Goal: Task Accomplishment & Management: Manage account settings

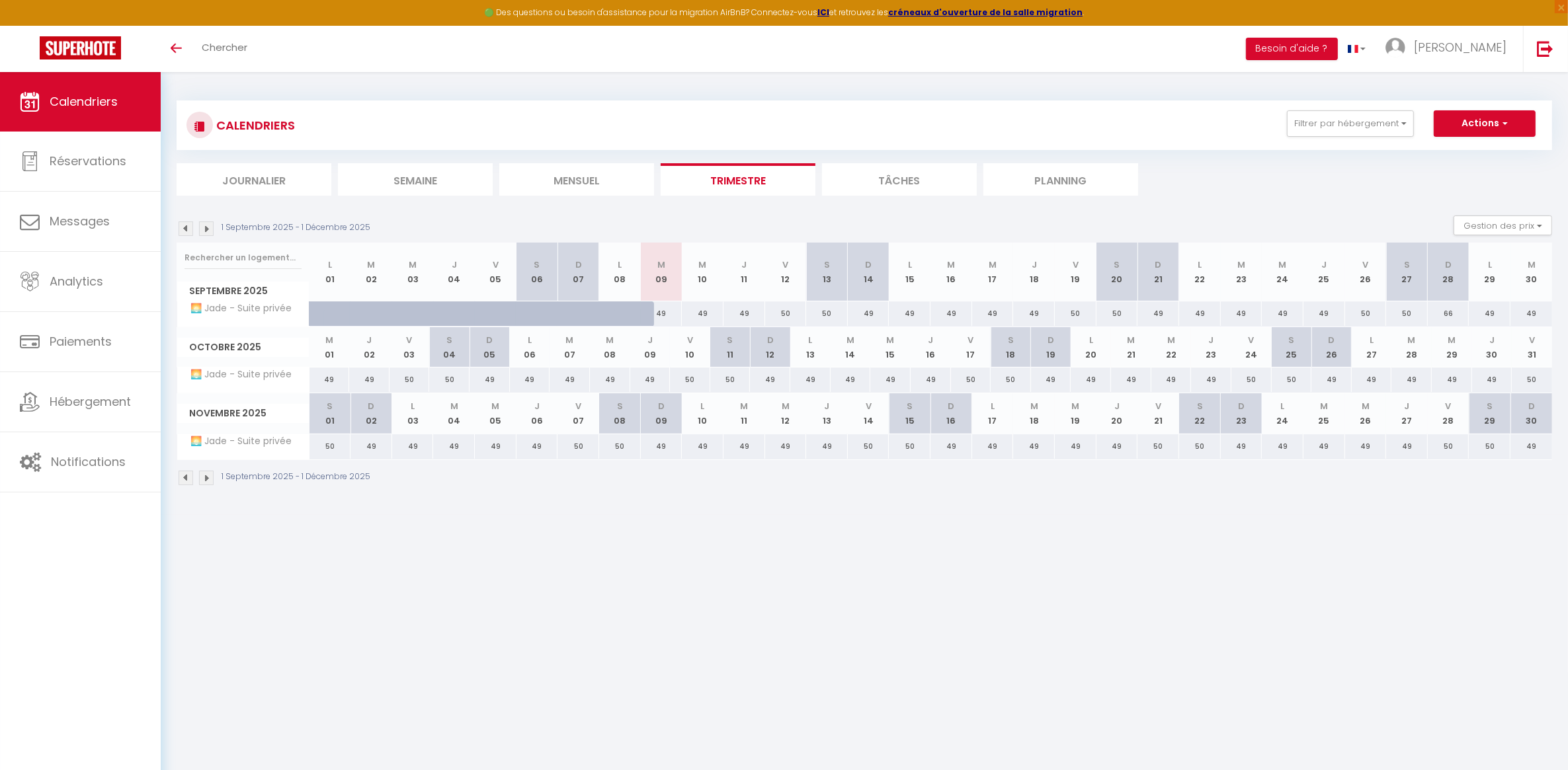
click at [270, 377] on span "🌅 Jade - Suite privée" at bounding box center [237, 374] width 117 height 14
drag, startPoint x: 270, startPoint y: 377, endPoint x: 224, endPoint y: 380, distance: 46.1
click at [224, 380] on span "🌅 Jade - Suite privée" at bounding box center [237, 374] width 117 height 14
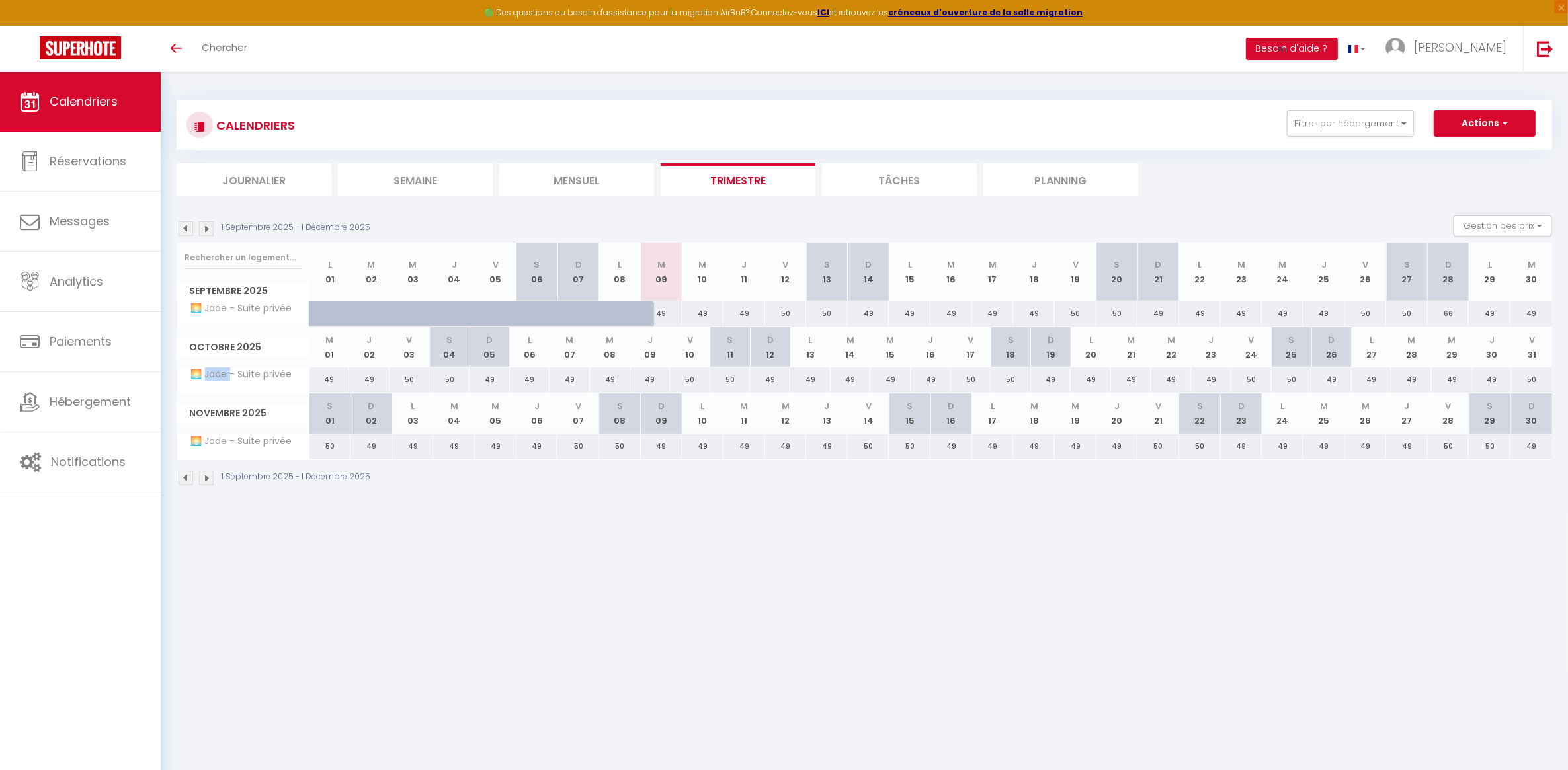
click at [72, 559] on div "Calendriers Réservations Messages Analytics Paiements Hébergement Notifications" at bounding box center [81, 435] width 161 height 726
click at [217, 516] on body "🟢 Des questions ou besoin d'assistance pour la migration AirBnB? Connectez-vous…" at bounding box center [784, 457] width 1568 height 770
drag, startPoint x: 392, startPoint y: 480, endPoint x: 166, endPoint y: 265, distance: 311.9
click at [166, 265] on div "CALENDRIERS Filtrer par hébergement Tous 🌅 Jade - Suite privée 🍃 Turquoise - Ch…" at bounding box center [865, 293] width 1408 height 443
drag, startPoint x: 450, startPoint y: 655, endPoint x: 450, endPoint y: 639, distance: 16.0
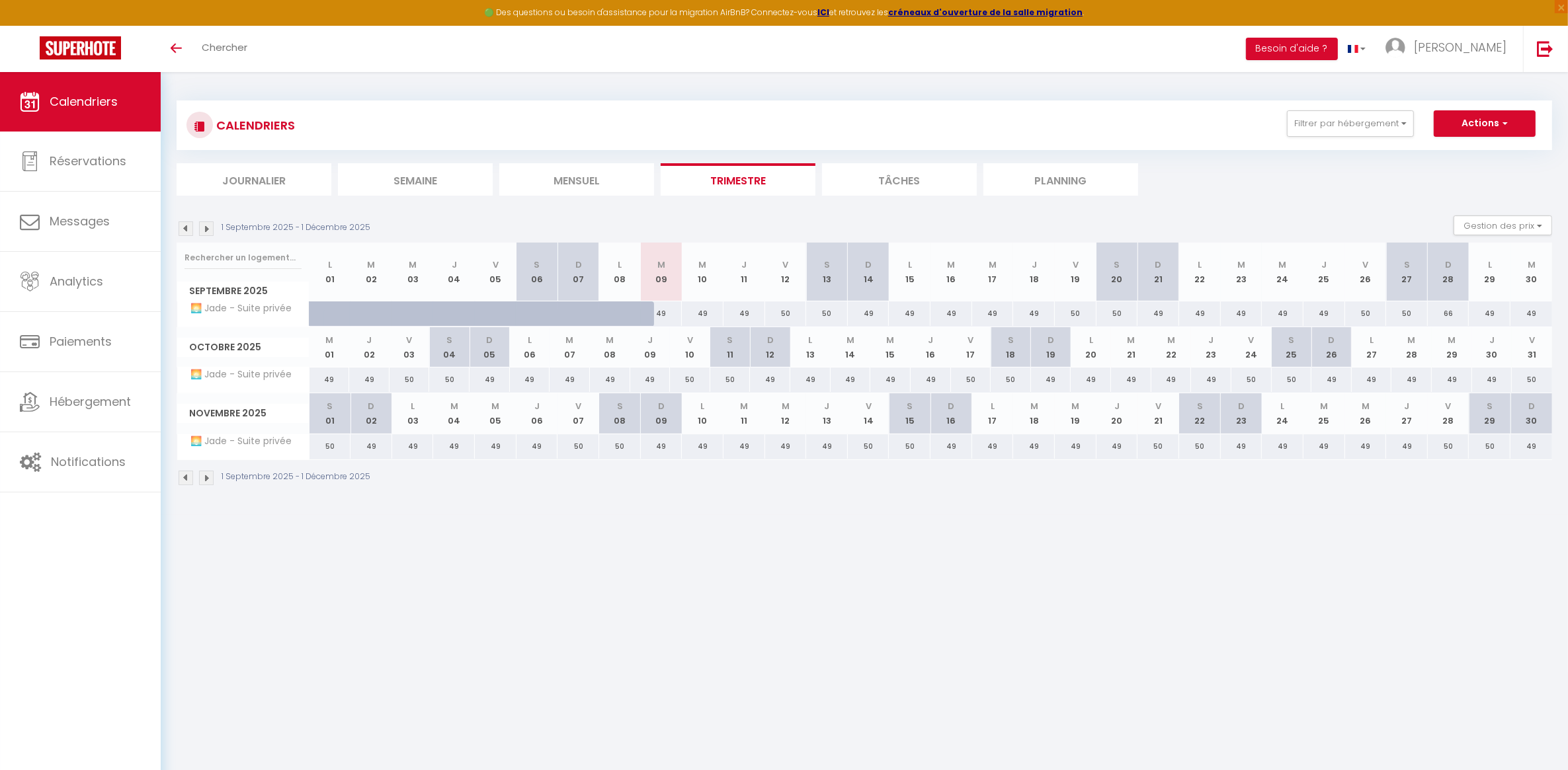
click at [451, 646] on body "🟢 Des questions ou besoin d'assistance pour la migration AirBnB? Connectez-vous…" at bounding box center [784, 457] width 1568 height 770
click at [547, 559] on body "🟢 Des questions ou besoin d'assistance pour la migration AirBnB? Connectez-vous…" at bounding box center [784, 457] width 1568 height 770
click at [70, 168] on span "Réservations" at bounding box center [88, 161] width 76 height 16
select select "not_cancelled"
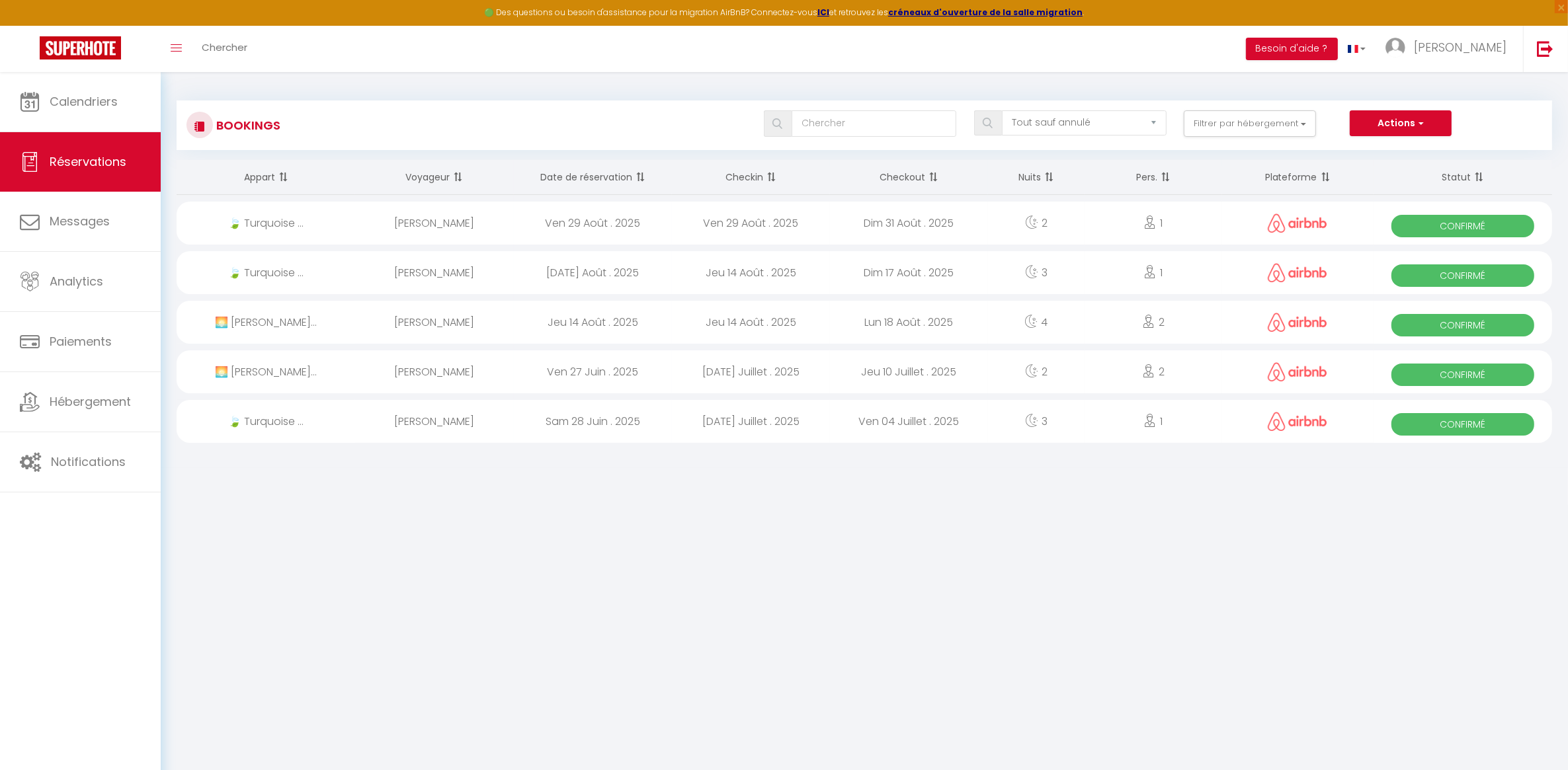
click at [272, 485] on body "🟢 Des questions ou besoin d'assistance pour la migration AirBnB? Connectez-vous…" at bounding box center [784, 457] width 1568 height 770
click at [108, 407] on span "Hébergement" at bounding box center [90, 402] width 81 height 16
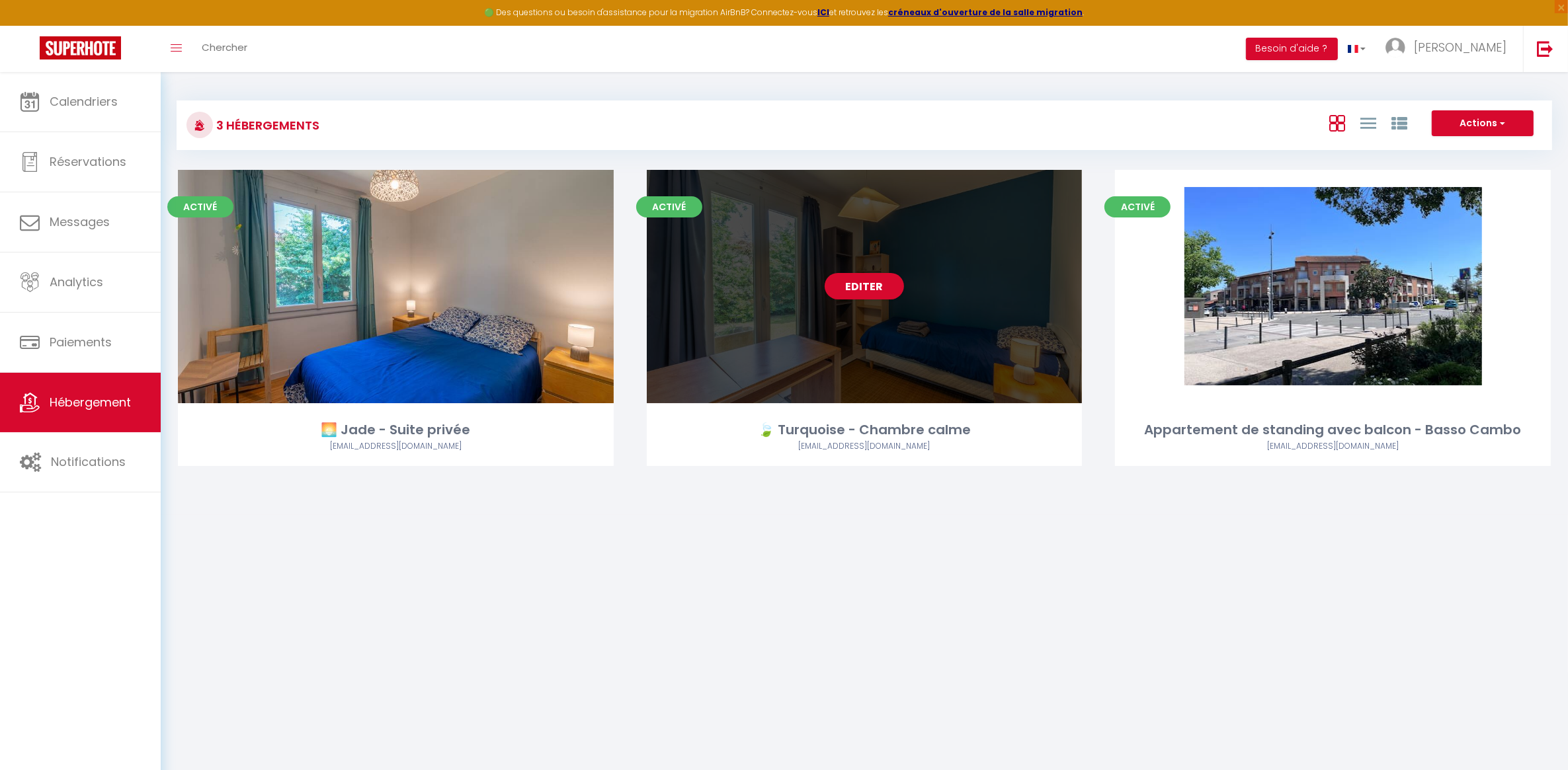
click at [910, 372] on div "Editer" at bounding box center [865, 286] width 436 height 233
select select "3"
select select "2"
select select "1"
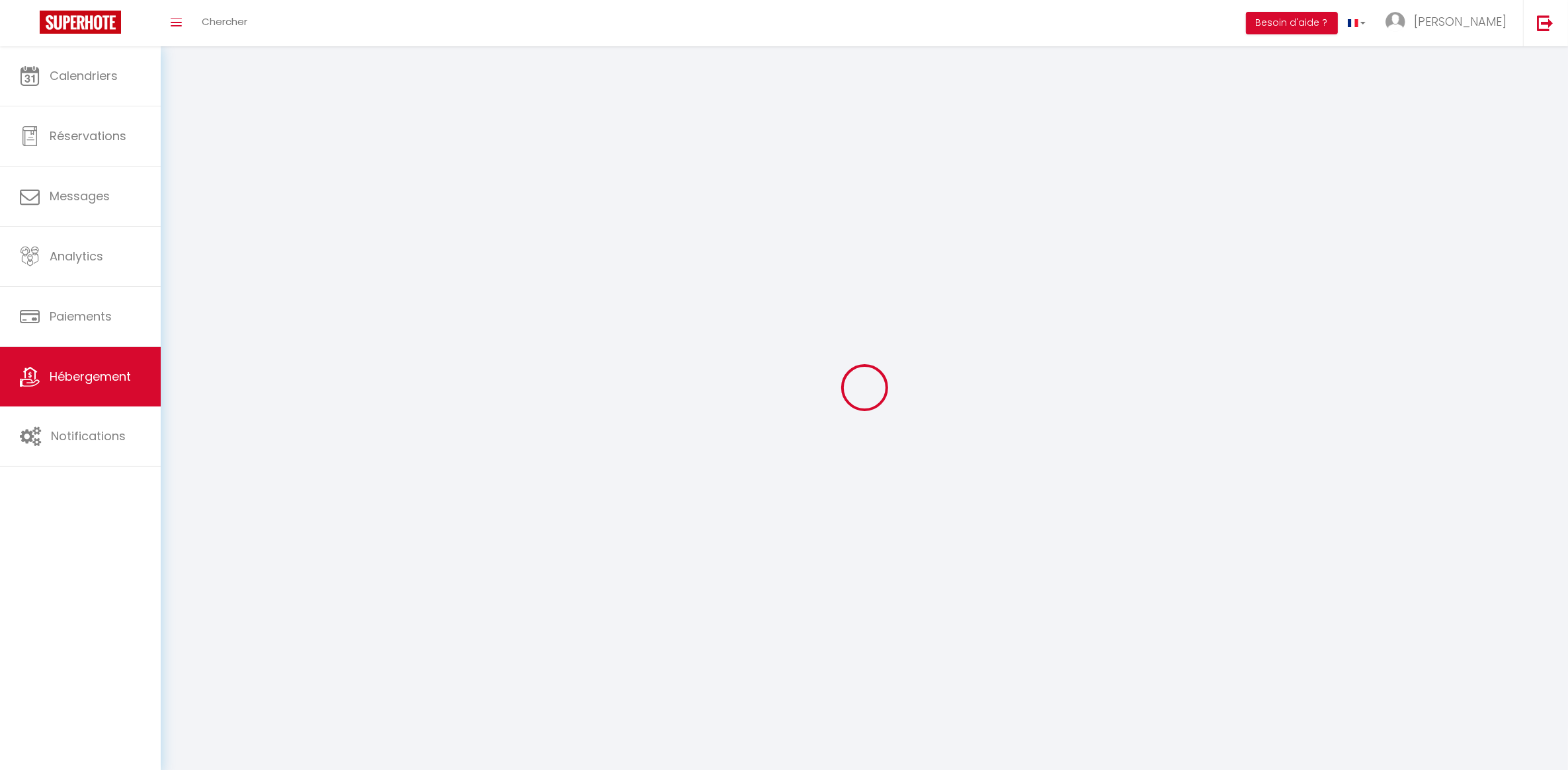
select select
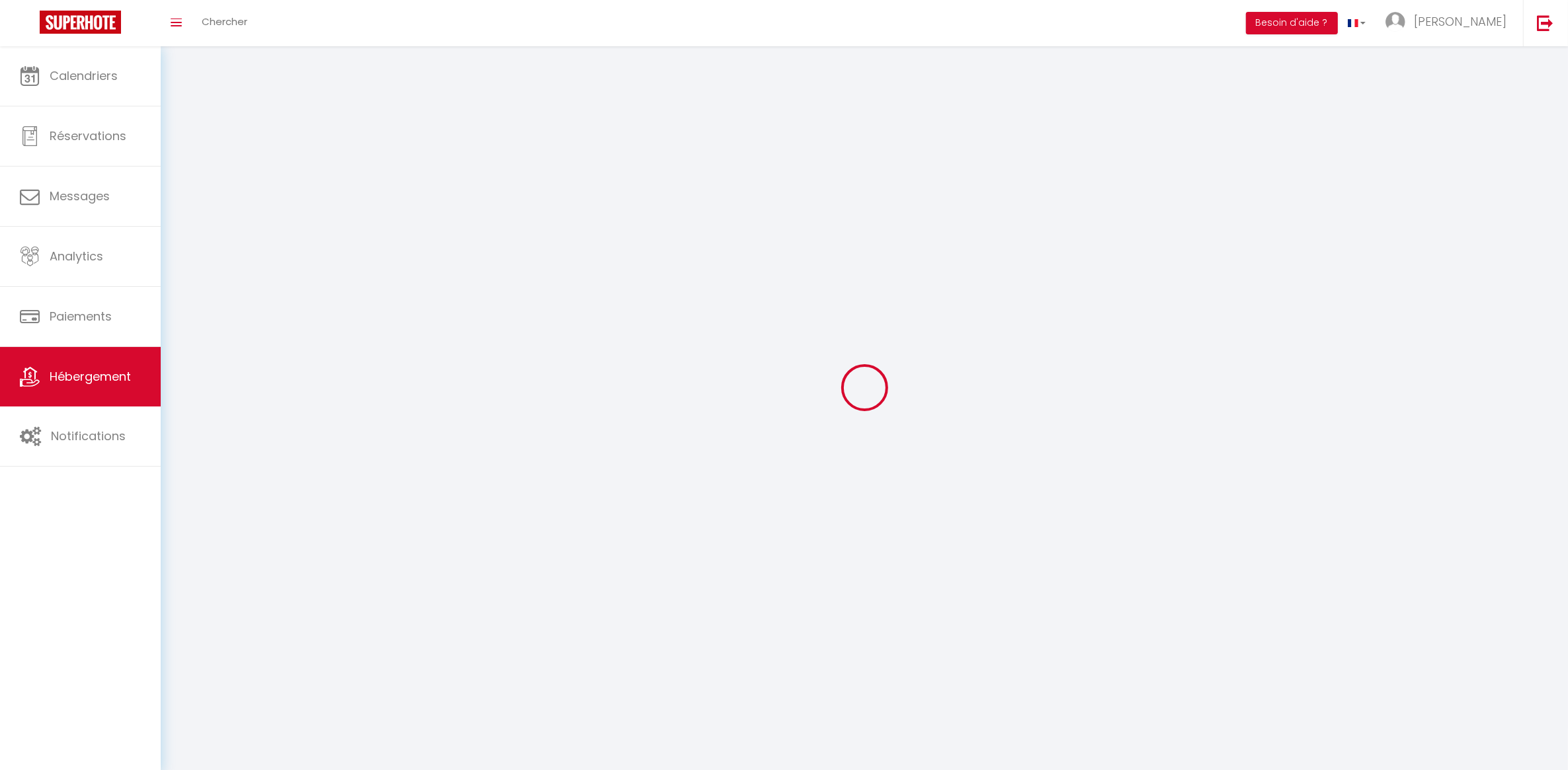
select select
checkbox input "false"
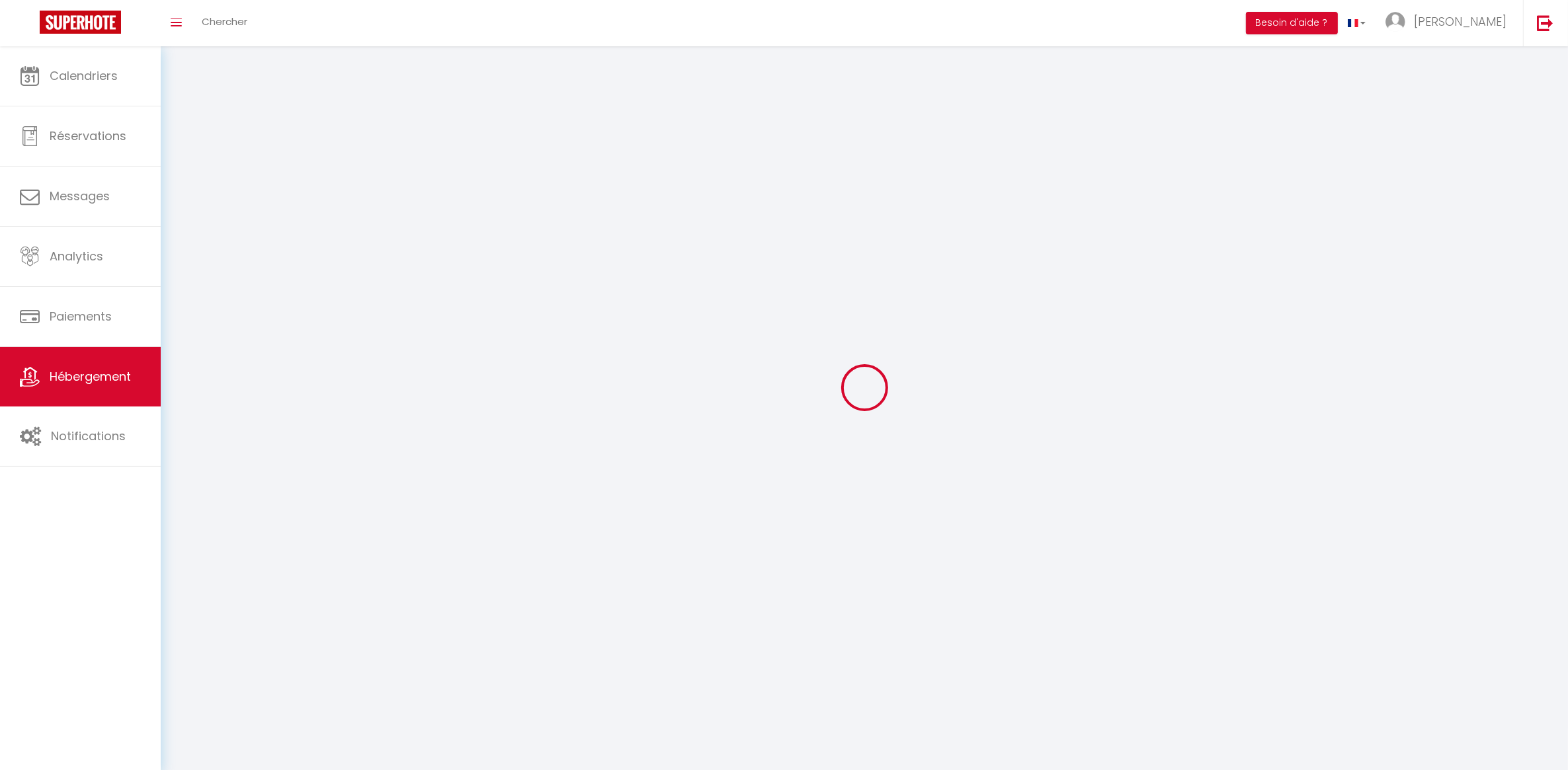
checkbox input "false"
select select
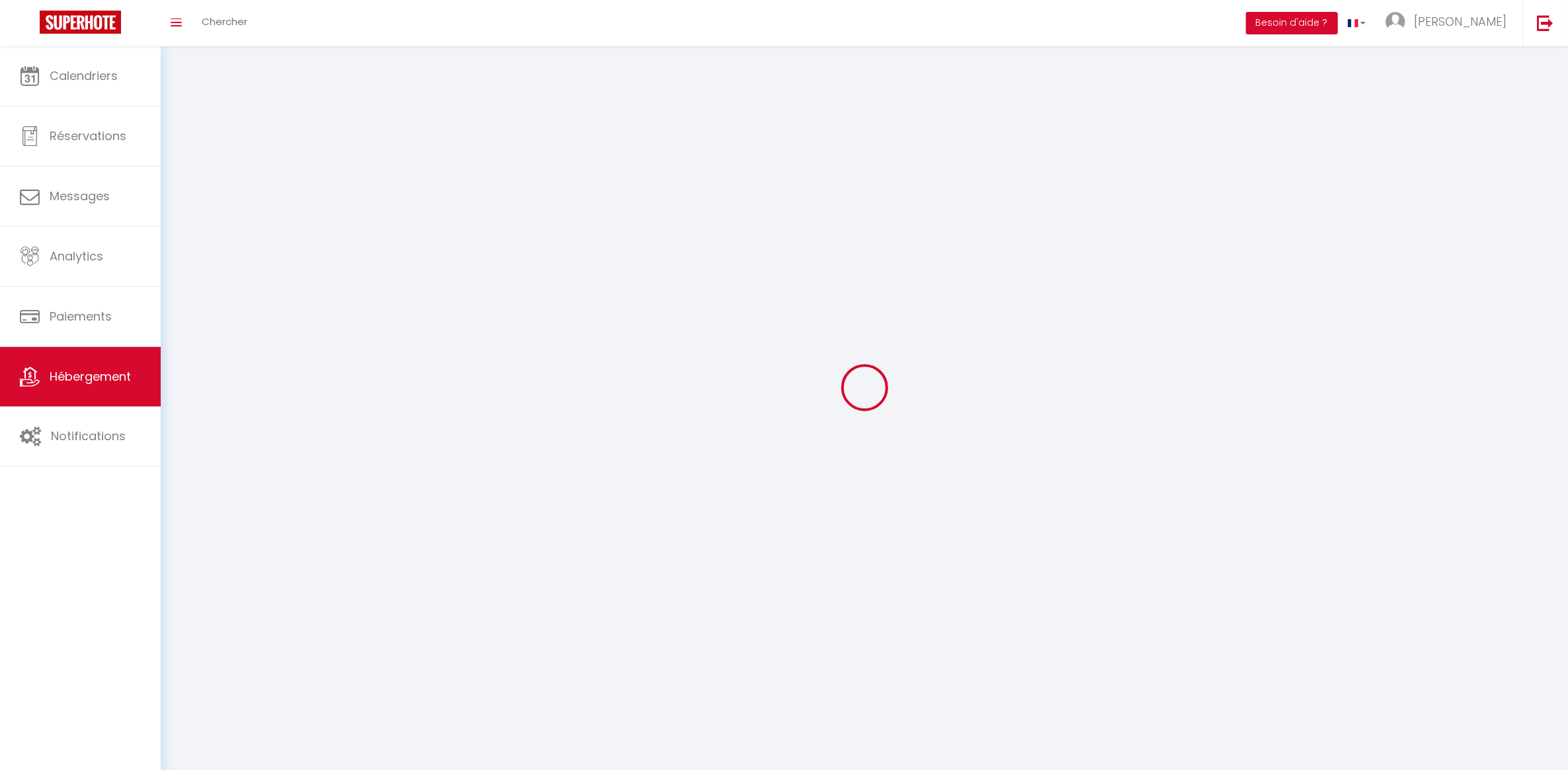
select select
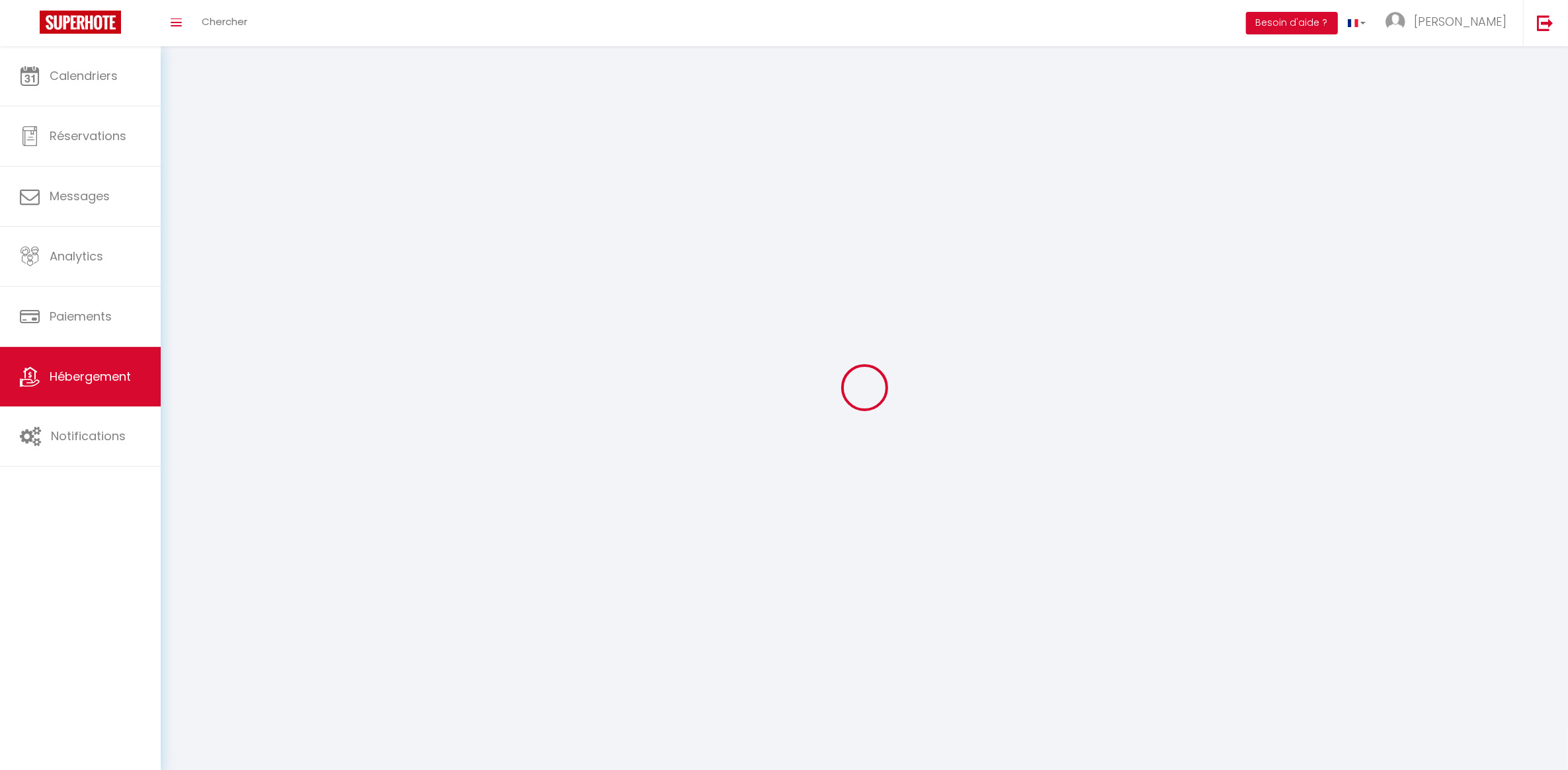
checkbox input "false"
select select
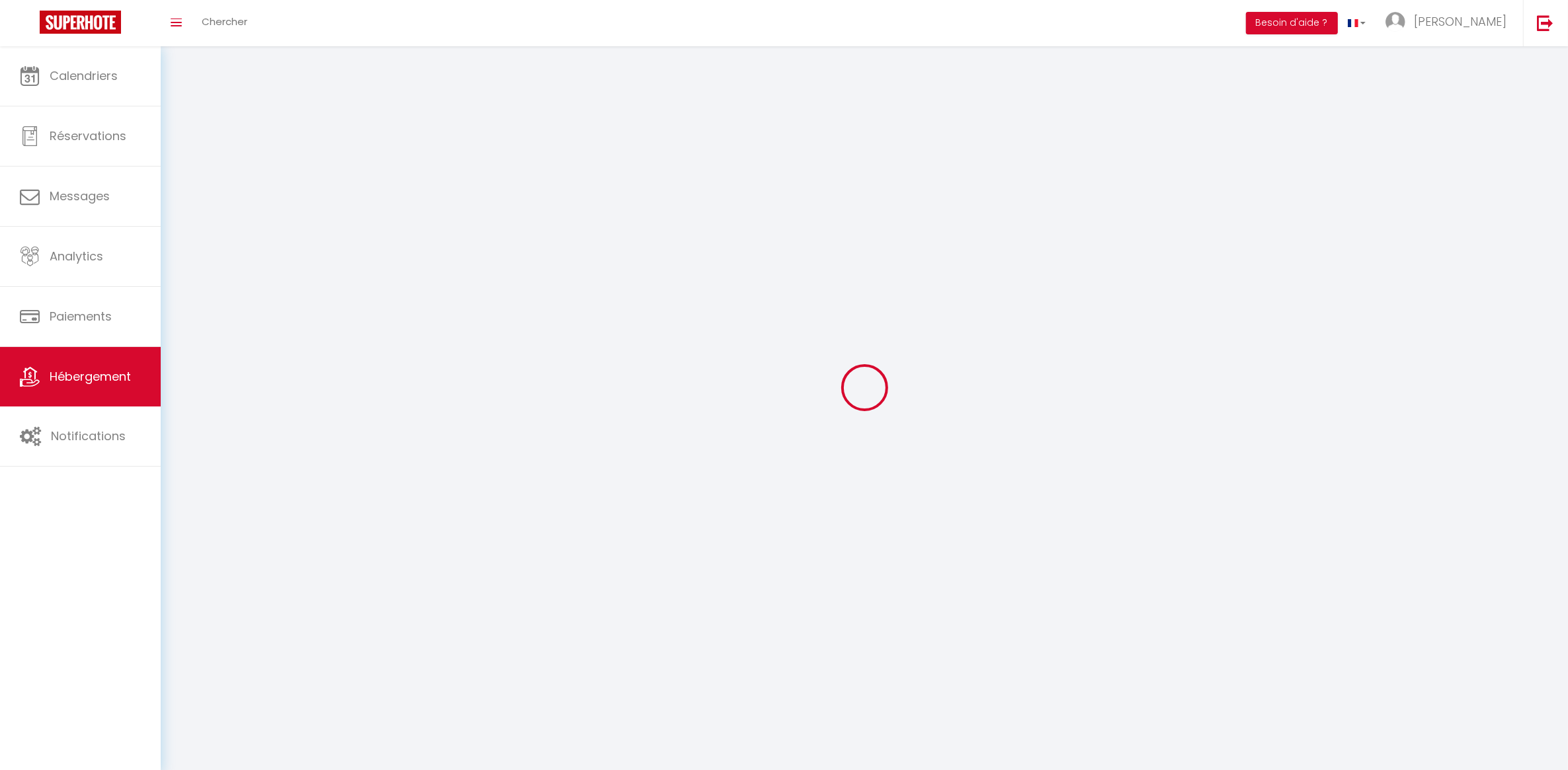
select select
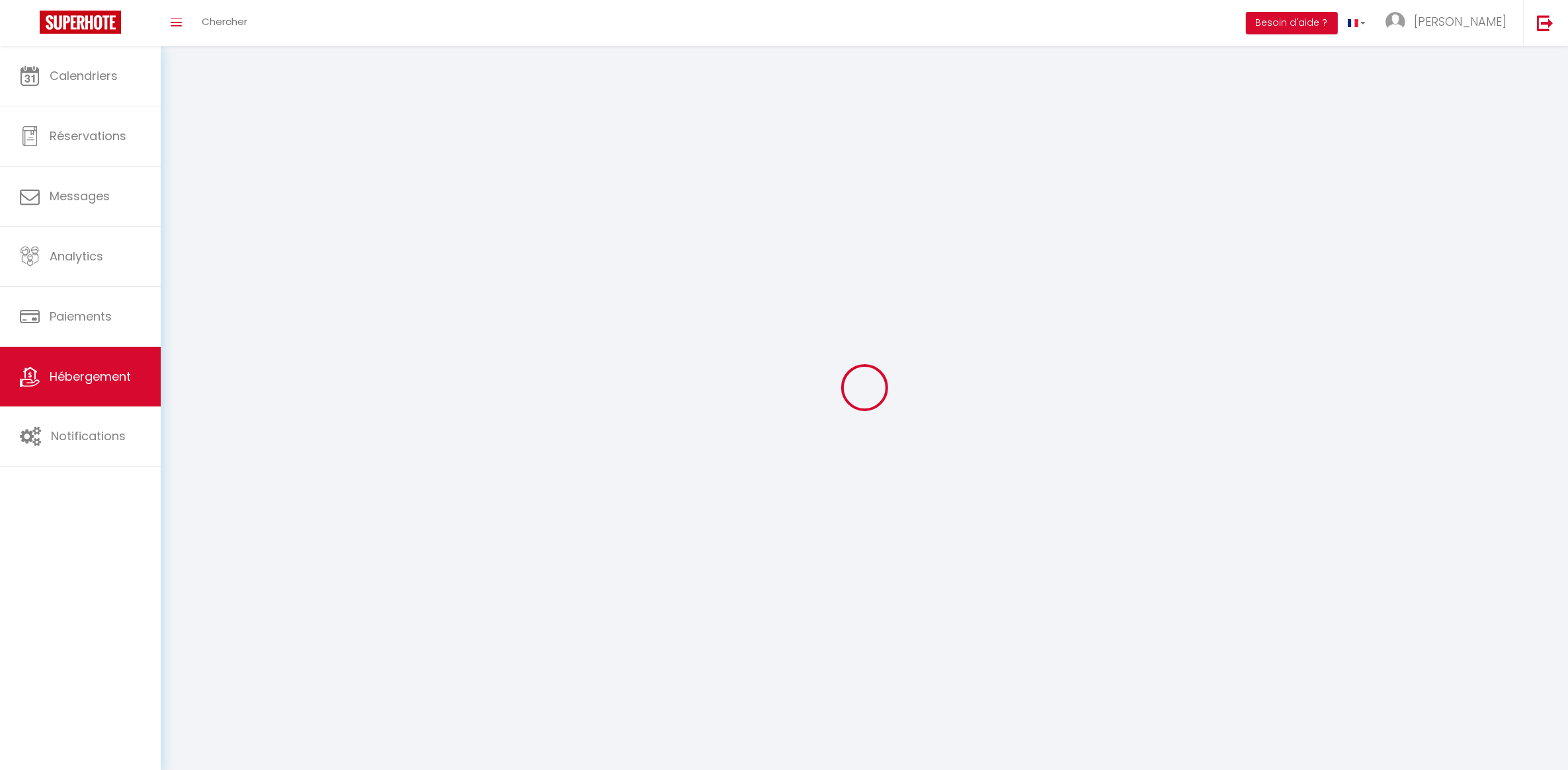
select select
checkbox input "false"
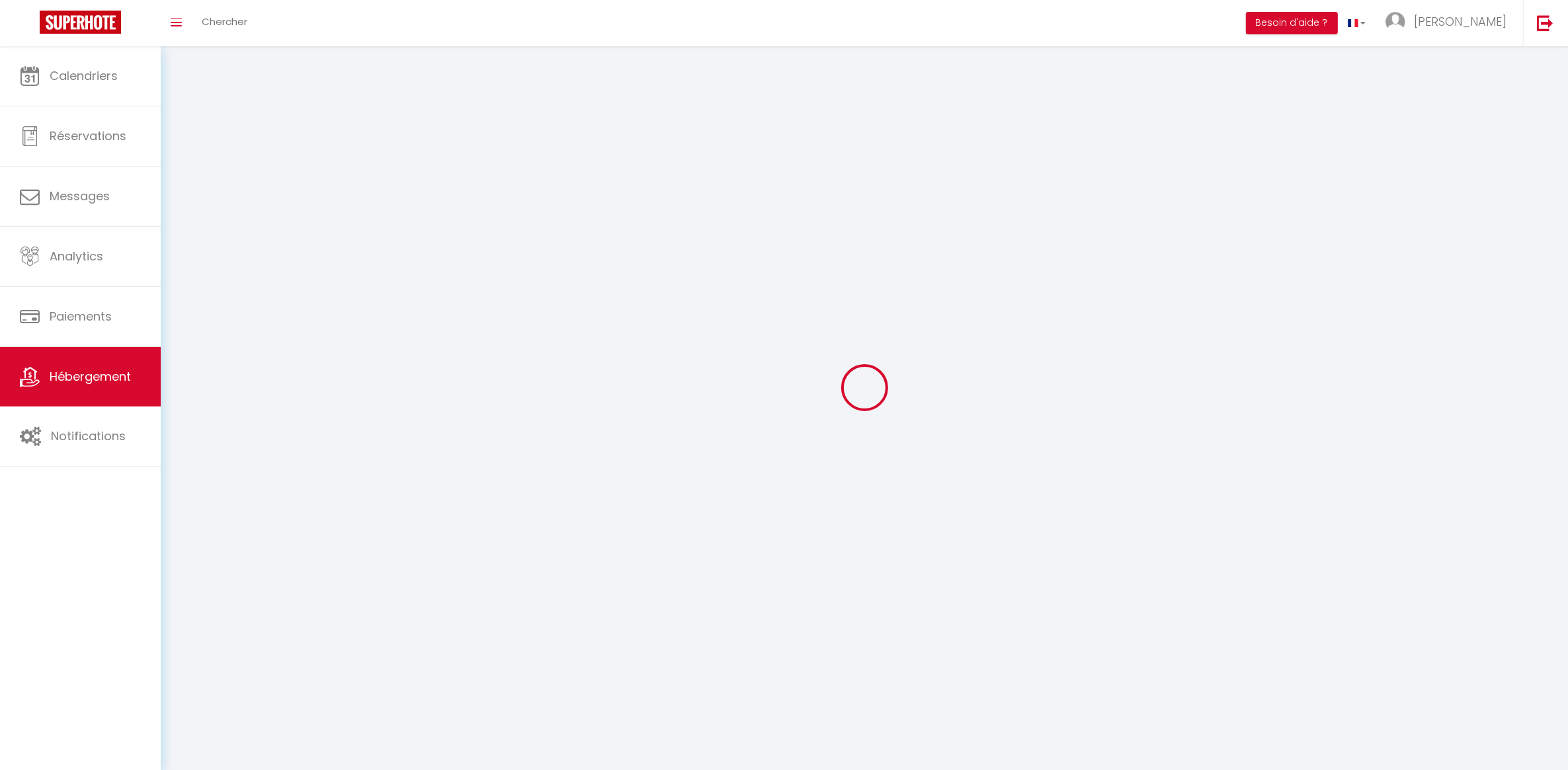
checkbox input "false"
select select
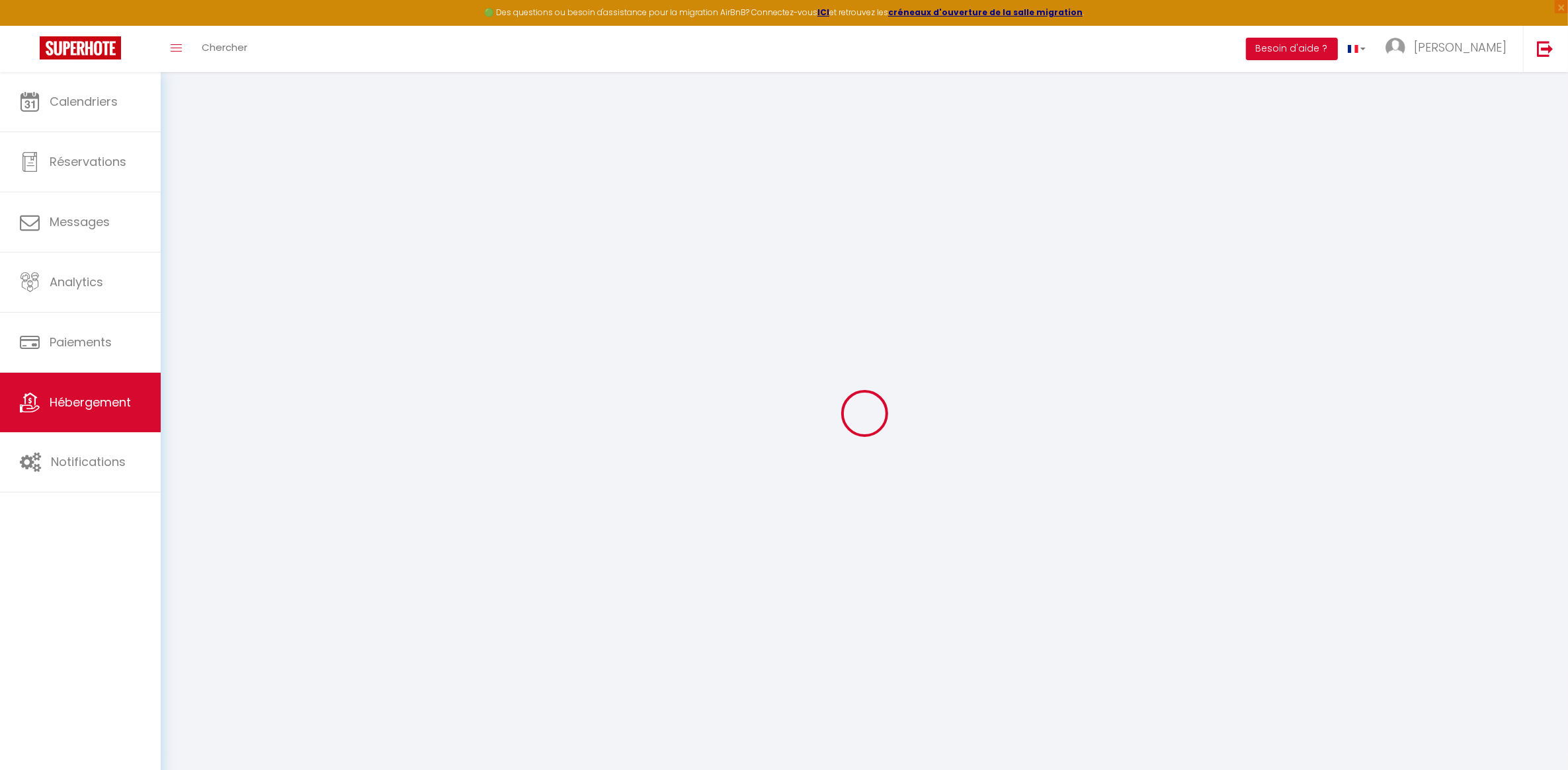
select select "+ 22 %"
select select "+ 35 %"
select select "+ 5 %"
select select "17:00"
select select
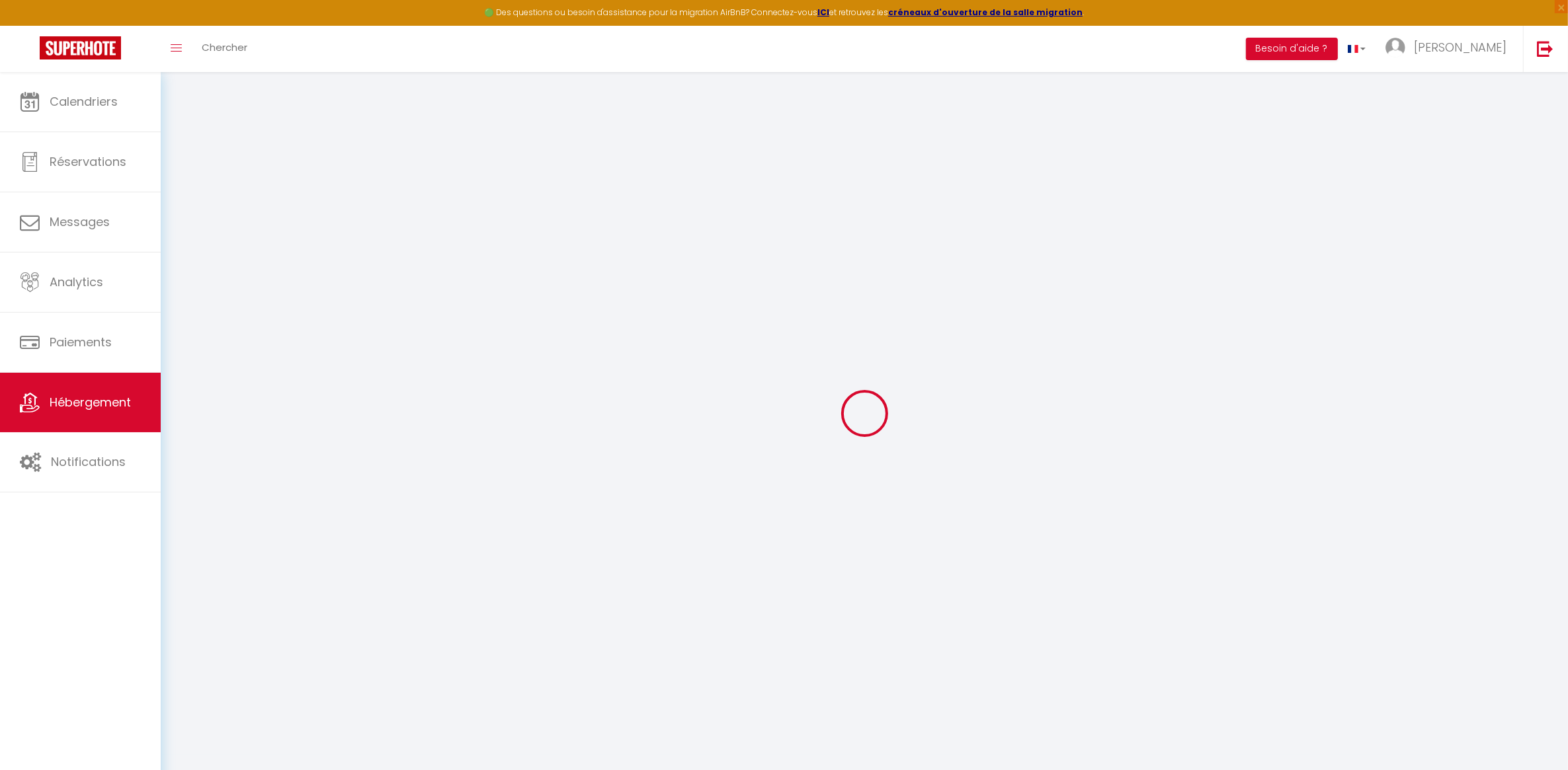
select select "10:00"
select select "15"
select select "12:00"
select select
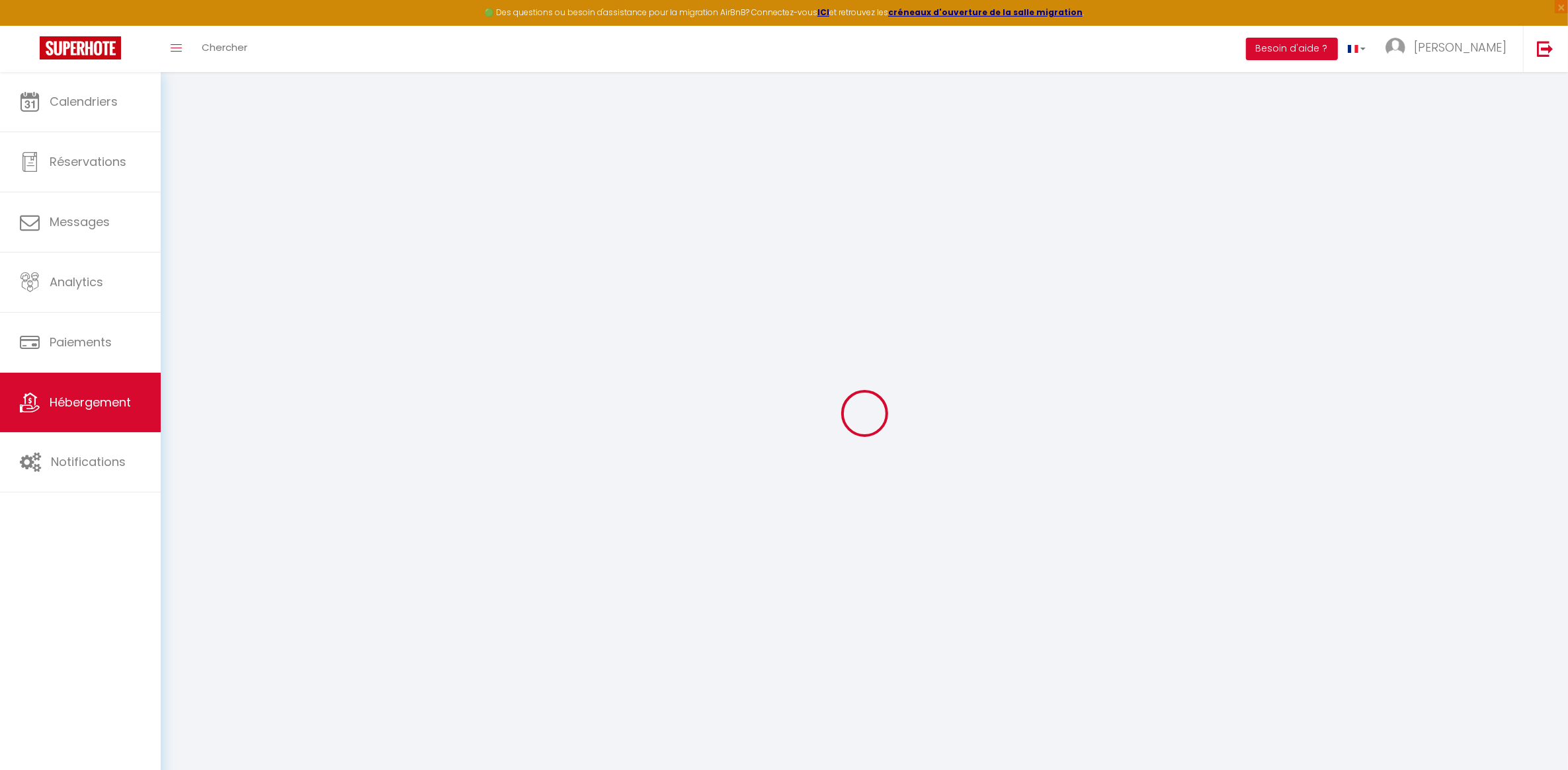
select select
checkbox input "false"
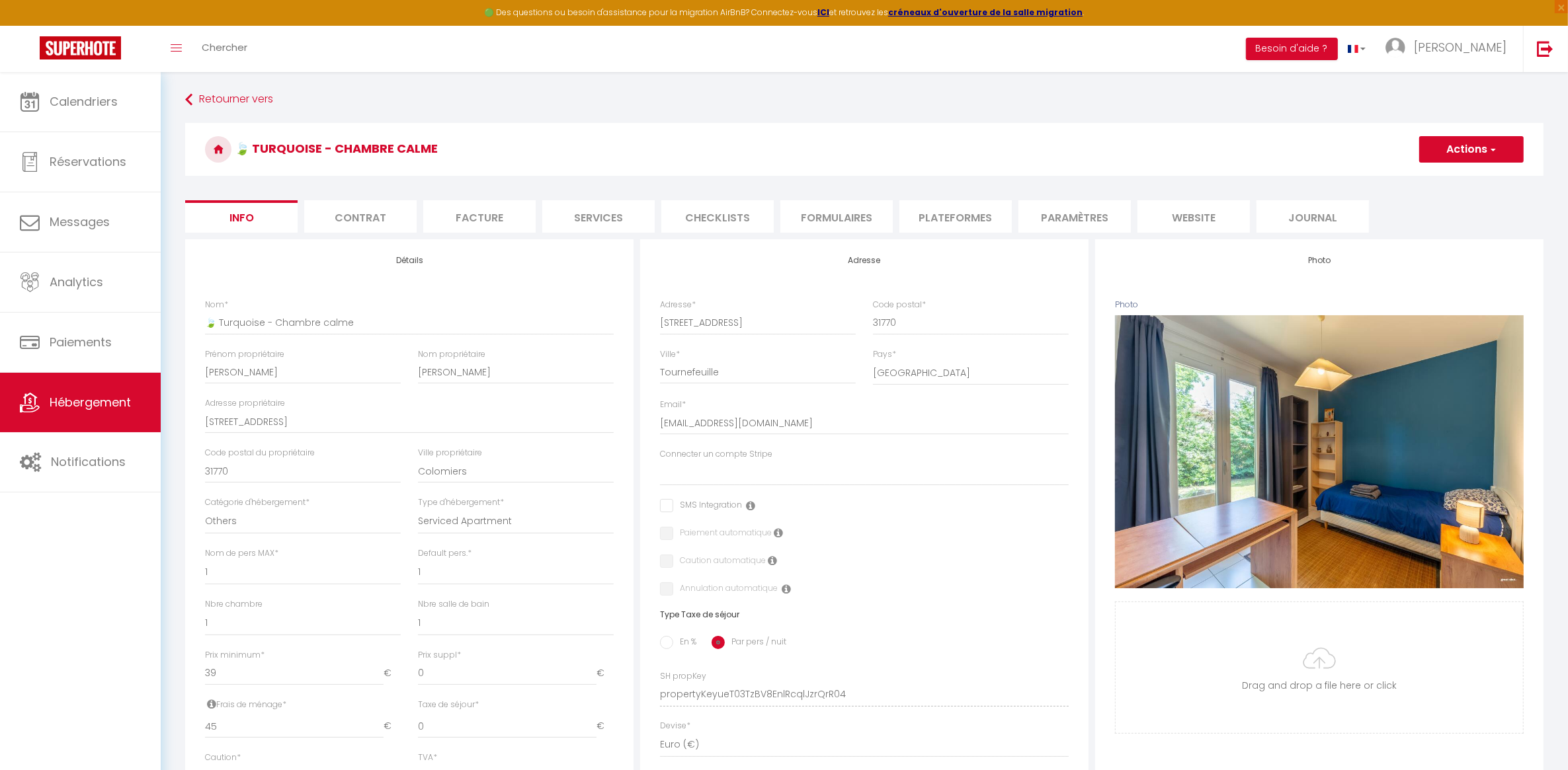
select select
checkbox input "false"
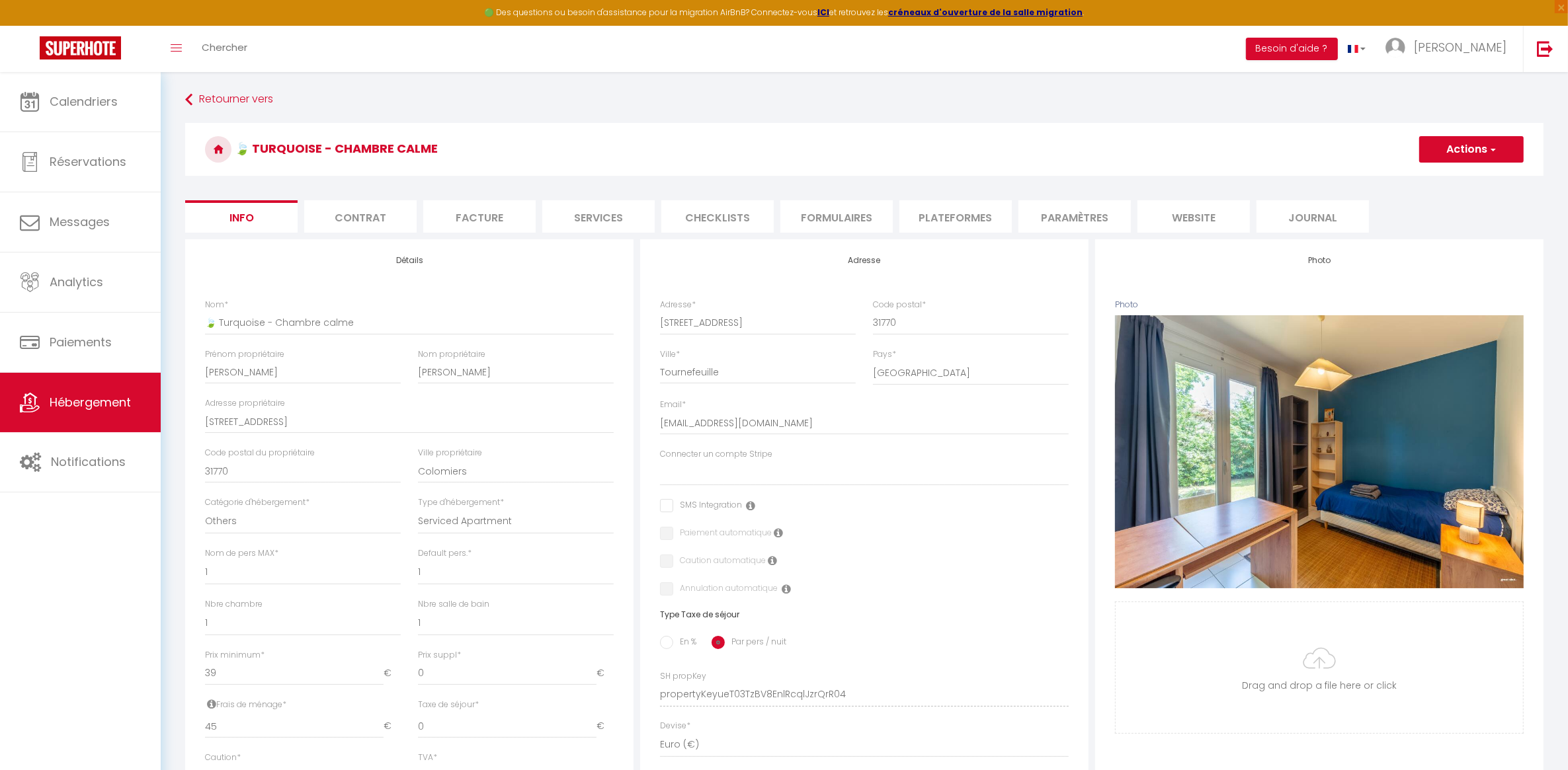
checkbox input "false"
select select "180"
select select "EUR"
select select
select select "17285-1446456506325259674"
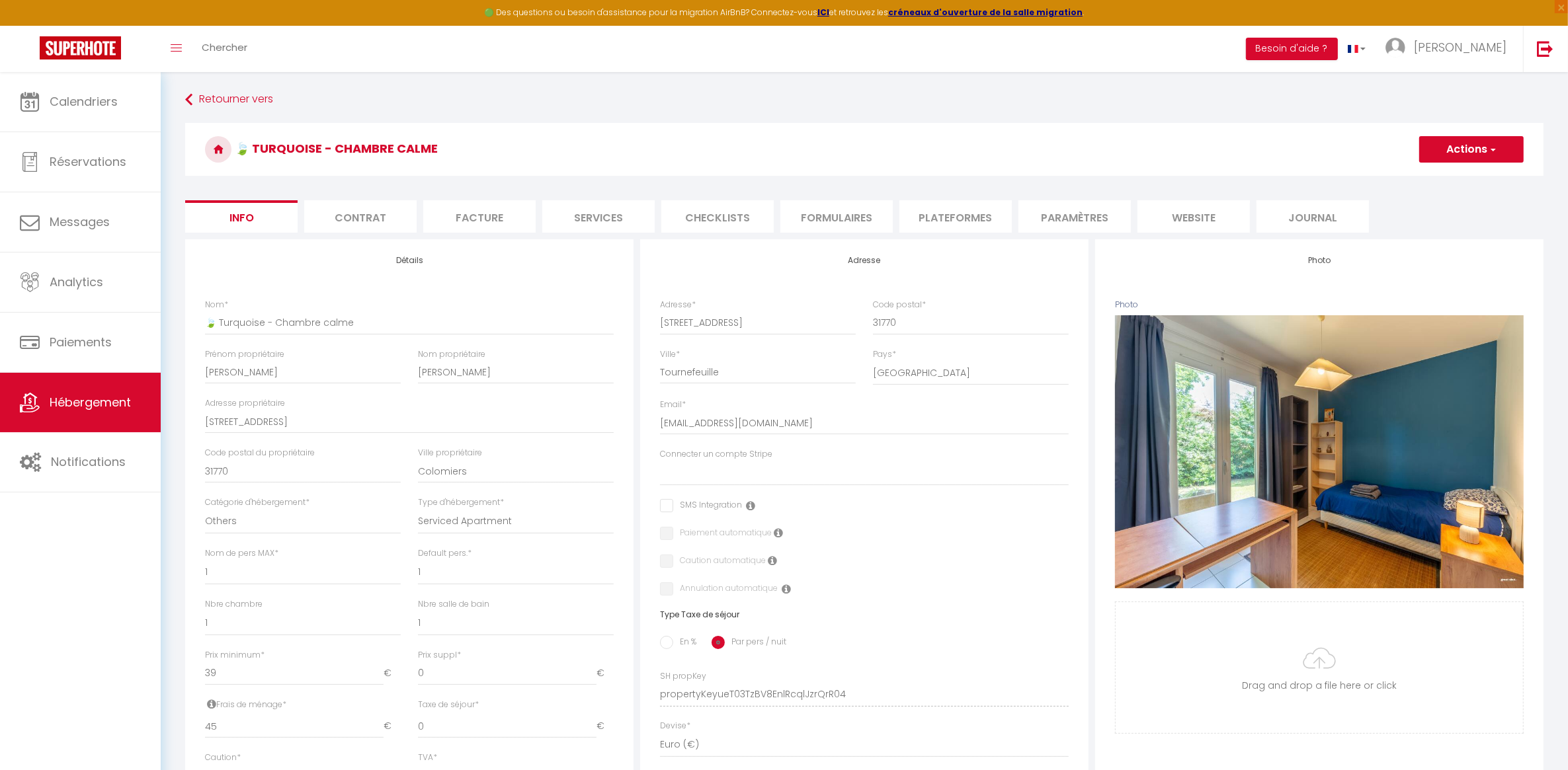
click at [969, 212] on li "Plateformes" at bounding box center [955, 216] width 113 height 32
select select
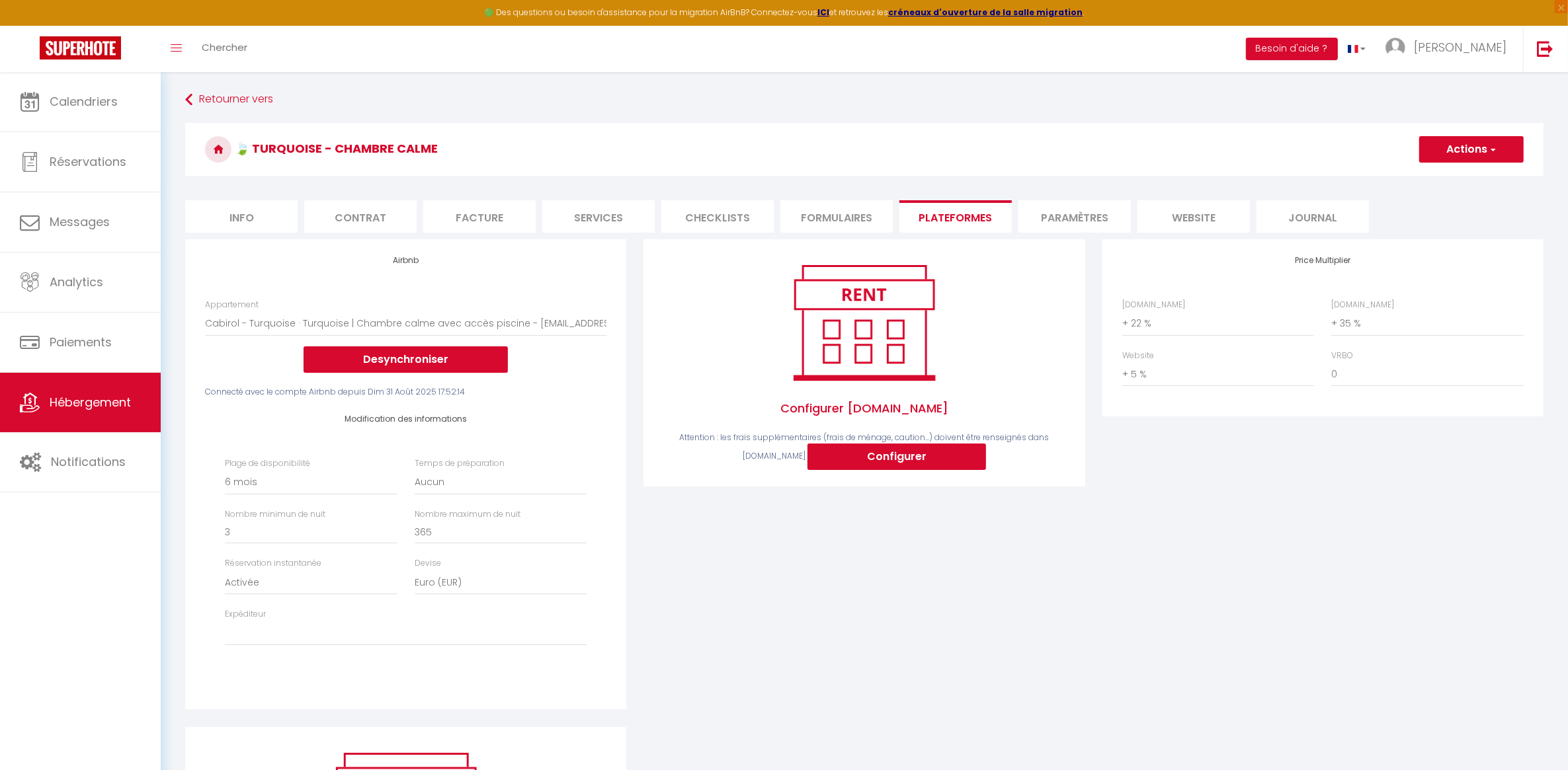
drag, startPoint x: 892, startPoint y: 669, endPoint x: 818, endPoint y: 595, distance: 104.7
click at [891, 669] on div "Configurer [DOMAIN_NAME] Attention : les frais supplémentaires (frais de ménage…" at bounding box center [865, 483] width 459 height 487
click at [1142, 319] on select "0 + 1 % + 2 % + 3 % + 4 % + 5 % + 6 % + 7 % + 8 % + 9 %" at bounding box center [1218, 323] width 192 height 25
select select "+ 20 %"
click at [1122, 311] on select "0 + 1 % + 2 % + 3 % + 4 % + 5 % + 6 % + 7 % + 8 % + 9 %" at bounding box center [1218, 323] width 192 height 25
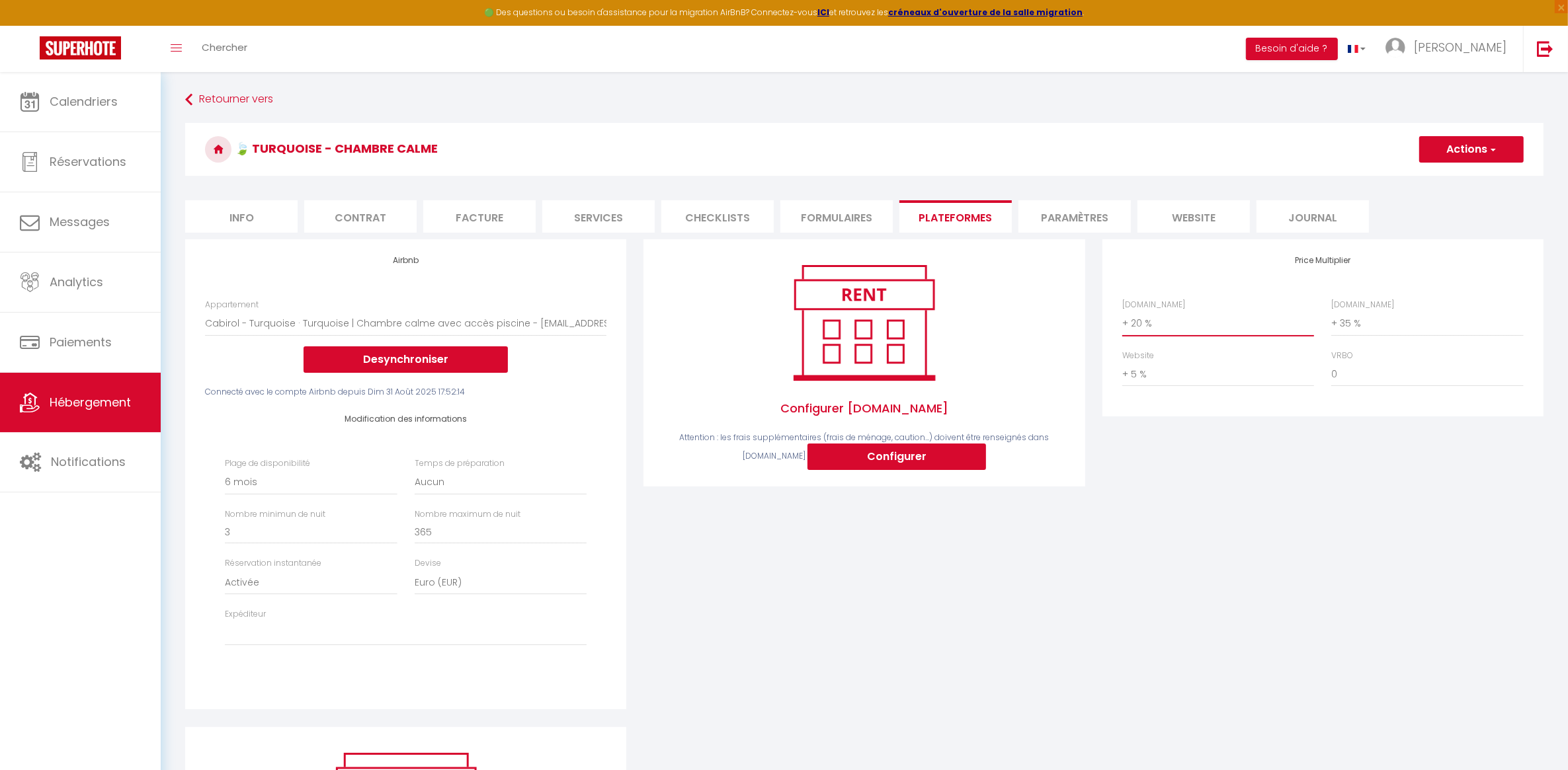
select select
drag, startPoint x: 1442, startPoint y: 143, endPoint x: 1442, endPoint y: 150, distance: 7.0
click at [1442, 143] on button "Actions" at bounding box center [1471, 149] width 104 height 27
click at [1447, 183] on link "Enregistrer" at bounding box center [1470, 178] width 104 height 17
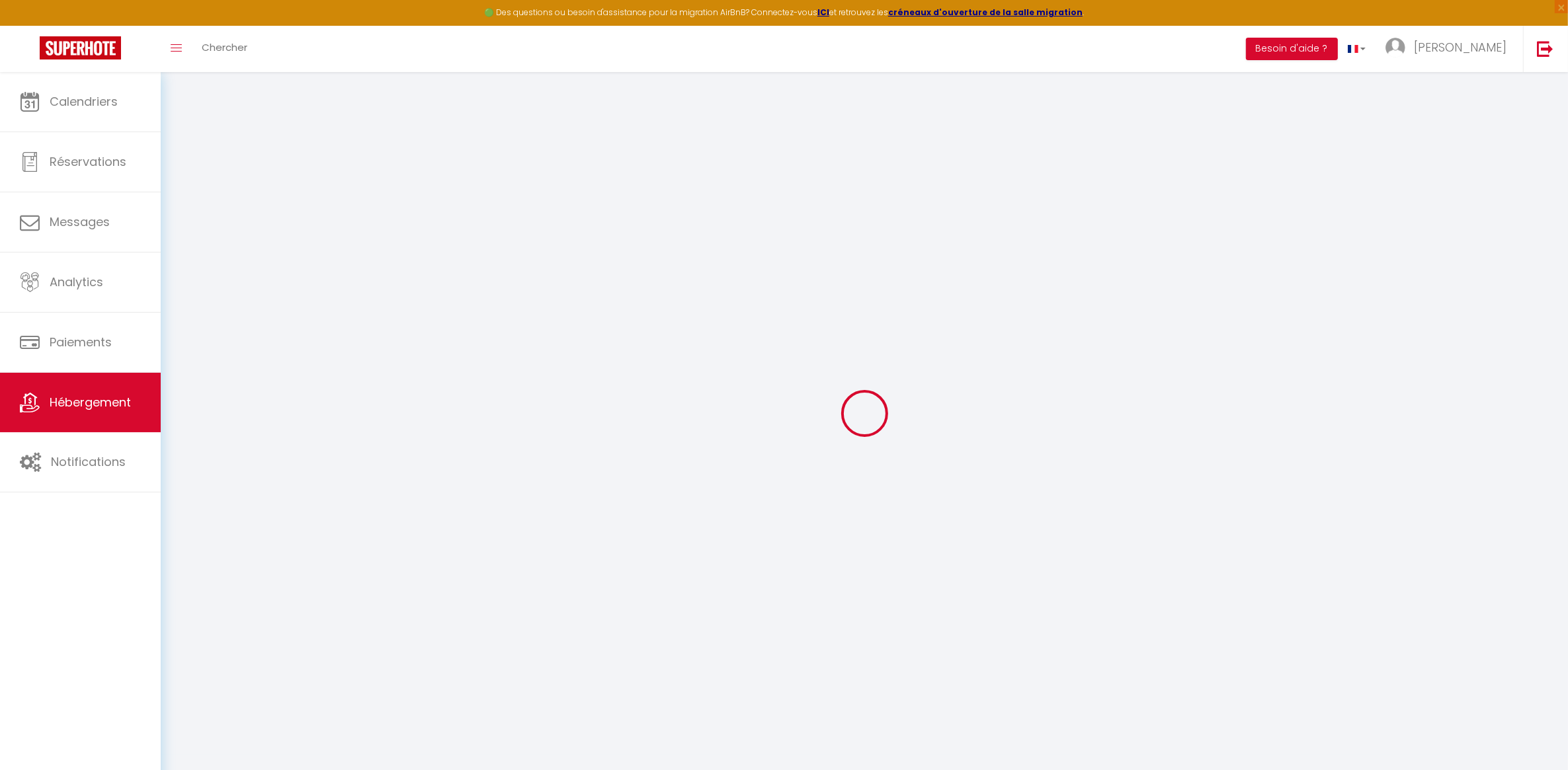
select select "180"
select select "EUR"
select select
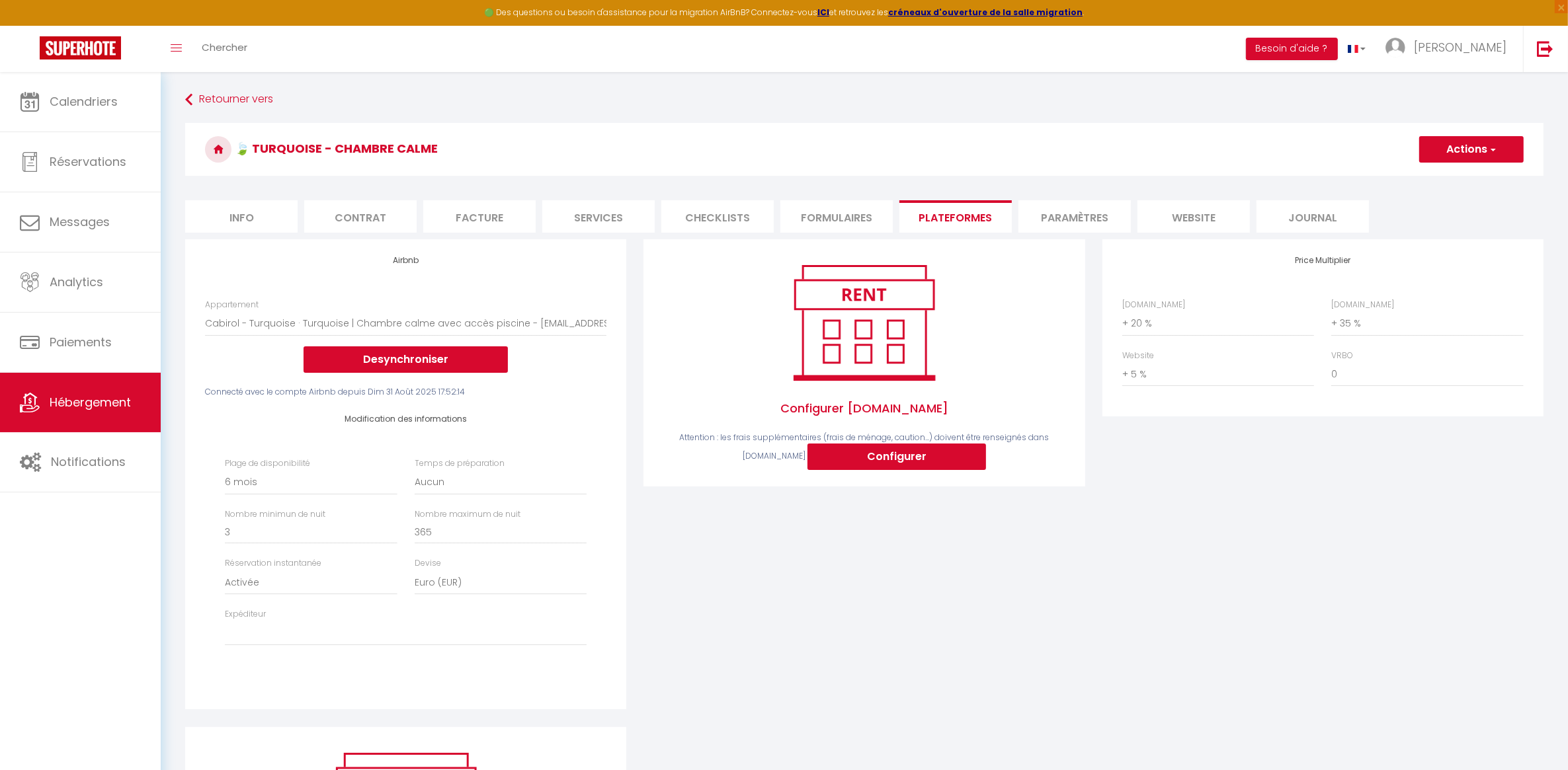
click at [788, 593] on div "Configurer [DOMAIN_NAME] Attention : les frais supplémentaires (frais de ménage…" at bounding box center [865, 483] width 459 height 487
click at [68, 116] on link "Calendriers" at bounding box center [81, 102] width 161 height 59
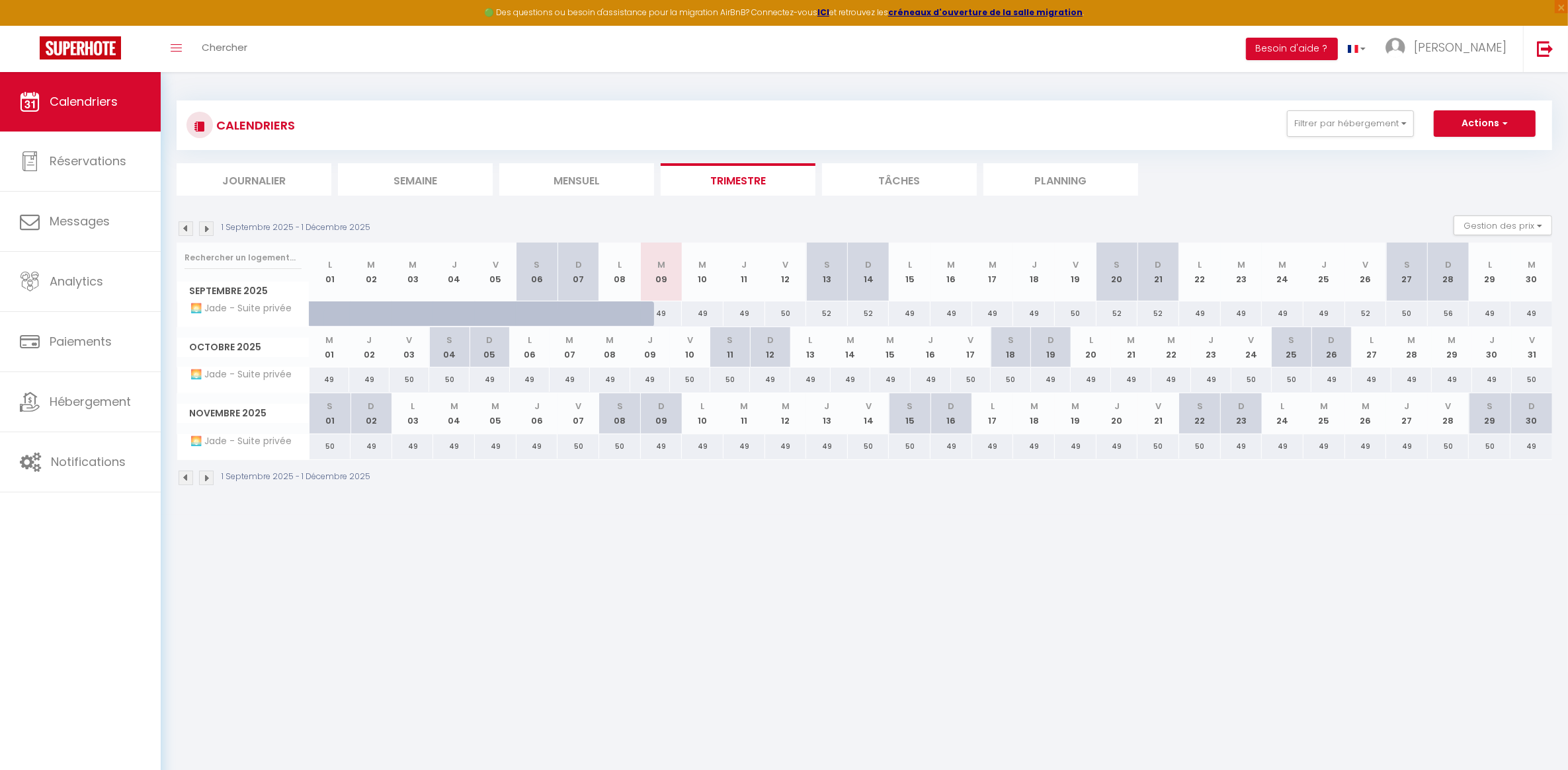
click at [450, 557] on body "🟢 Des questions ou besoin d'assistance pour la migration AirBnB? Connectez-vous…" at bounding box center [784, 457] width 1568 height 770
click at [186, 226] on img at bounding box center [186, 228] width 14 height 14
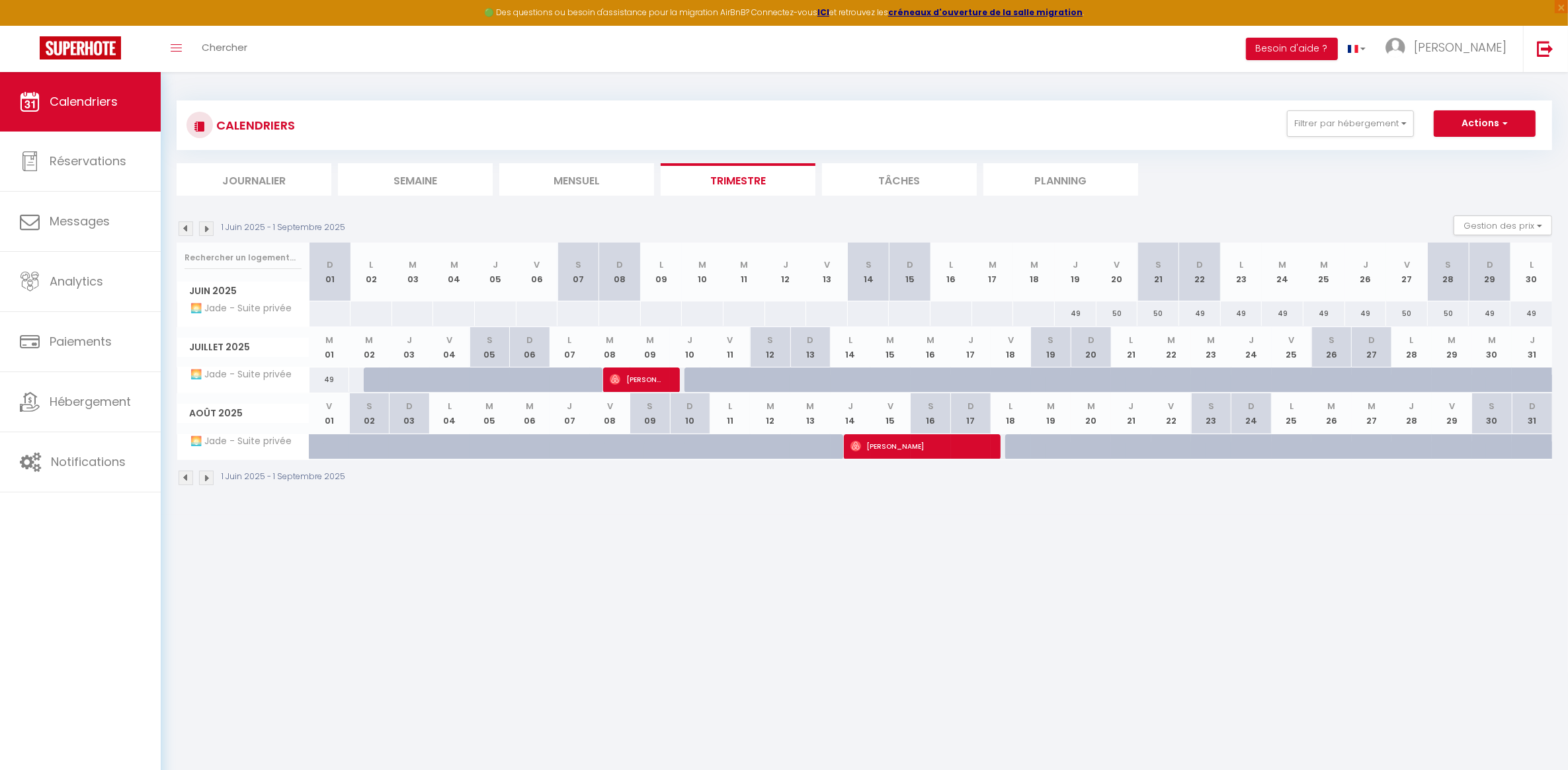
click at [459, 645] on body "🟢 Des questions ou besoin d'assistance pour la migration AirBnB? Connectez-vous…" at bounding box center [784, 457] width 1568 height 770
click at [70, 163] on span "Réservations" at bounding box center [88, 161] width 76 height 16
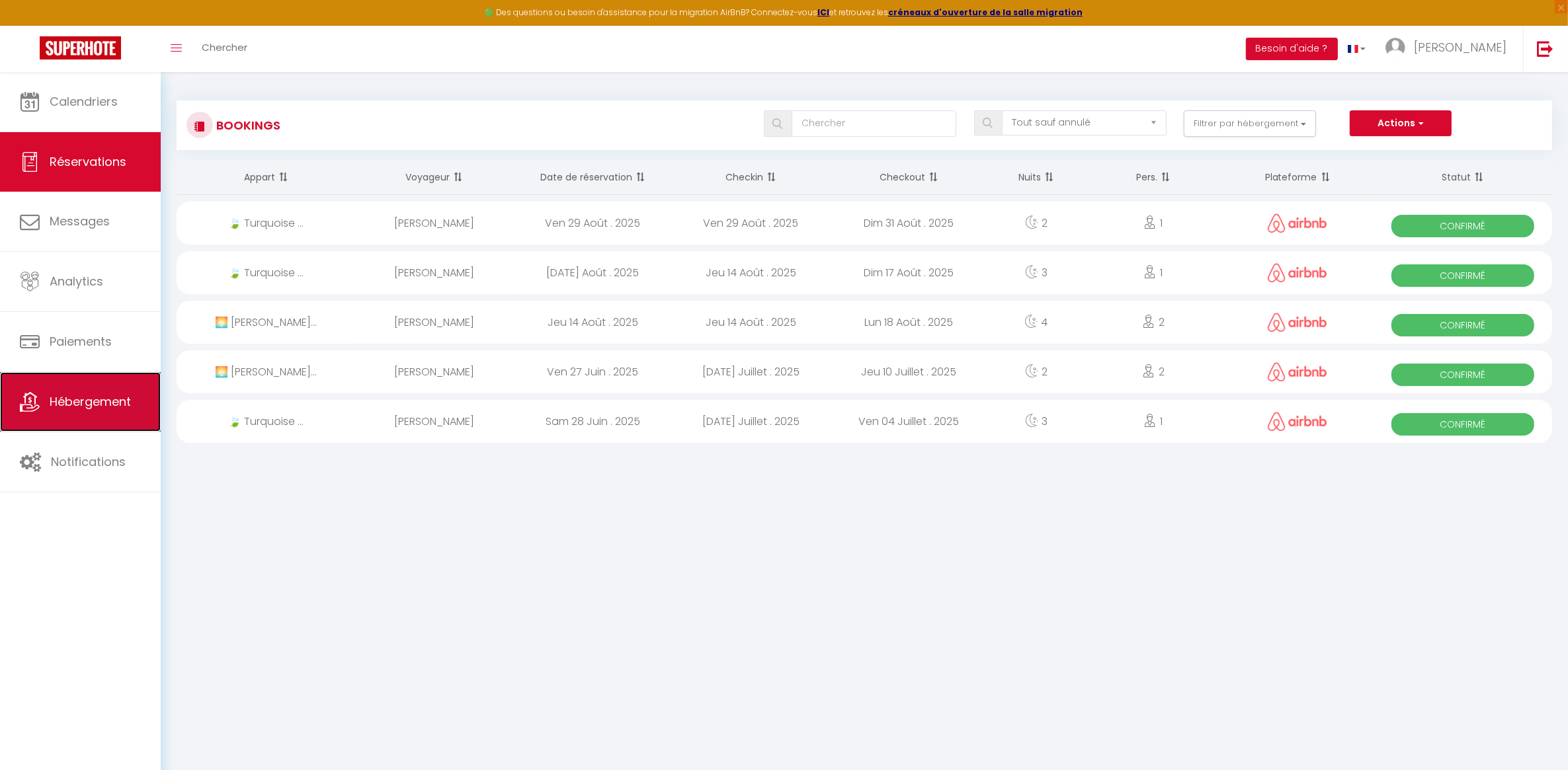
click at [94, 390] on link "Hébergement" at bounding box center [81, 402] width 161 height 59
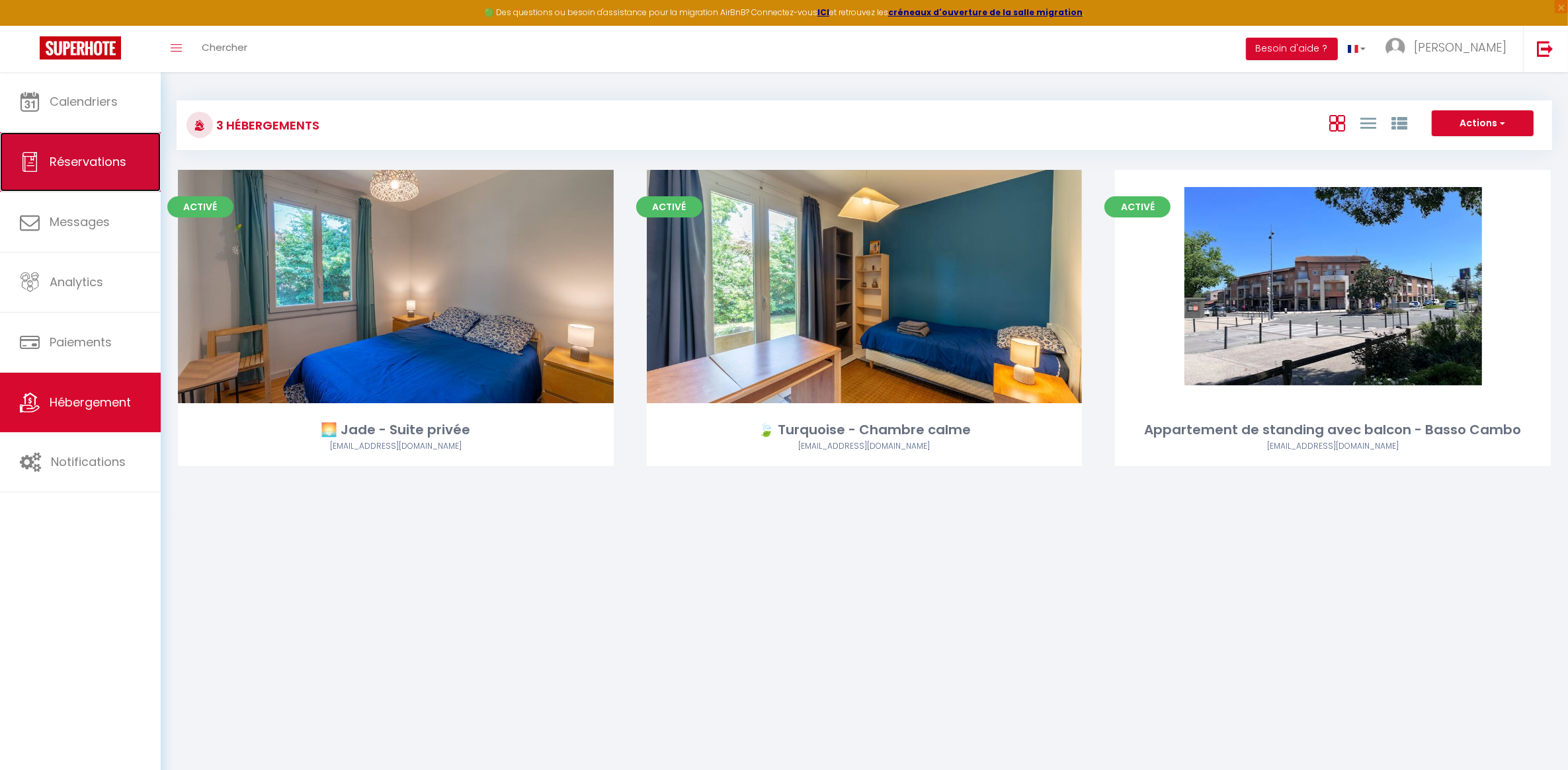
click at [87, 175] on link "Réservations" at bounding box center [81, 162] width 161 height 59
select select "not_cancelled"
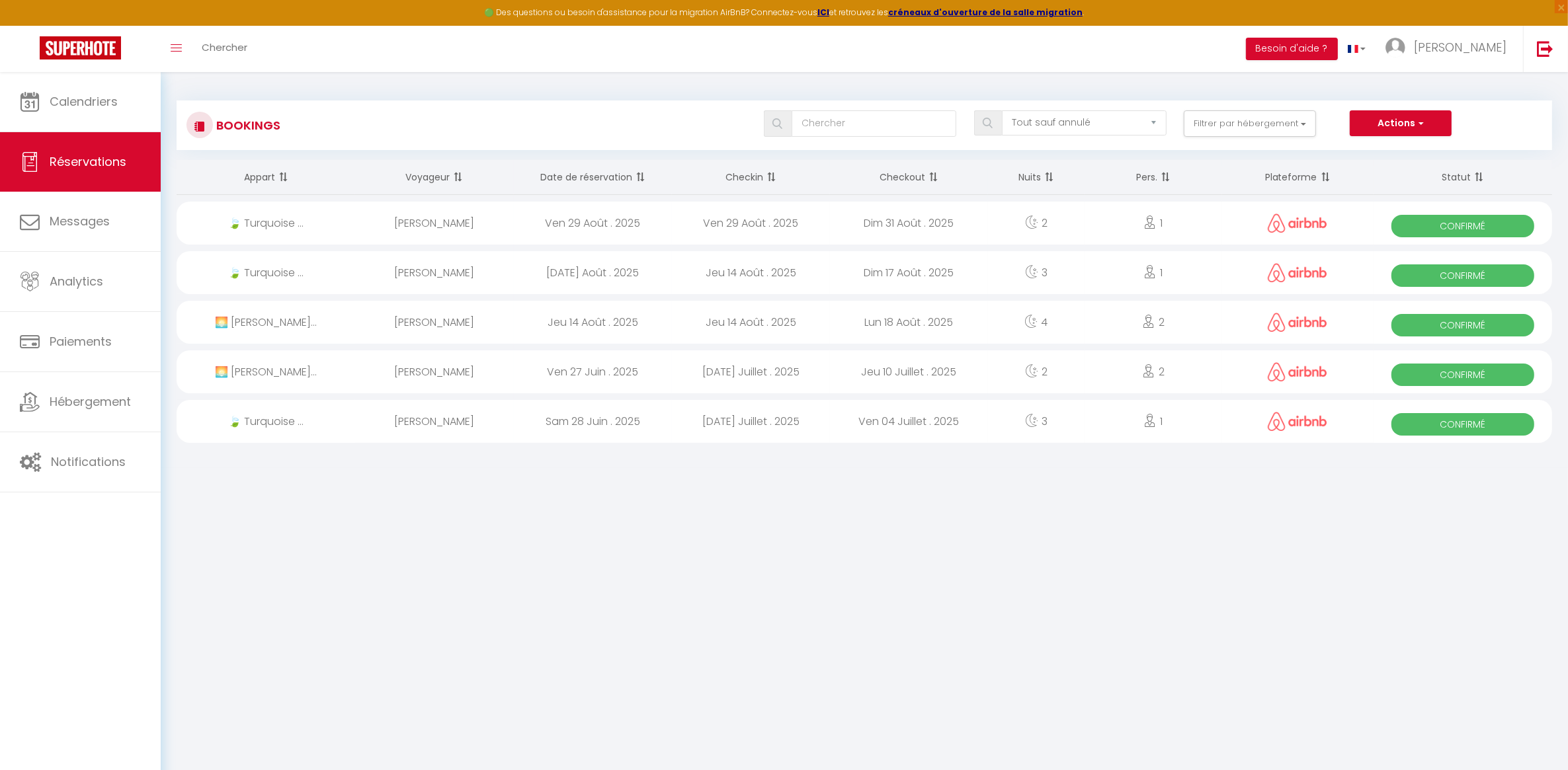
click at [480, 541] on body "🟢 Des questions ou besoin d'assistance pour la migration AirBnB? Connectez-vous…" at bounding box center [784, 457] width 1568 height 770
click at [66, 414] on link "Hébergement" at bounding box center [81, 402] width 161 height 59
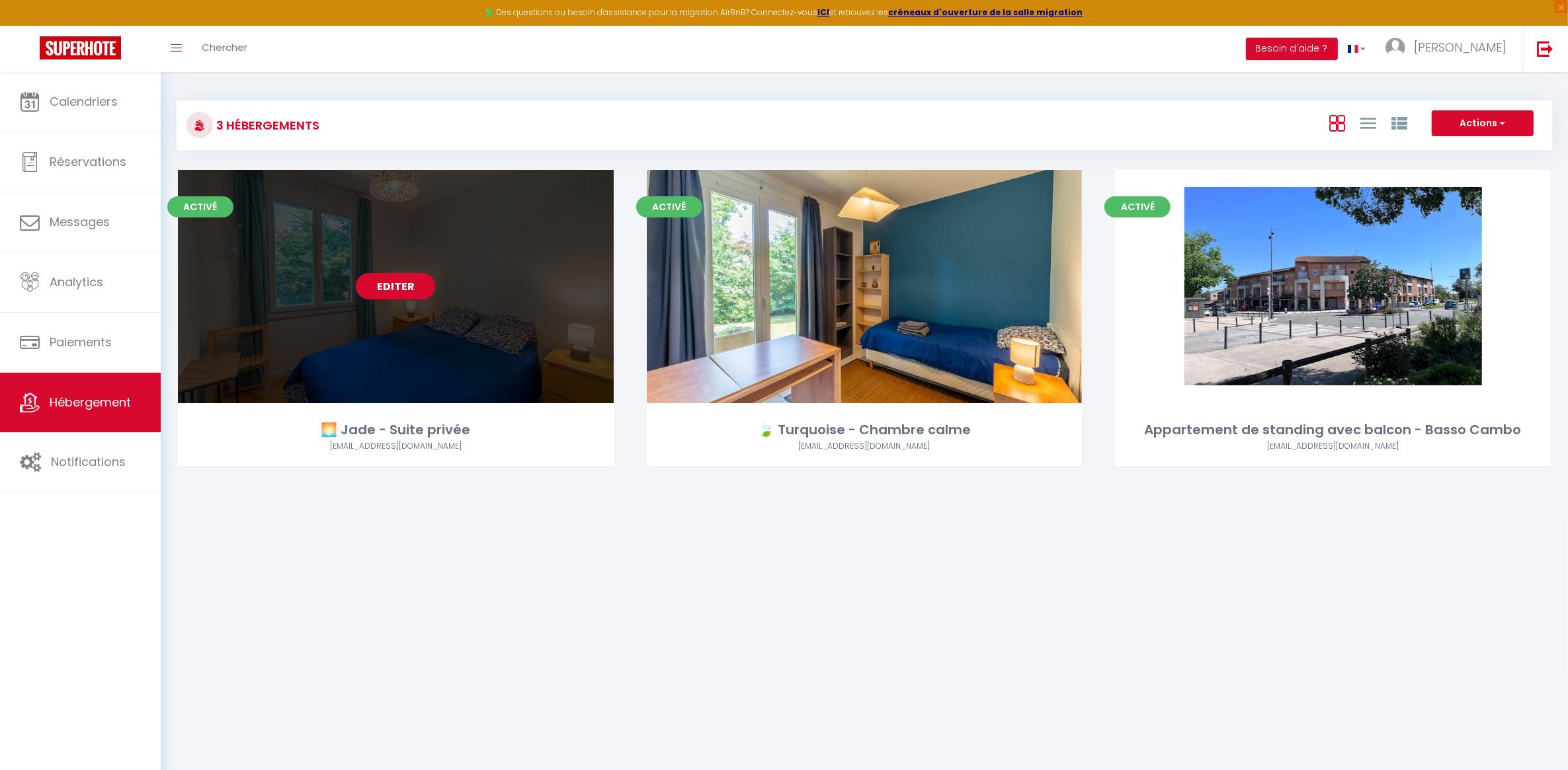
drag, startPoint x: 411, startPoint y: 283, endPoint x: 418, endPoint y: 286, distance: 7.6
click at [411, 284] on link "Editer" at bounding box center [396, 286] width 79 height 27
click at [381, 280] on link "Editer" at bounding box center [396, 286] width 79 height 27
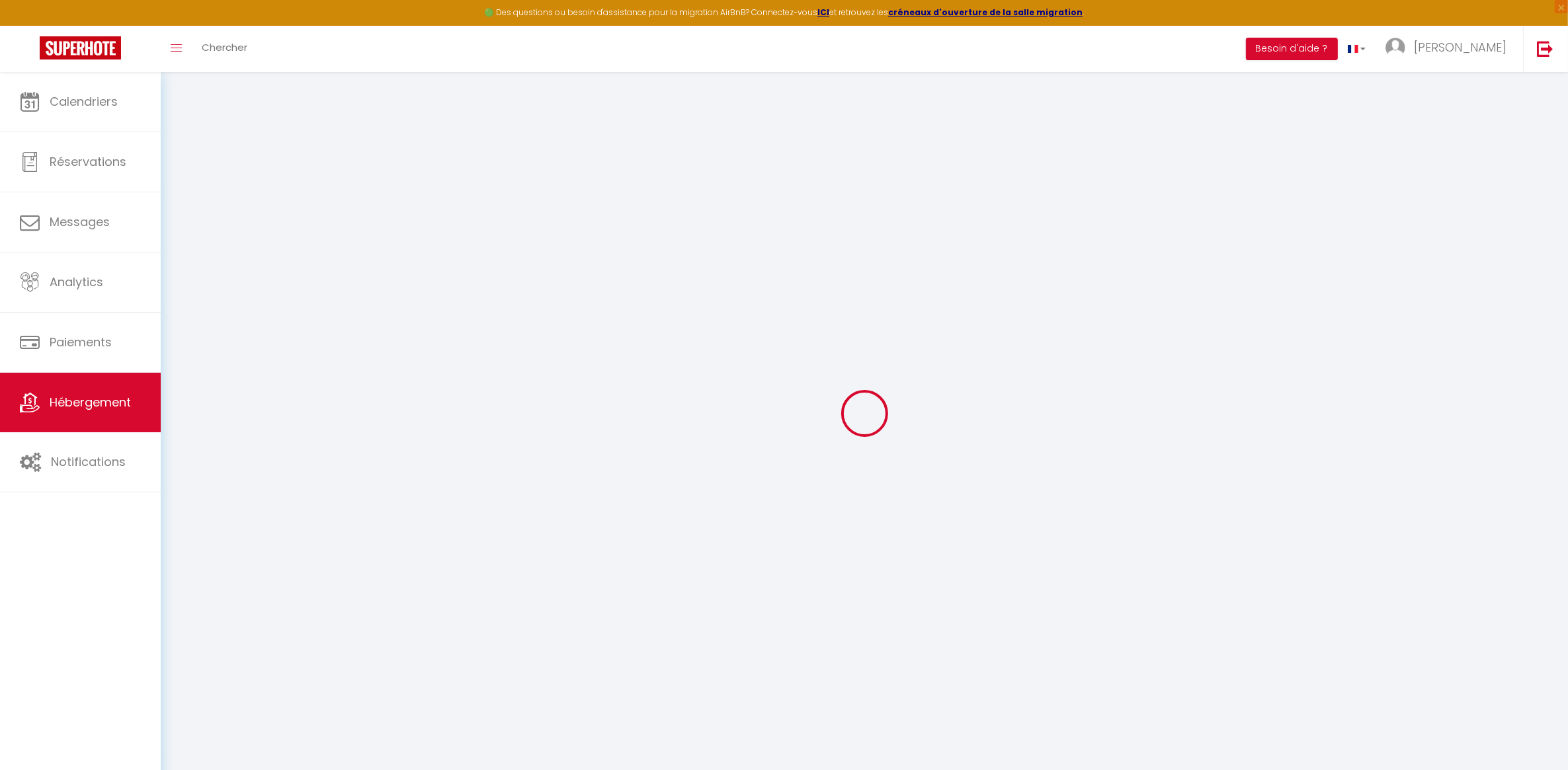
select select "+ 22 %"
select select "+ 35 %"
select select "+ 5 %"
select select
checkbox input "false"
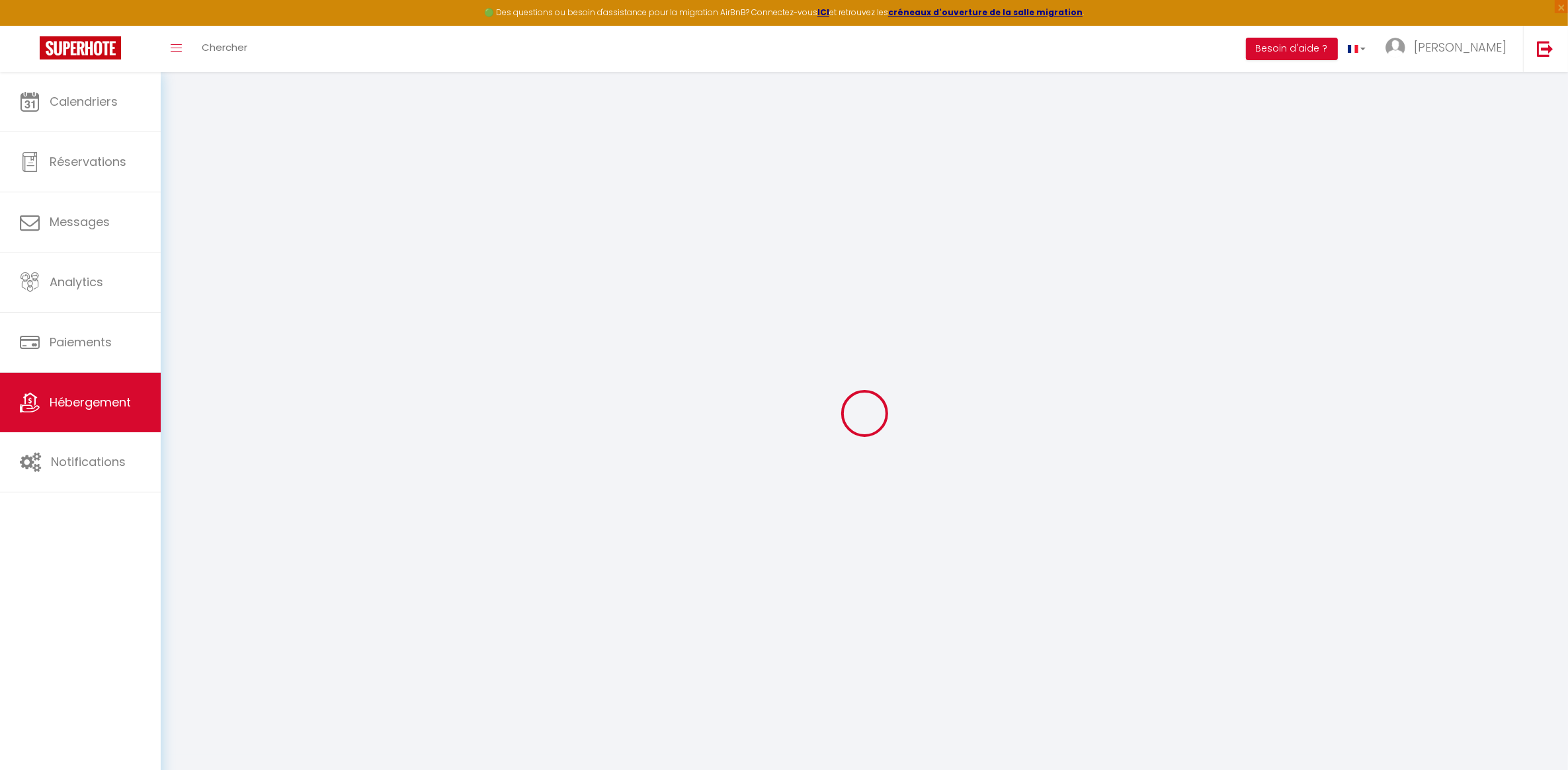
checkbox input "false"
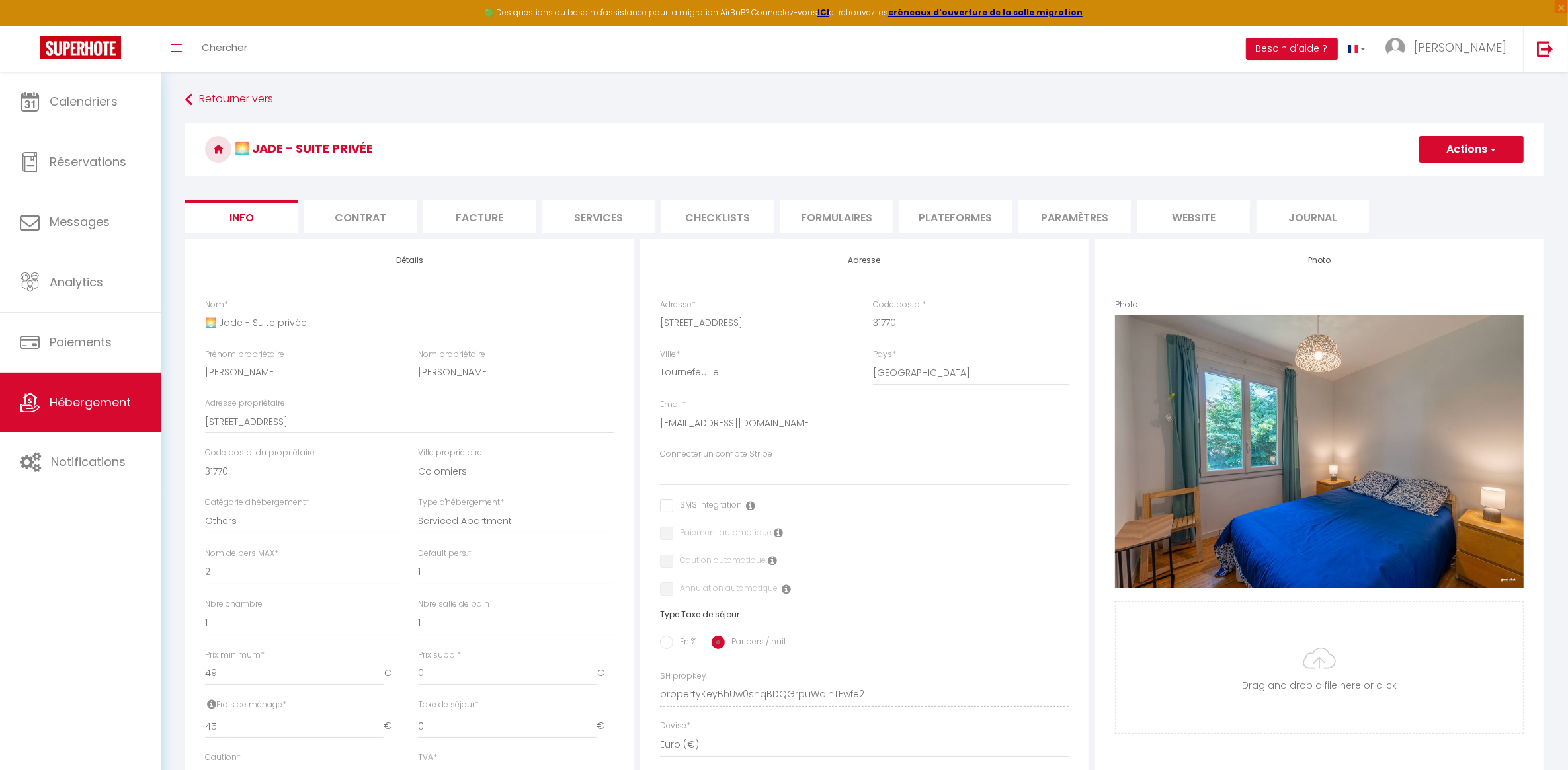
select select
checkbox input "false"
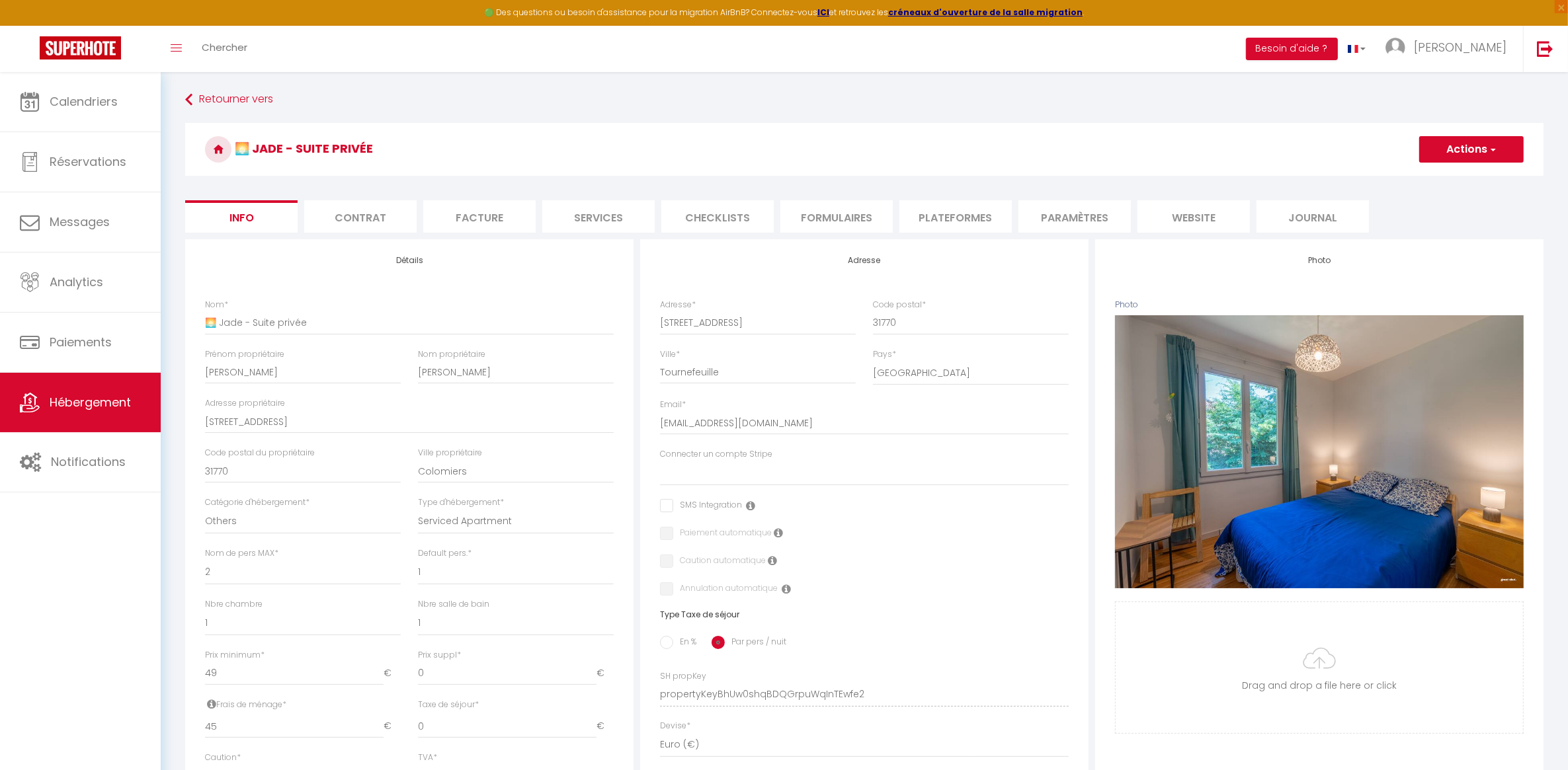
select select "17285-1446431431374916984"
click at [944, 222] on li "Plateformes" at bounding box center [955, 216] width 113 height 32
select select
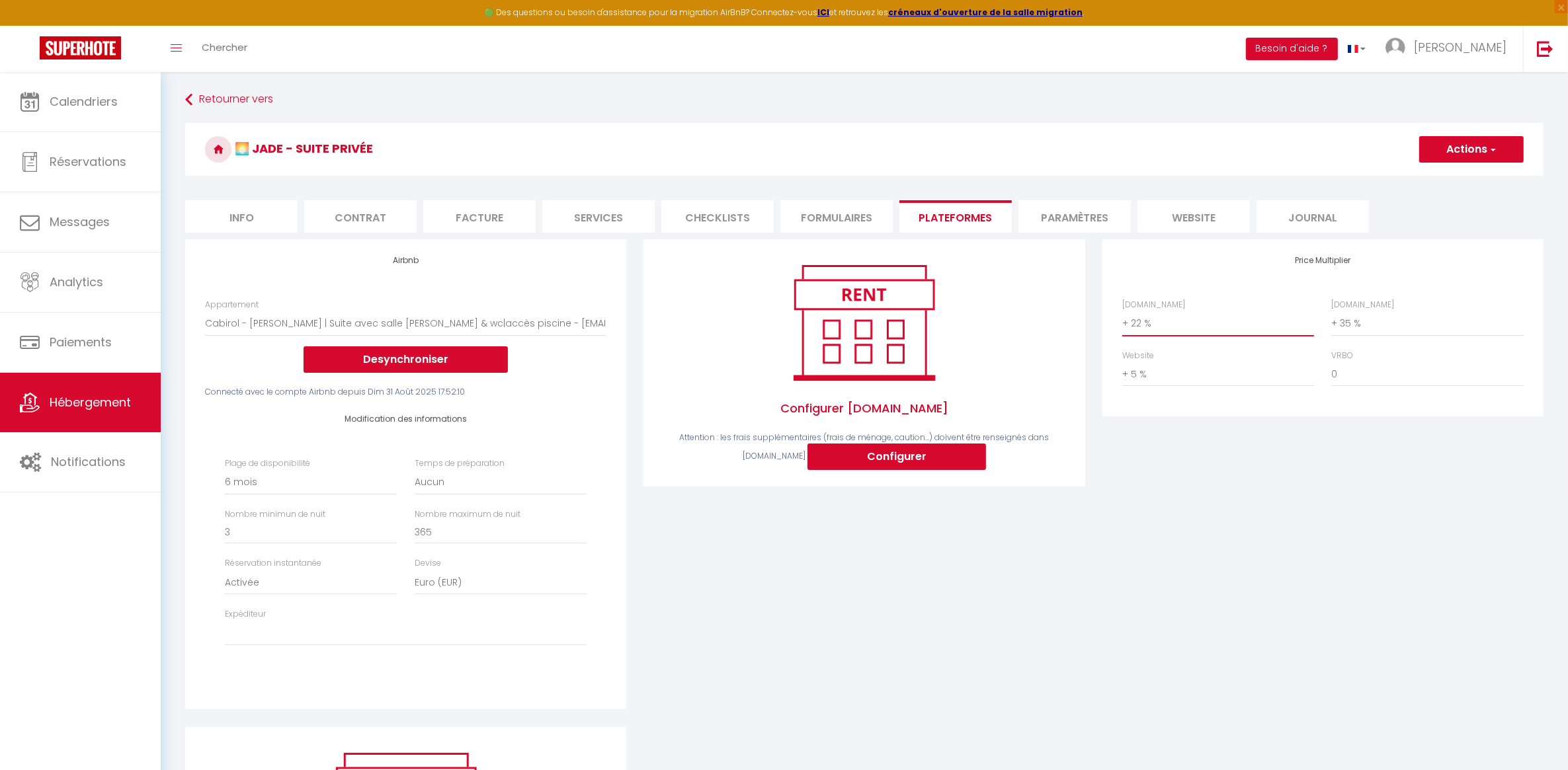
click at [1155, 332] on select "0 + 1 % + 2 % + 3 % + 4 % + 5 % + 6 % + 7 % + 8 % + 9 %" at bounding box center [1218, 323] width 192 height 25
select select "+ 20 %"
click at [1122, 311] on select "0 + 1 % + 2 % + 3 % + 4 % + 5 % + 6 % + 7 % + 8 % + 9 %" at bounding box center [1218, 323] width 192 height 25
select select
click at [1285, 652] on div "Price Multiplier [DOMAIN_NAME] 0 + 1 % + 2 % + 3 % + 4 % + 5 % + 6 % + 7 %" at bounding box center [1323, 483] width 459 height 487
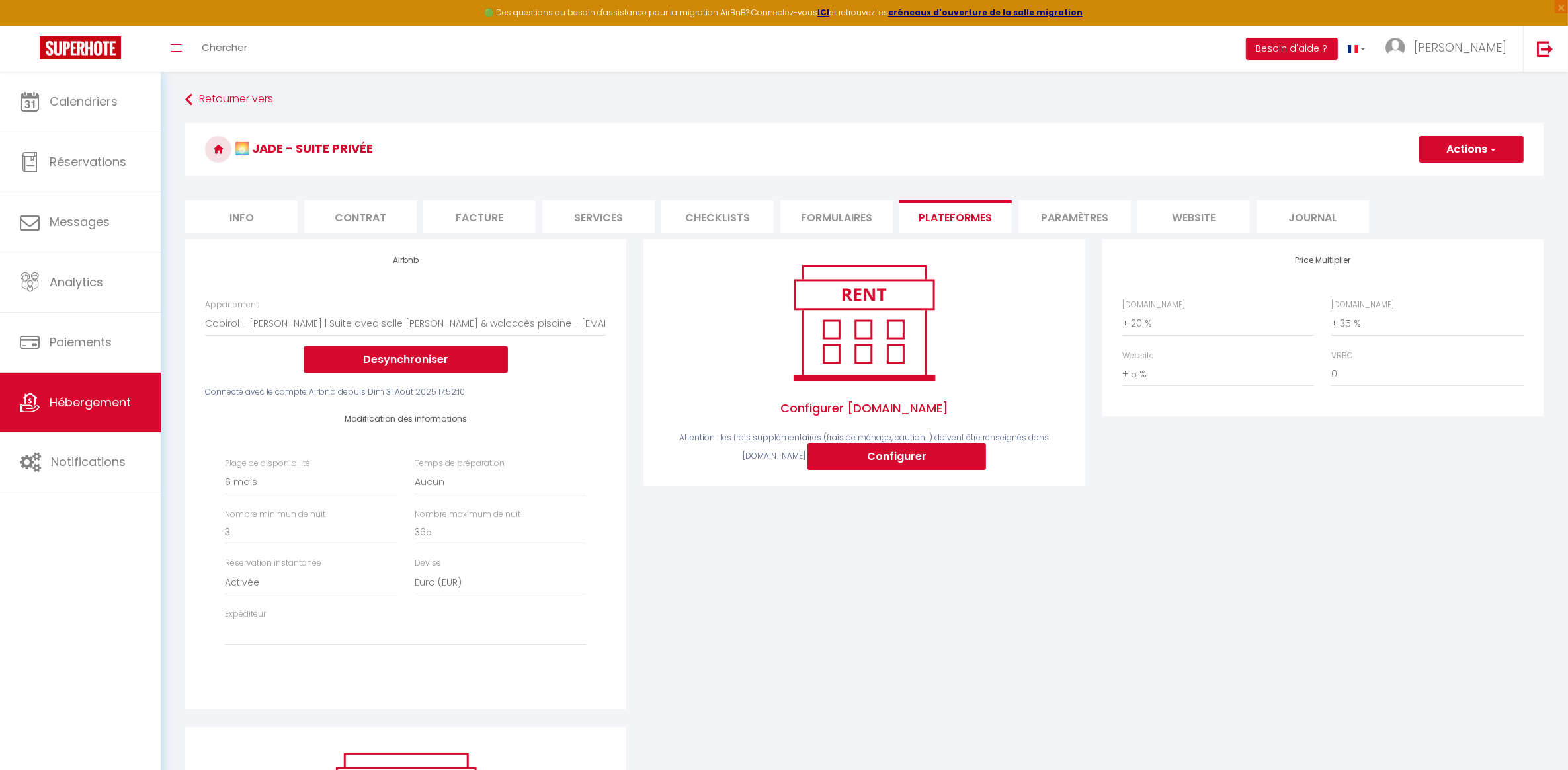
click at [1479, 156] on button "Actions" at bounding box center [1471, 149] width 104 height 27
click at [1470, 179] on link "Enregistrer" at bounding box center [1470, 178] width 104 height 17
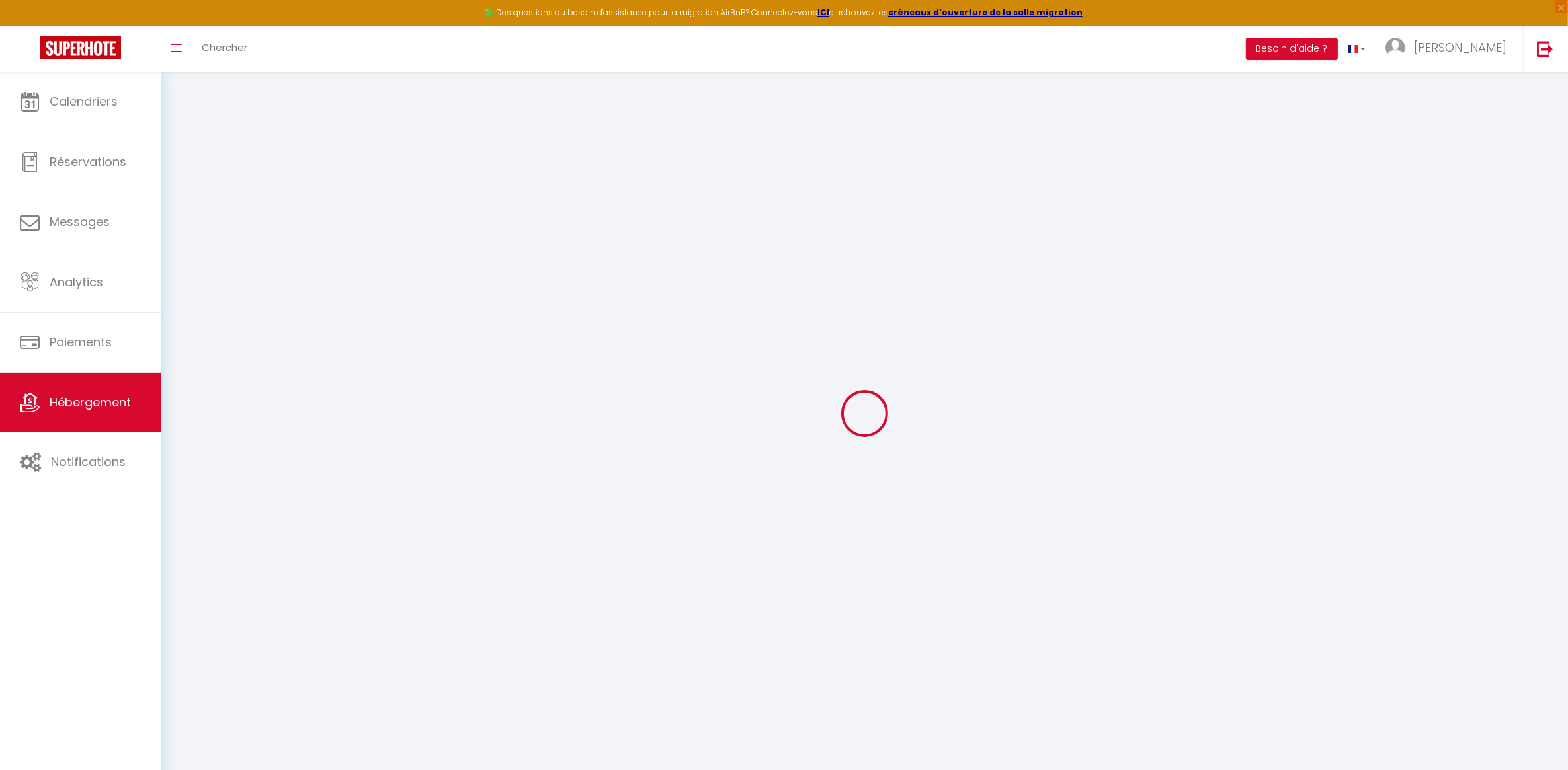
select select "180"
select select "EUR"
select select
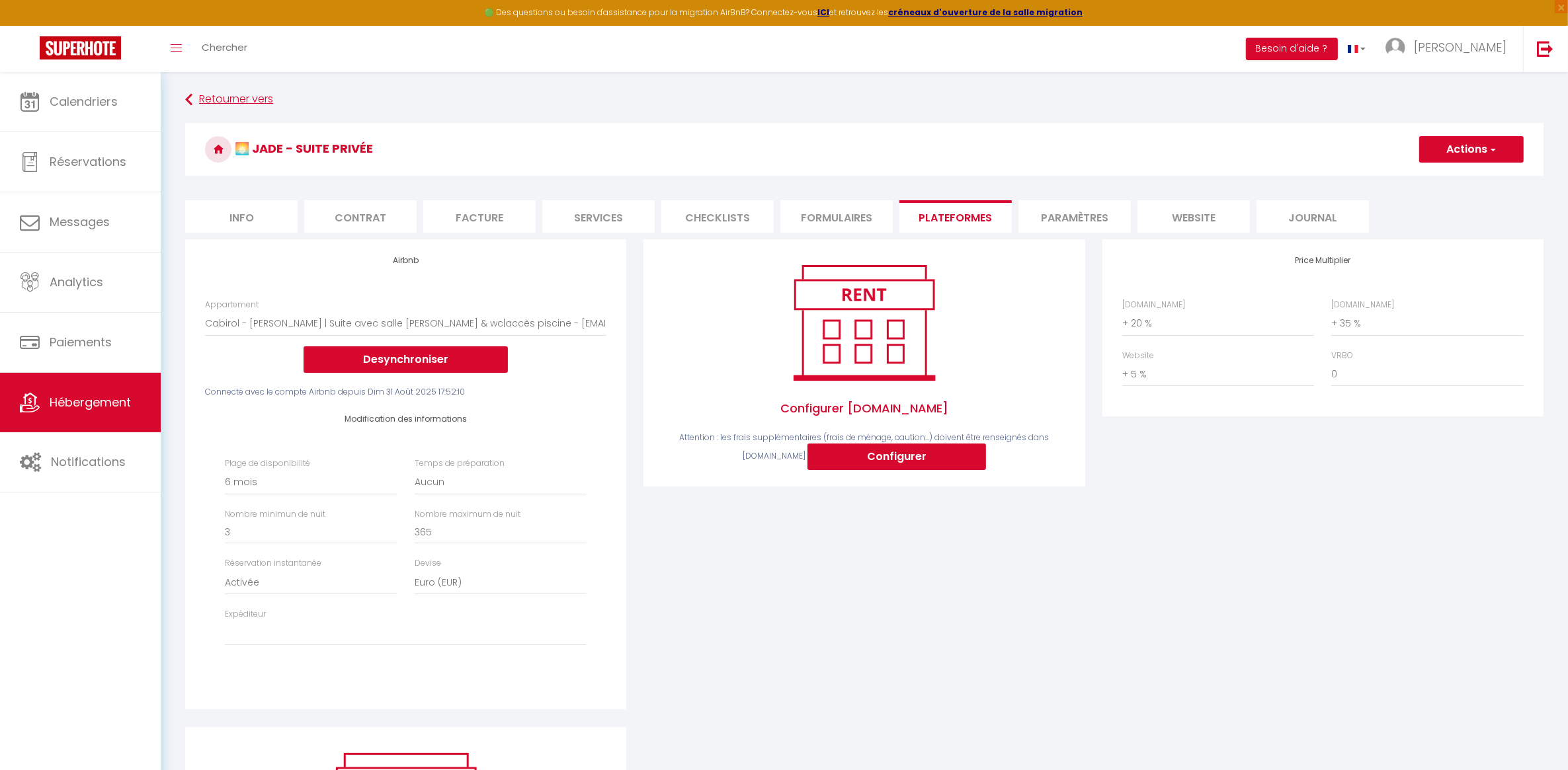
drag, startPoint x: 639, startPoint y: 136, endPoint x: 632, endPoint y: 104, distance: 32.8
click at [639, 136] on h3 "🌅 Jade - Suite privée" at bounding box center [864, 149] width 1359 height 53
click at [251, 535] on input "3" at bounding box center [311, 532] width 172 height 24
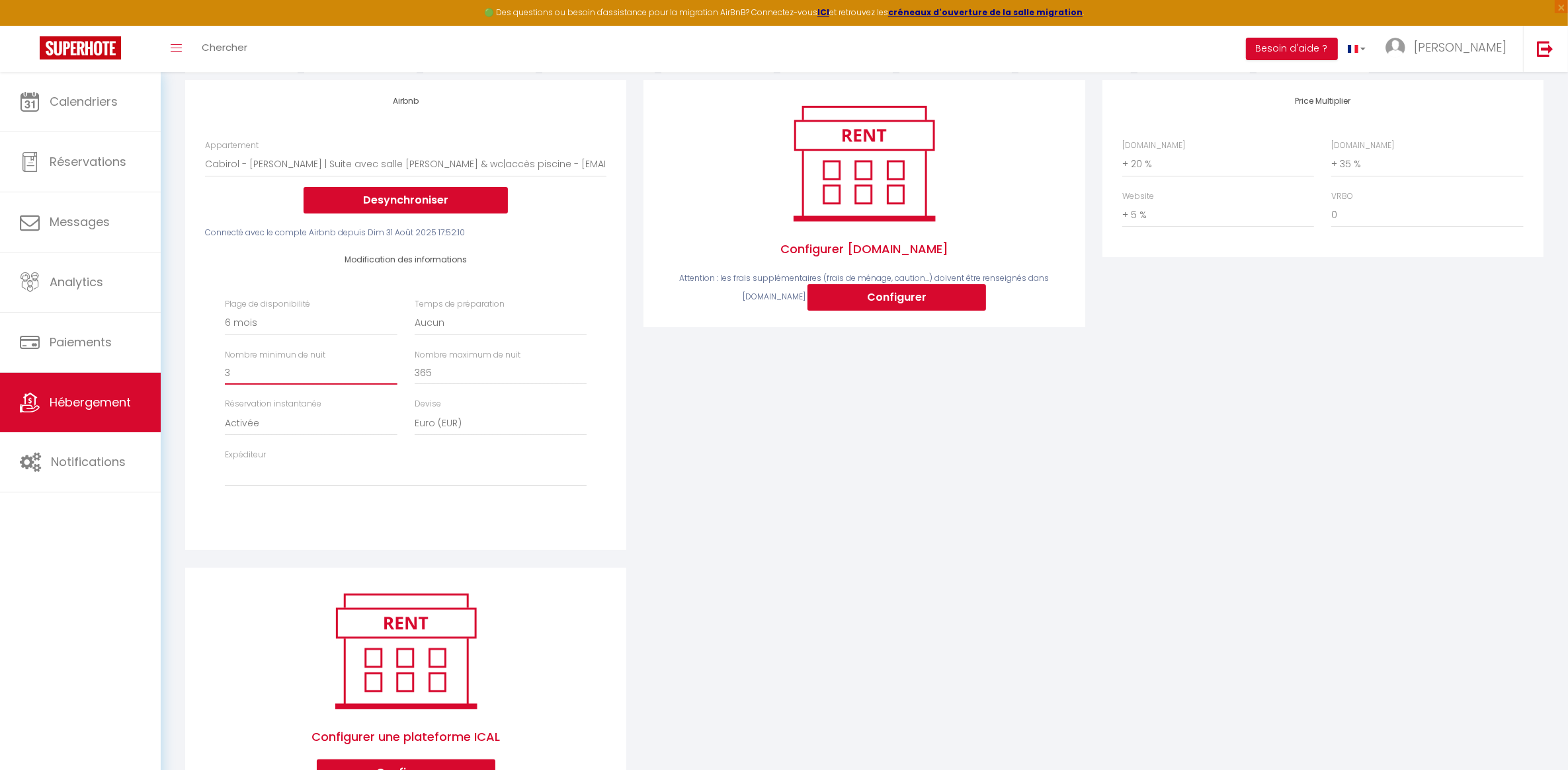
scroll to position [165, 0]
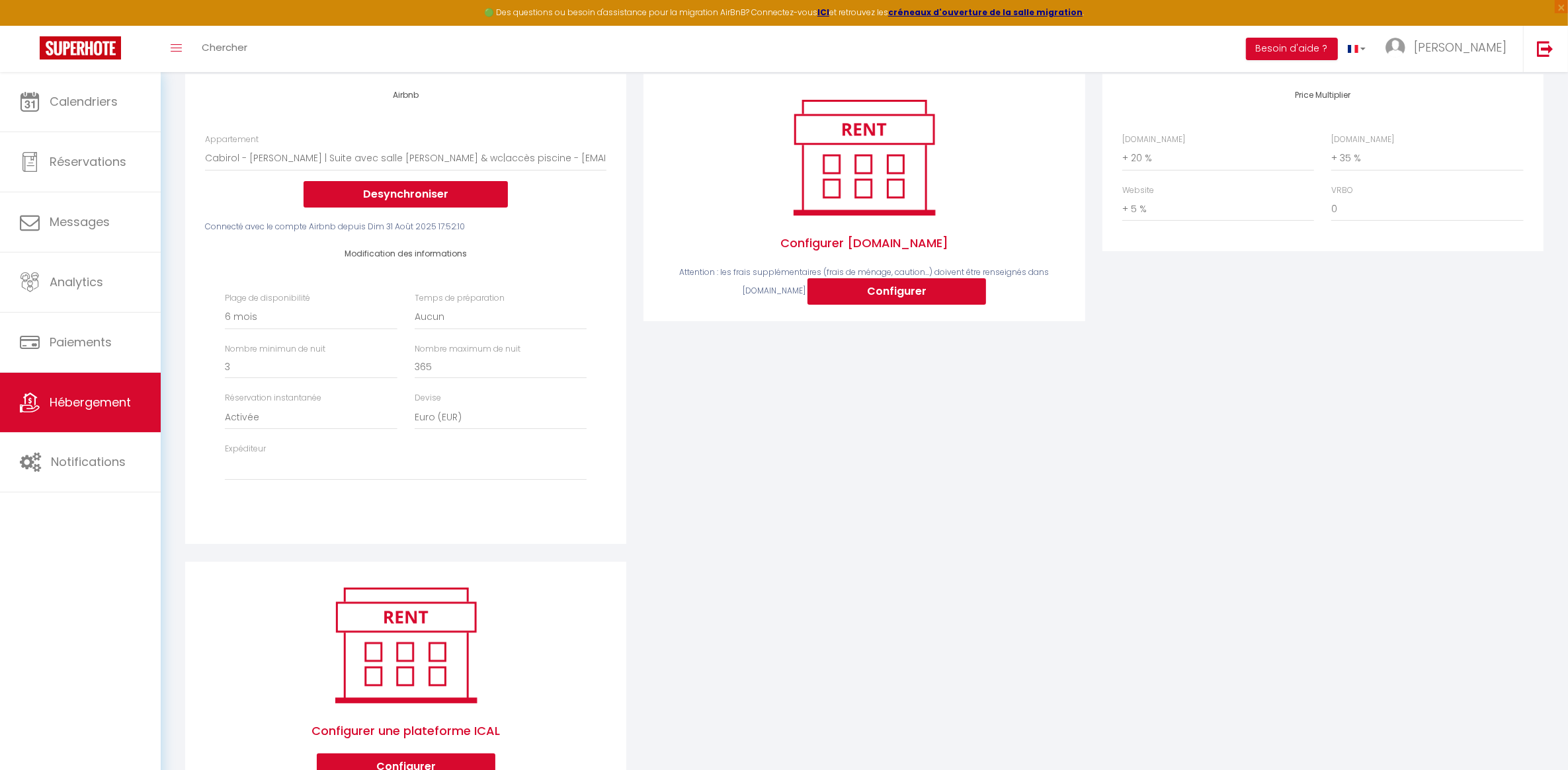
click at [718, 586] on div "Airbnb Appartement Pradettes T2 · Appartement de standing avec balcon - Basso C…" at bounding box center [865, 444] width 1376 height 740
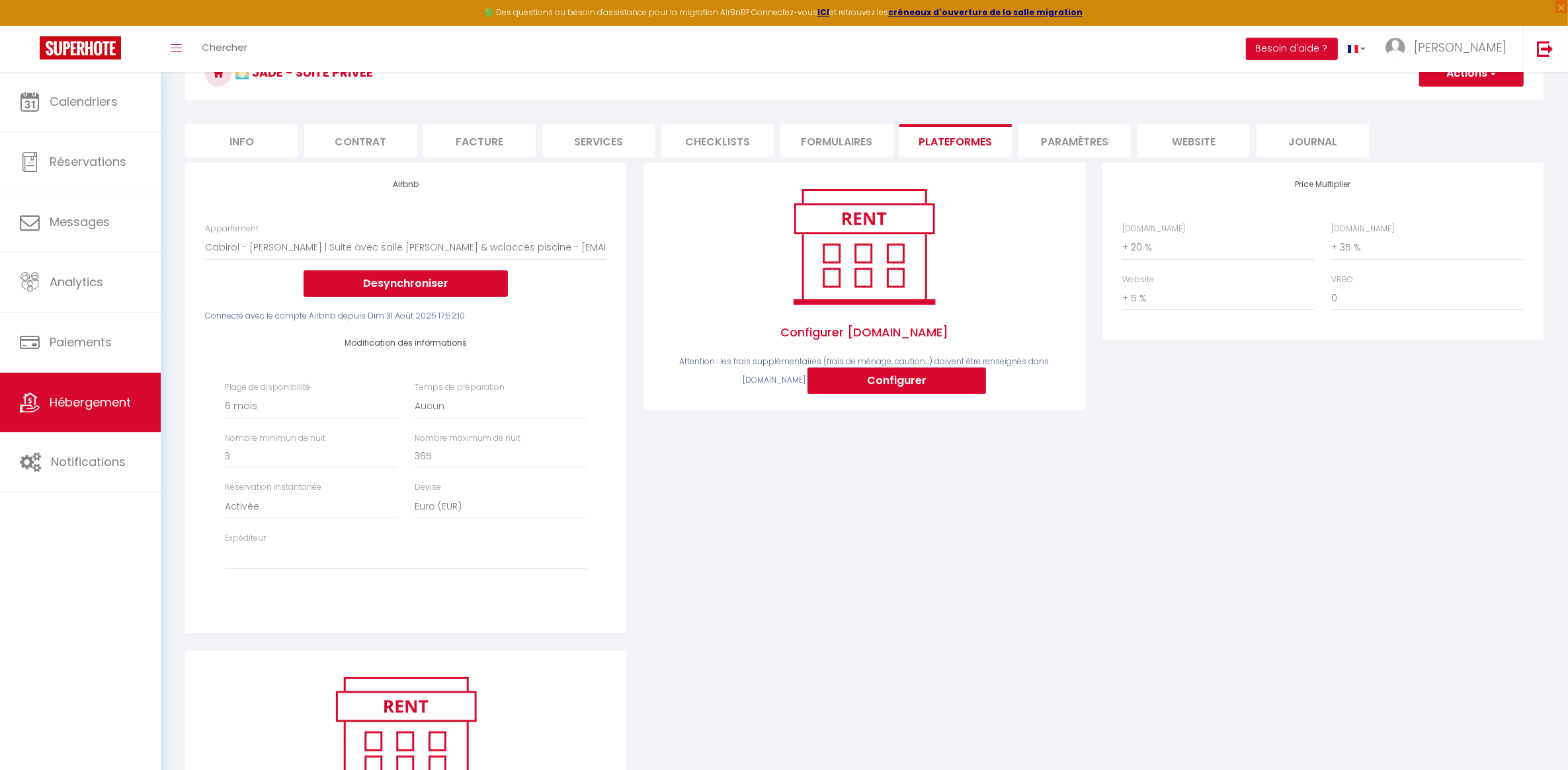
scroll to position [0, 0]
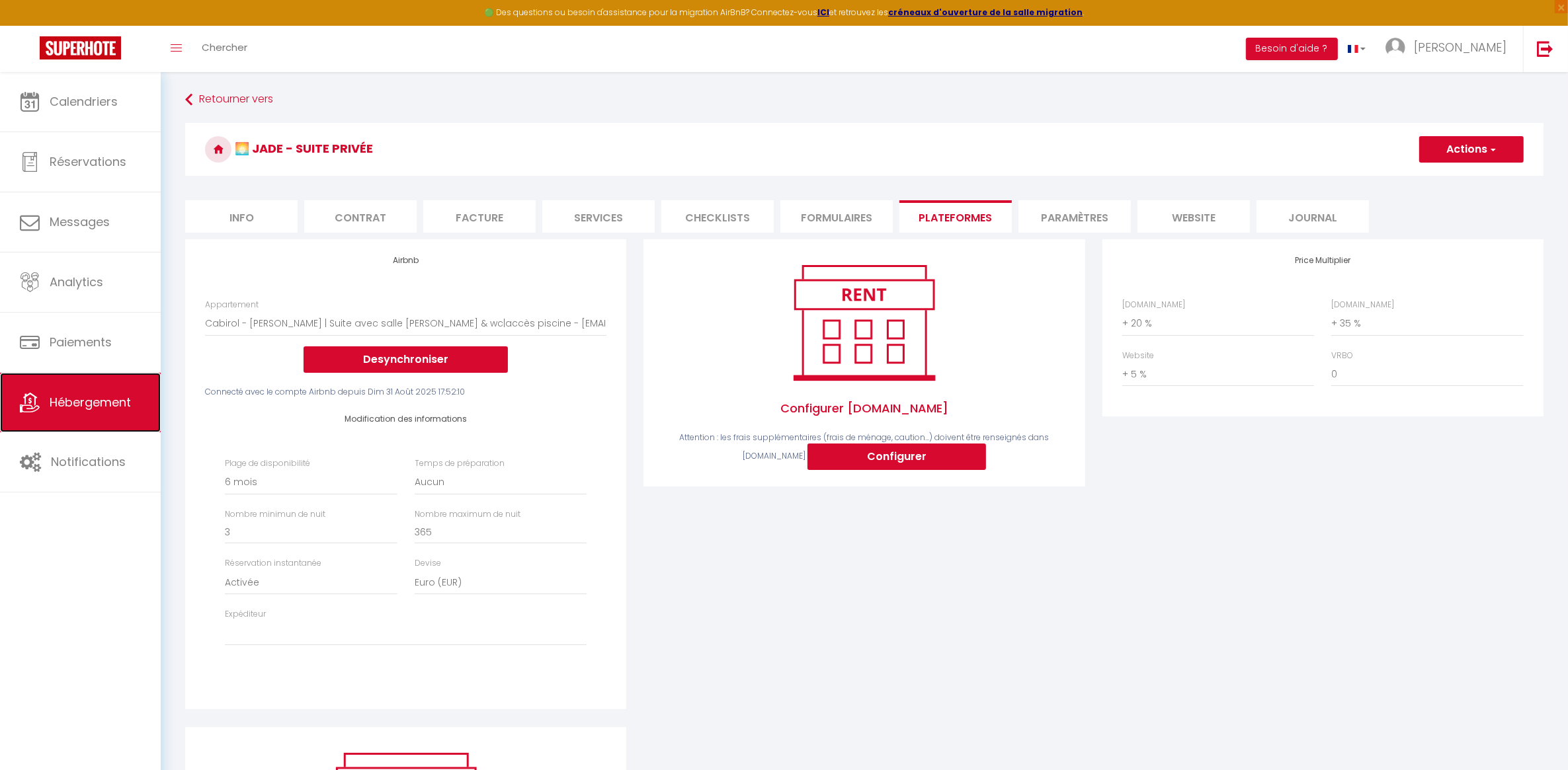
click at [91, 394] on link "Hébergement" at bounding box center [81, 402] width 161 height 59
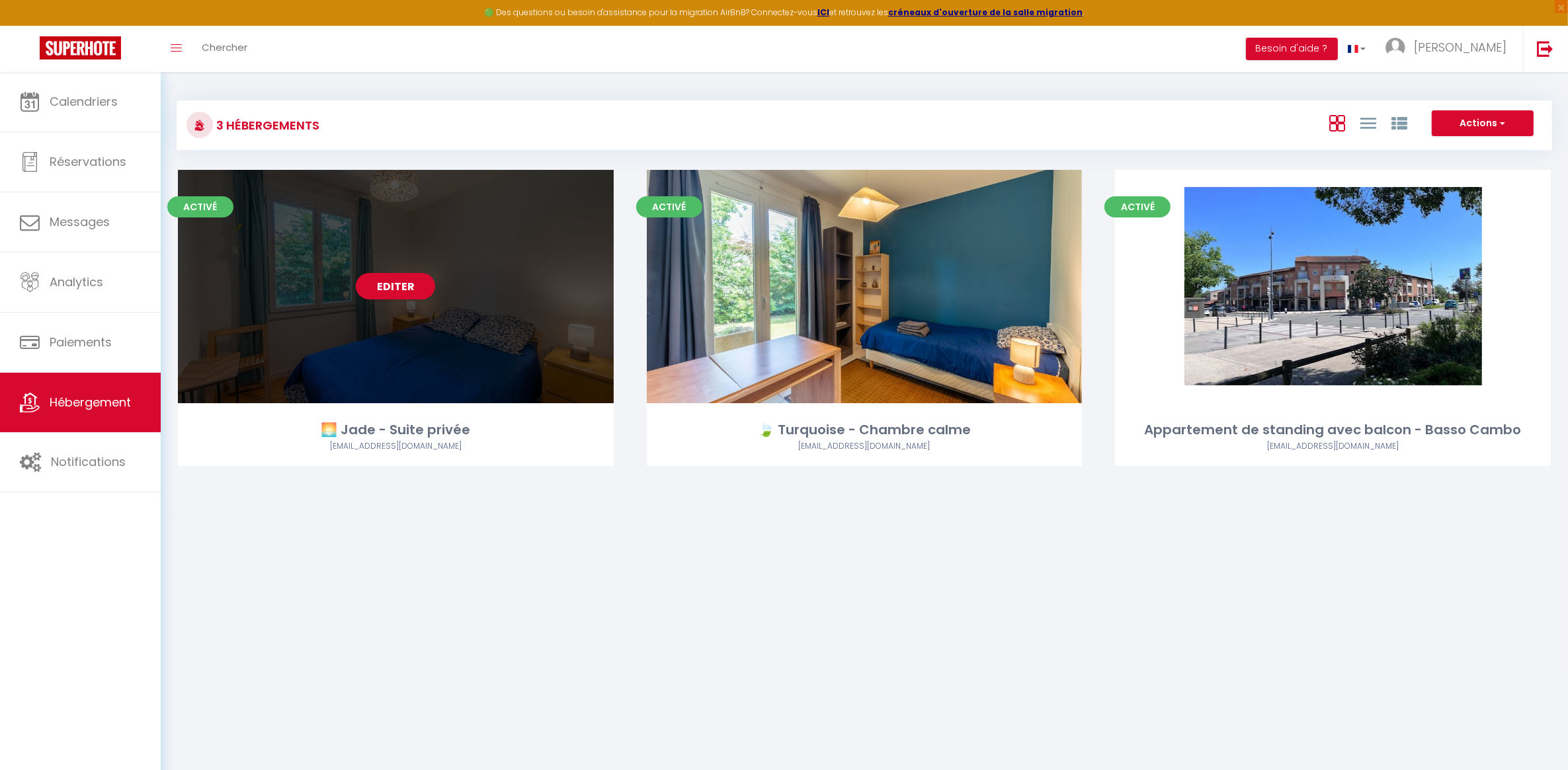
click at [468, 278] on div "Editer" at bounding box center [396, 286] width 436 height 233
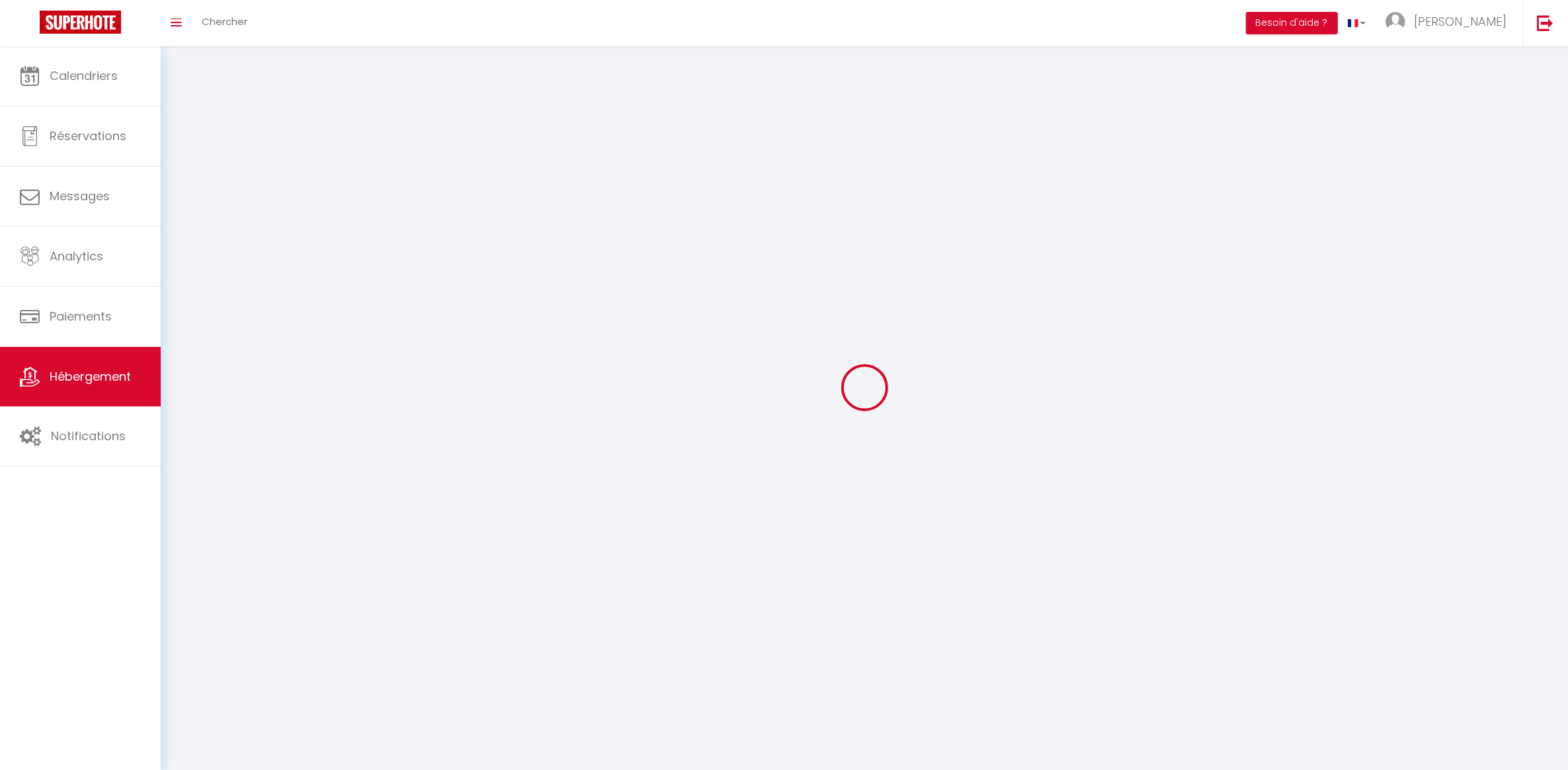
select select
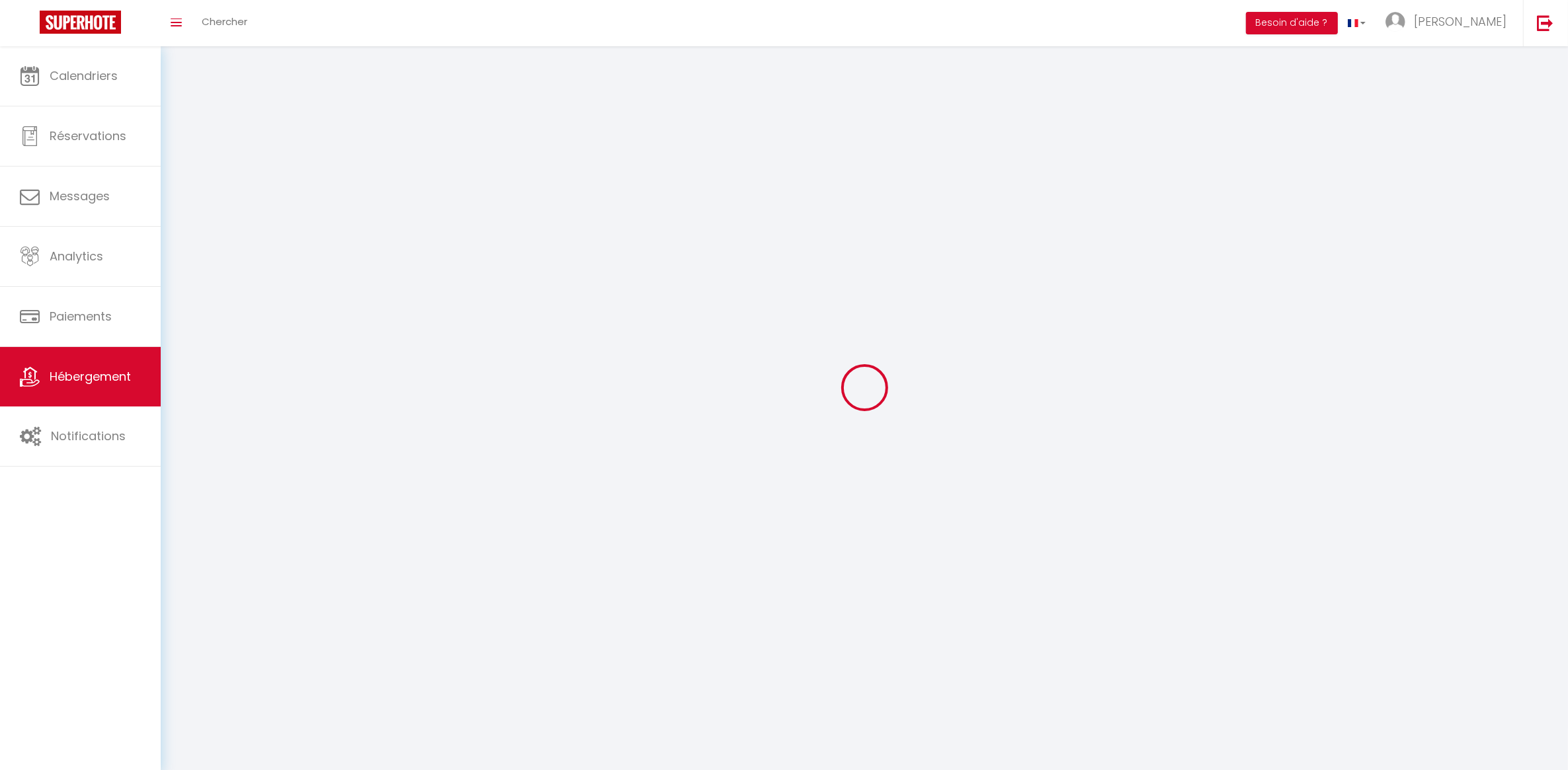
select select
checkbox input "false"
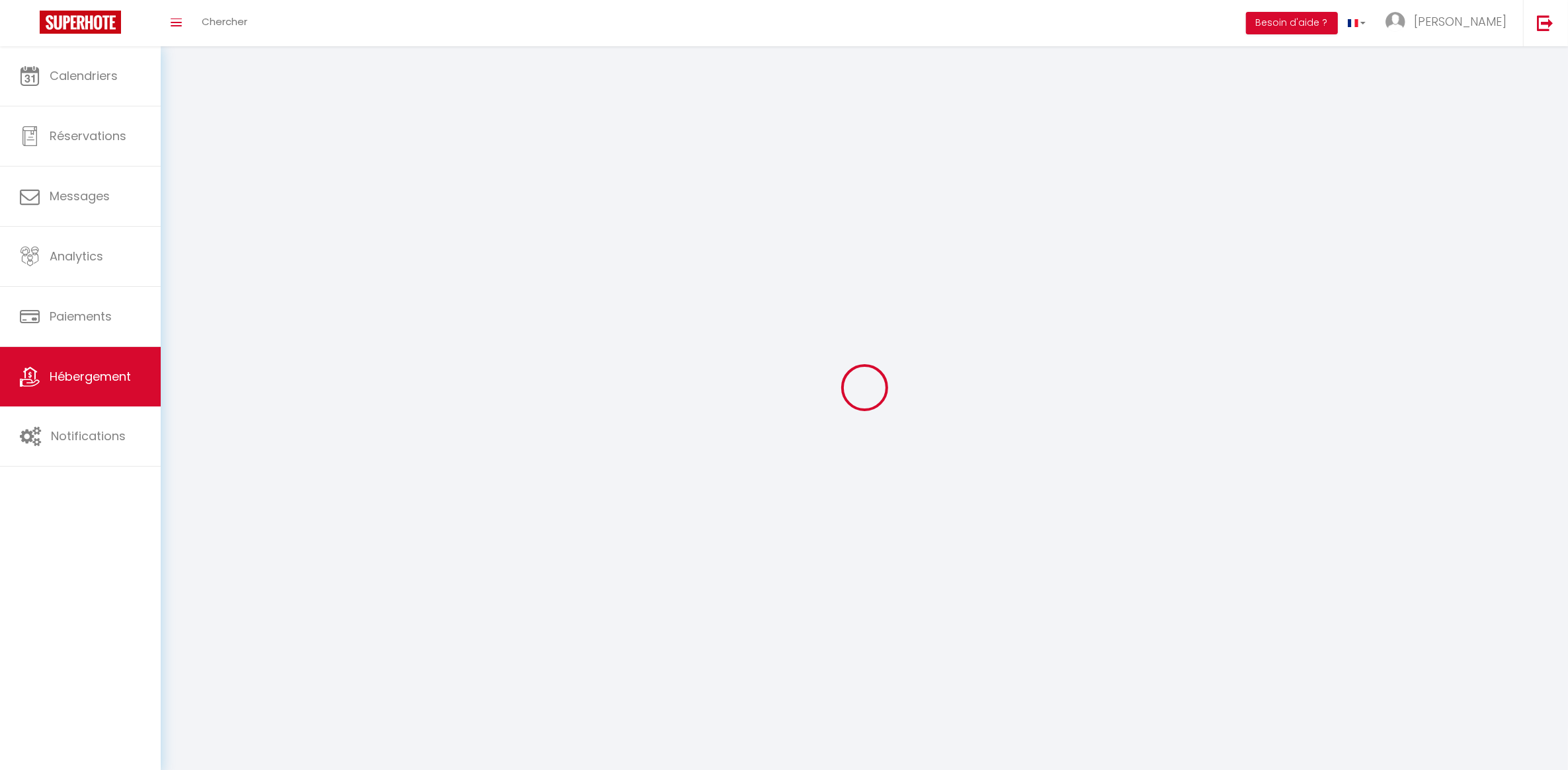
checkbox input "false"
select select
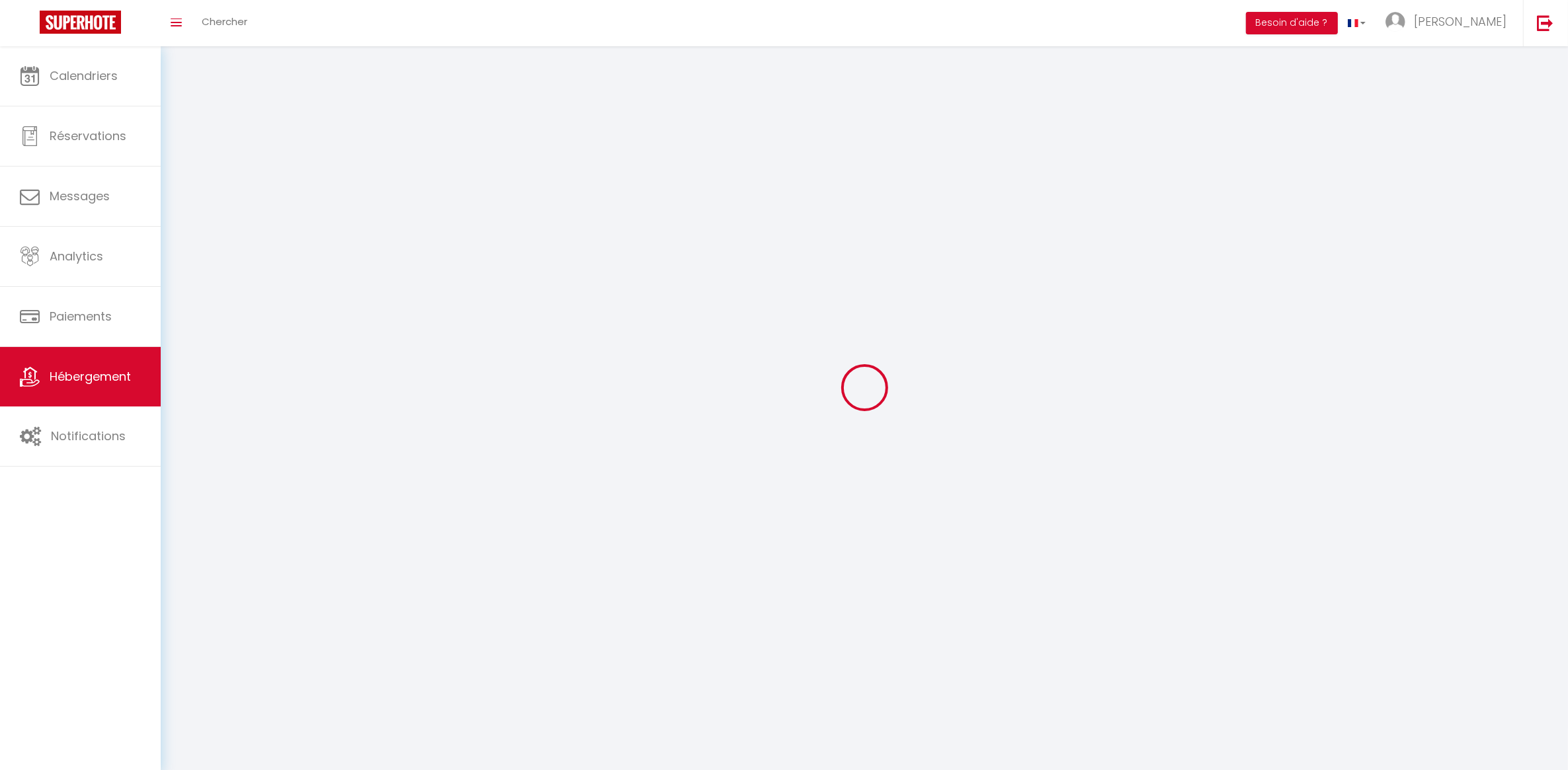
select select
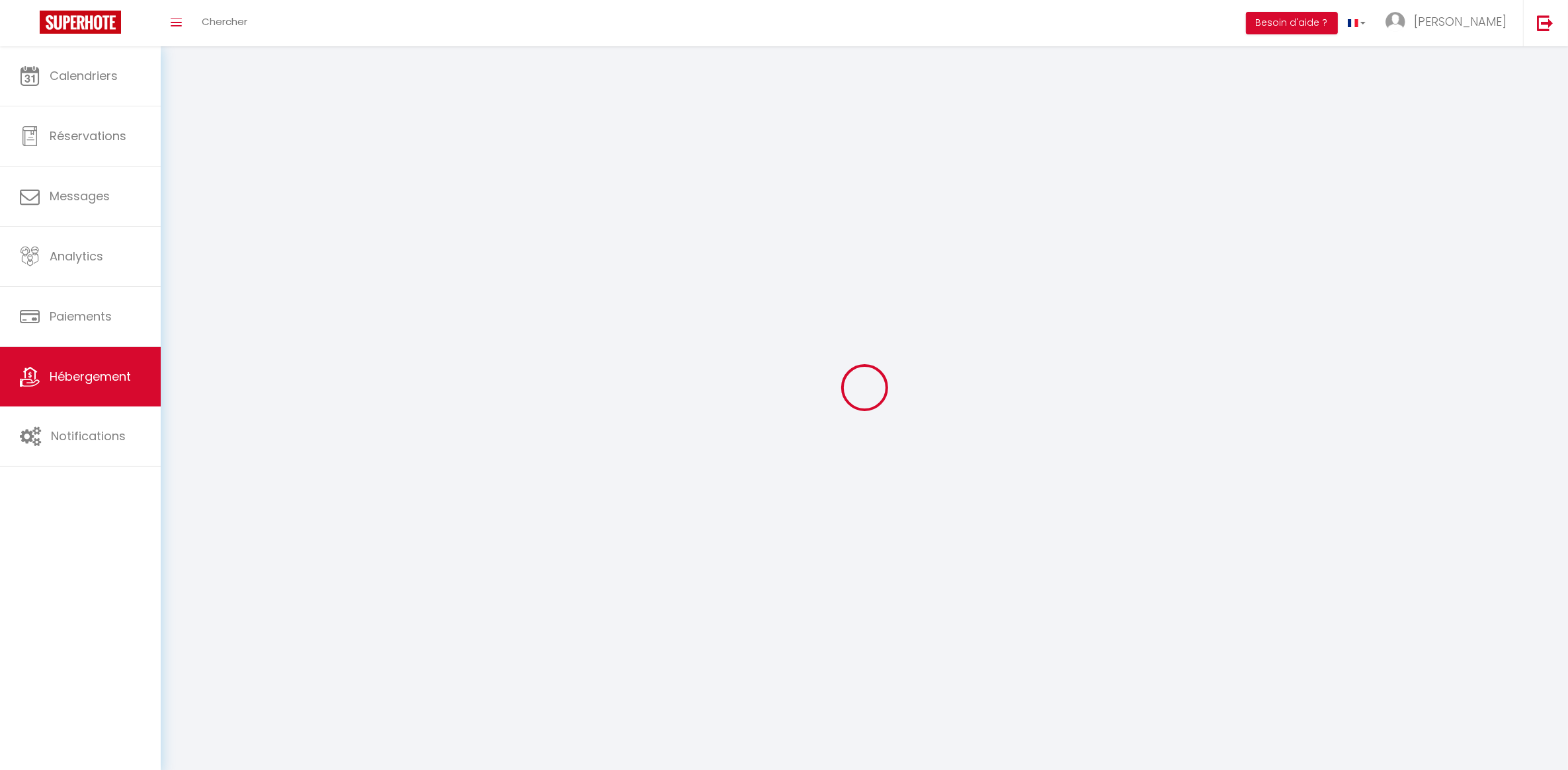
checkbox input "false"
select select
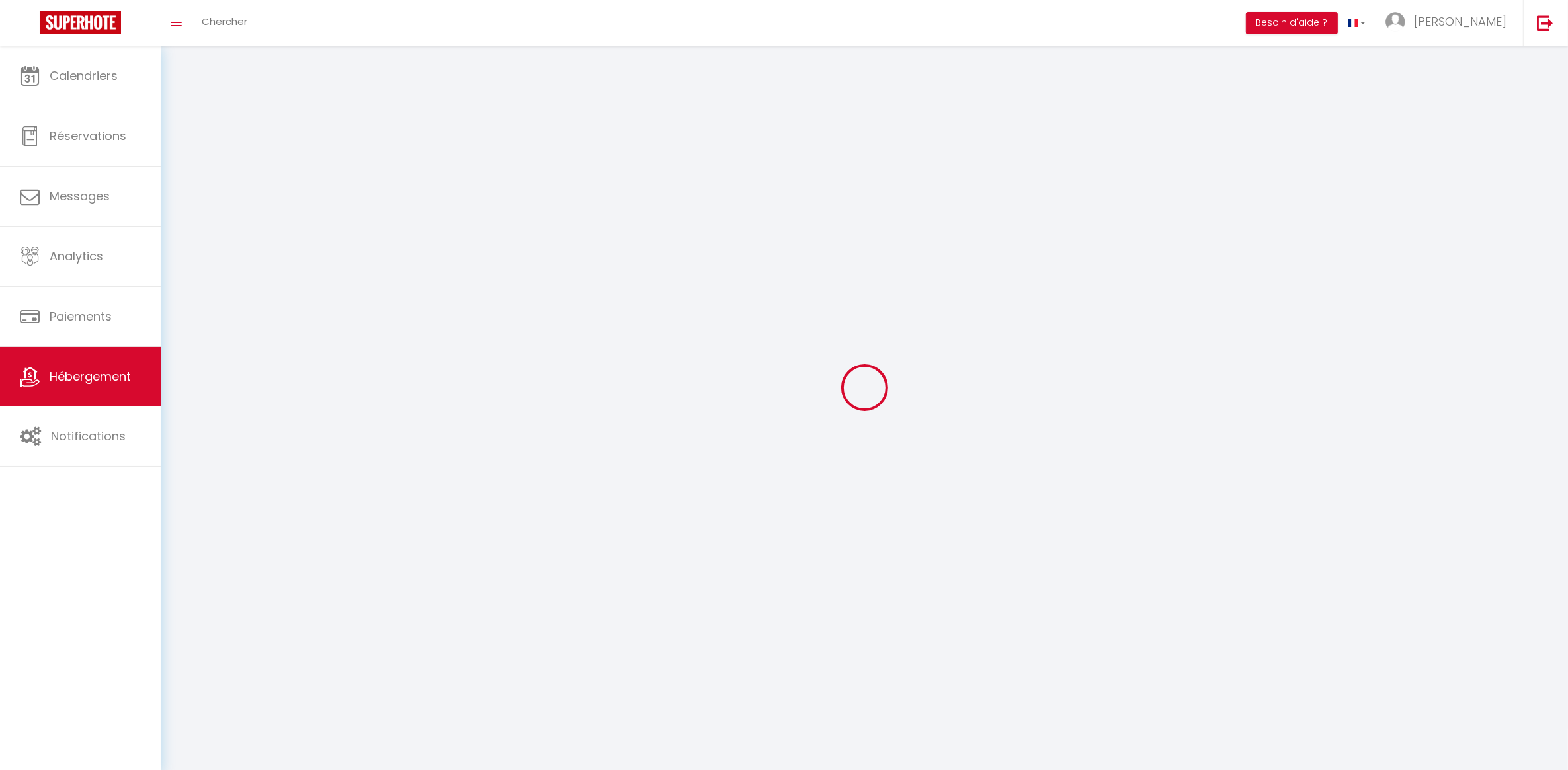
select select
select select "1"
select select "28"
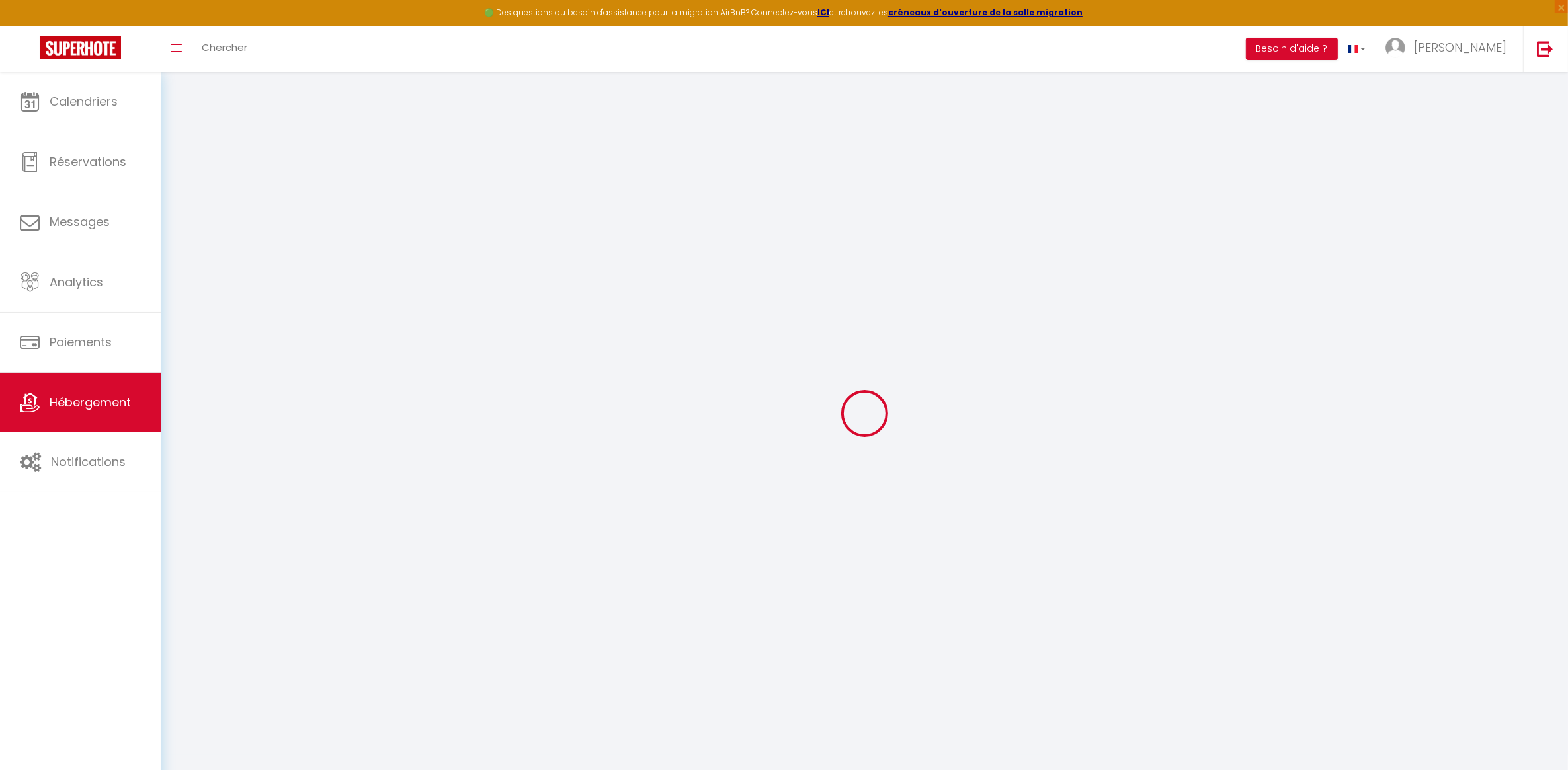
select select
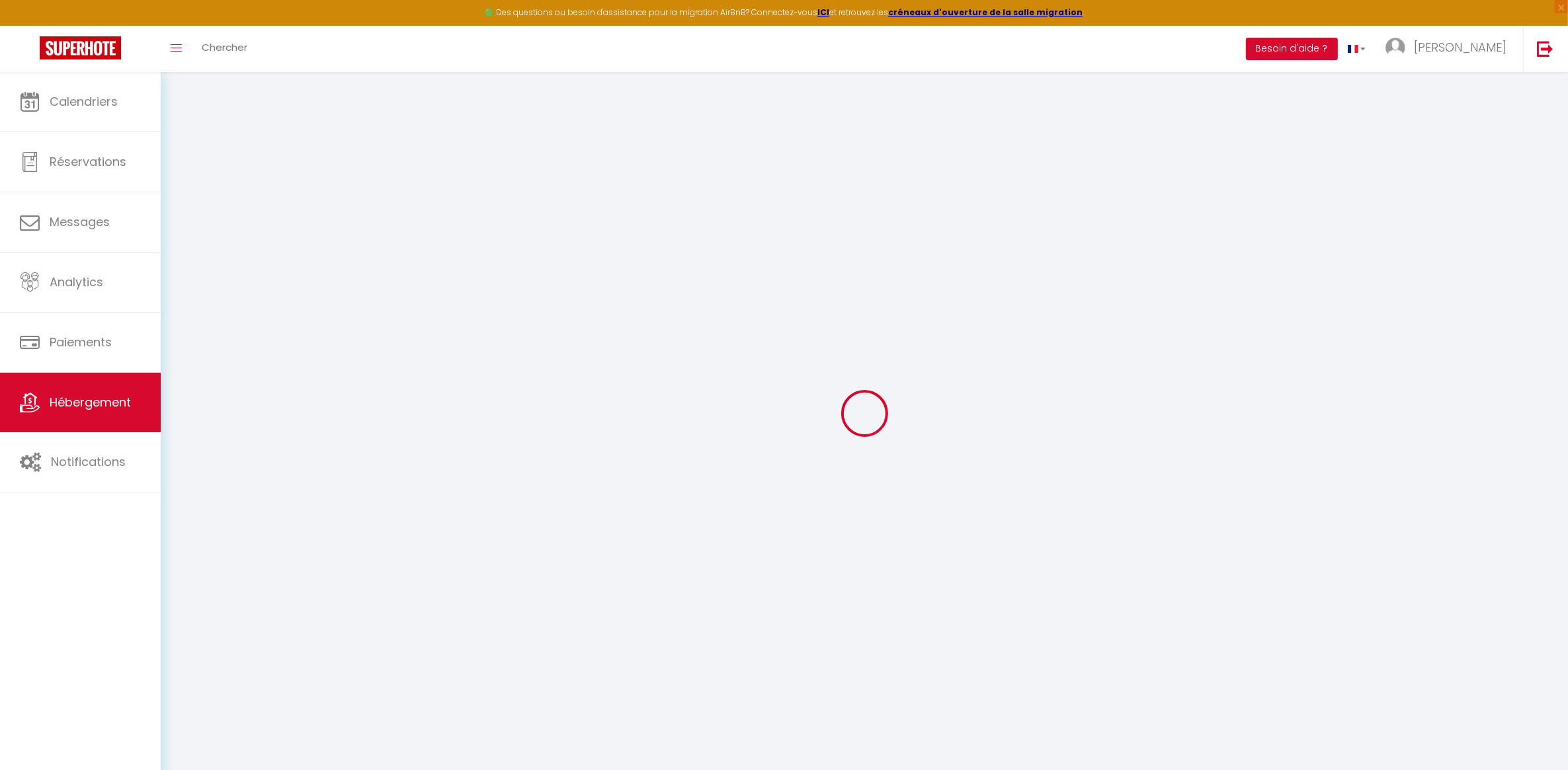
select select
checkbox input "false"
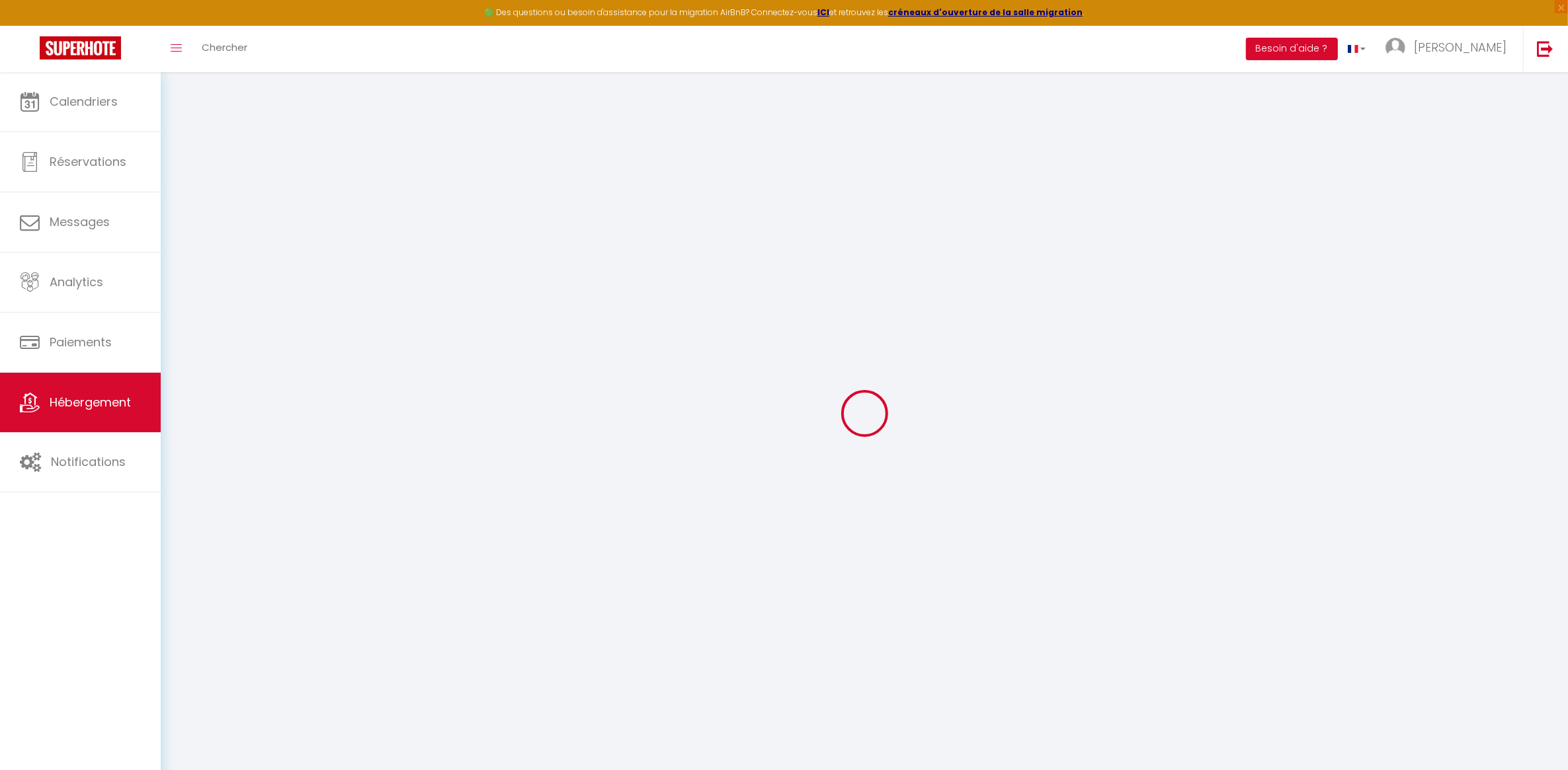
select select
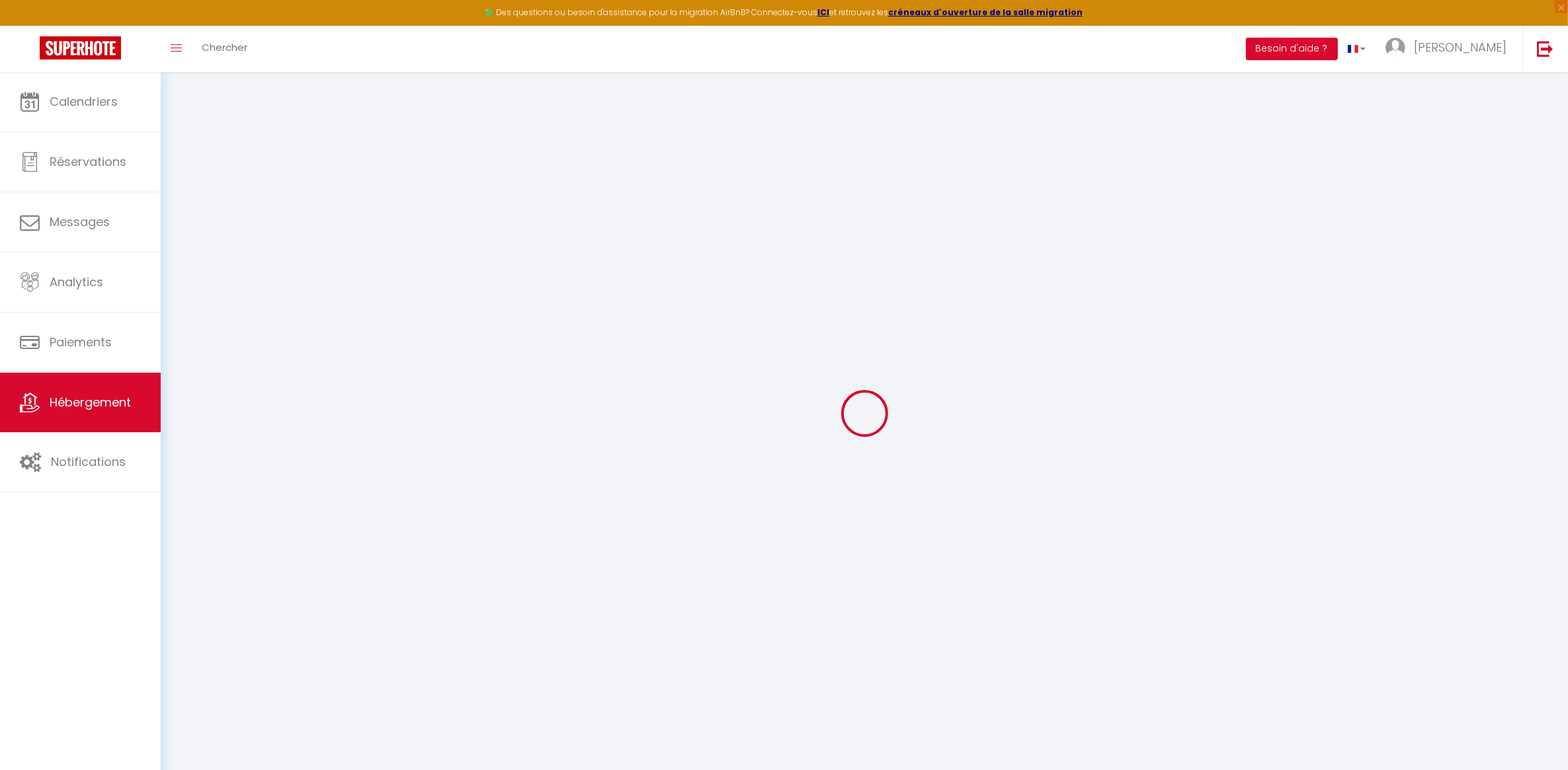
select select
checkbox input "false"
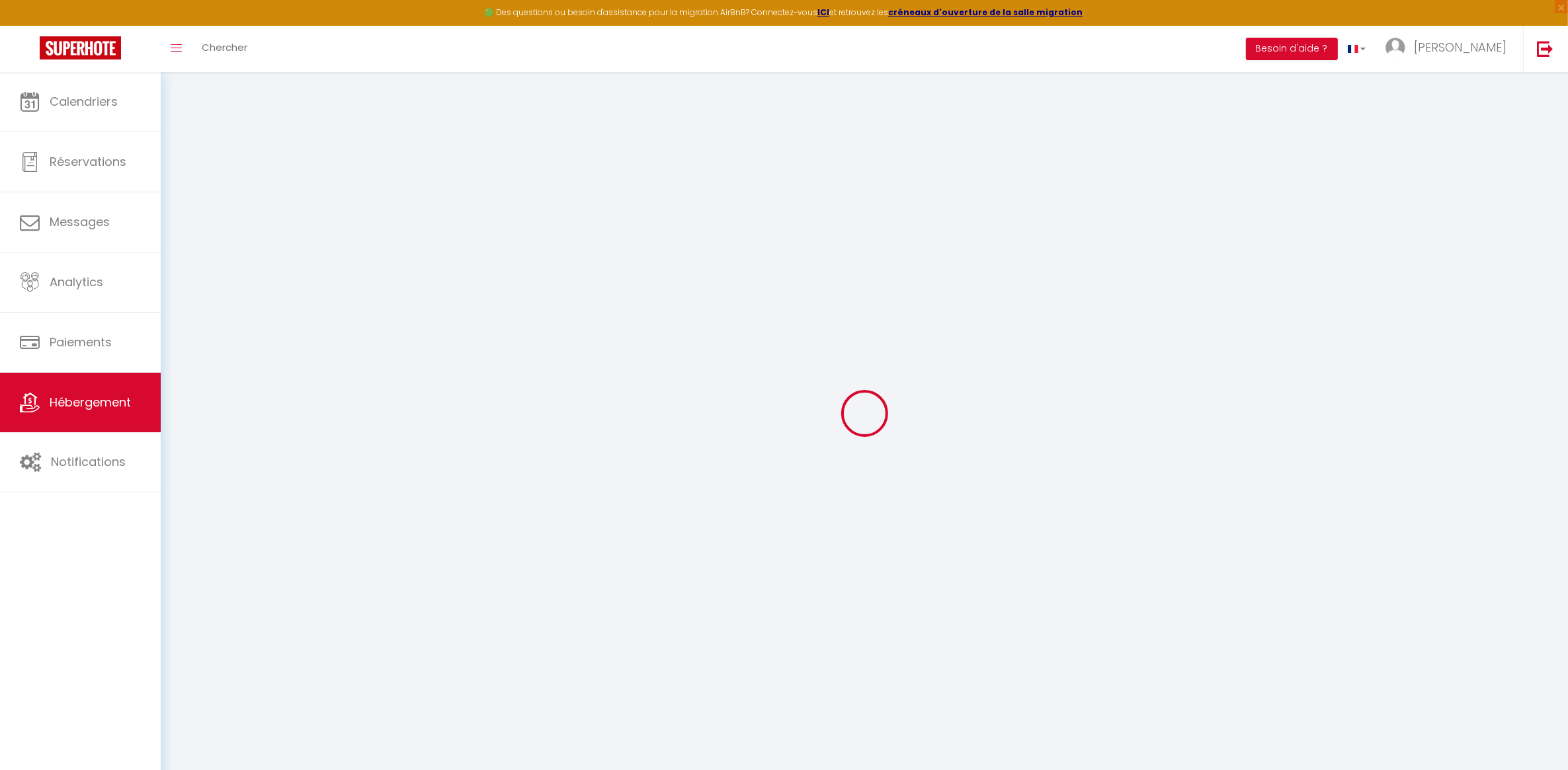
checkbox input "false"
select select
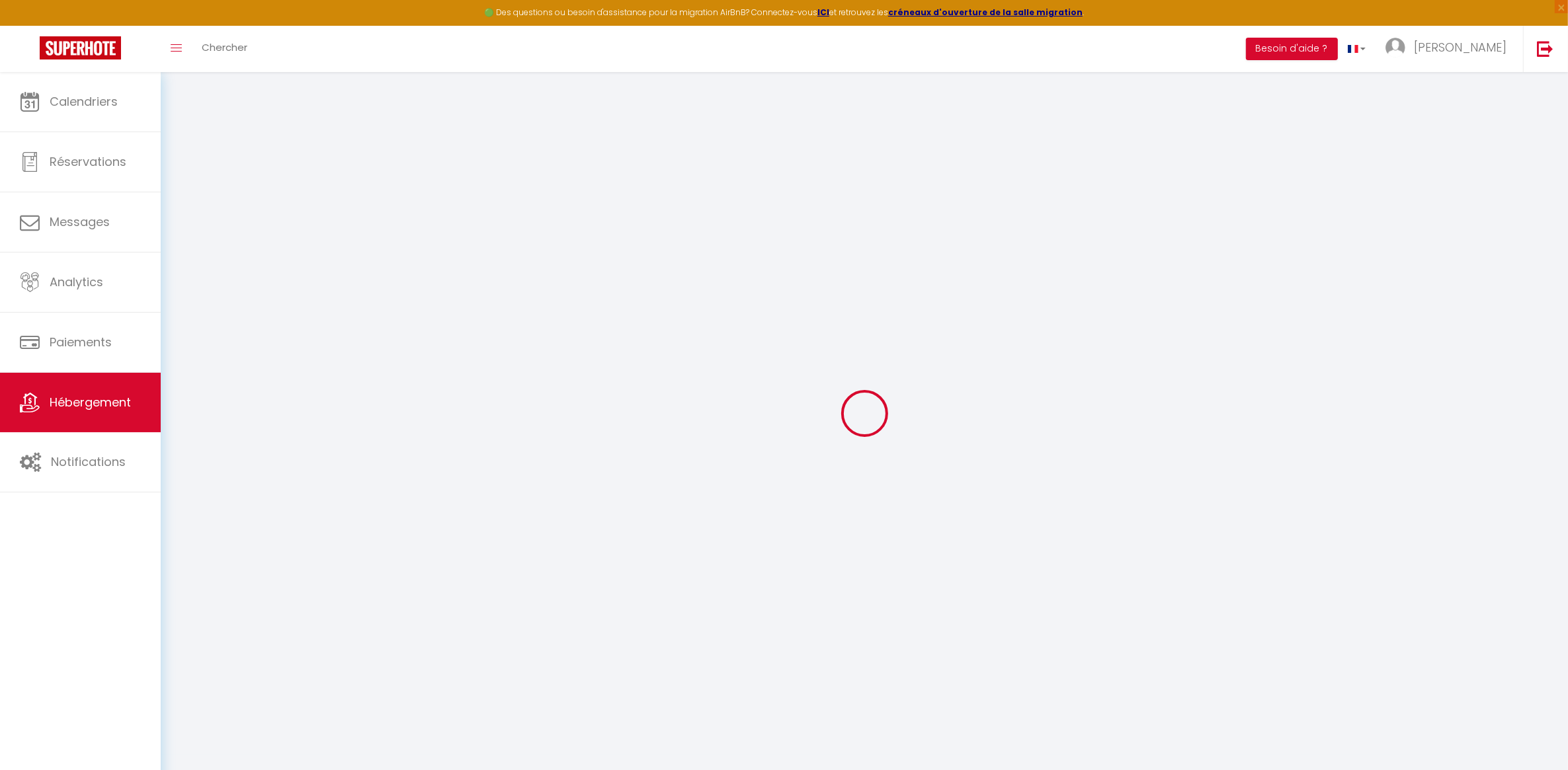
select select
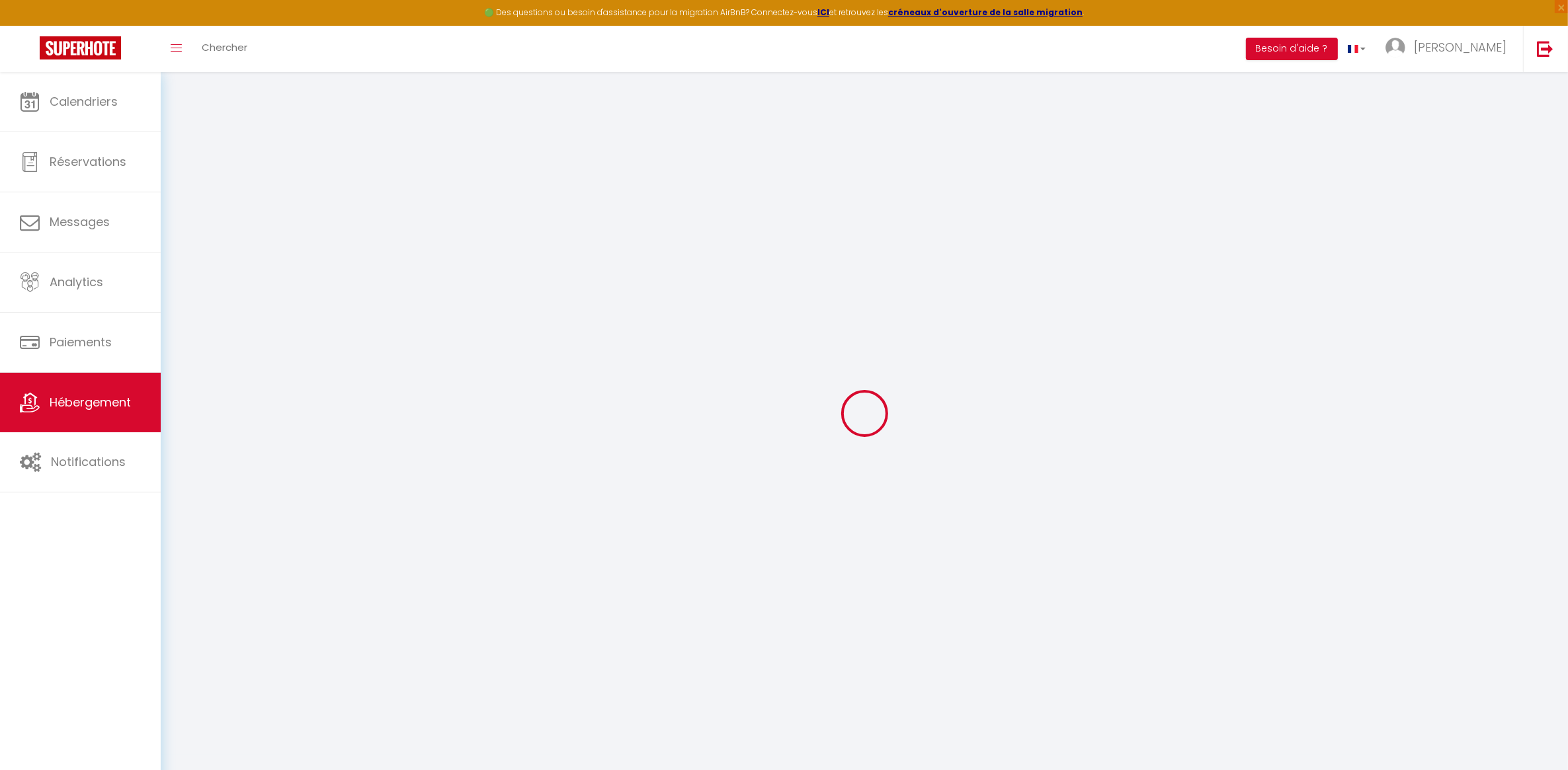
checkbox input "false"
select select
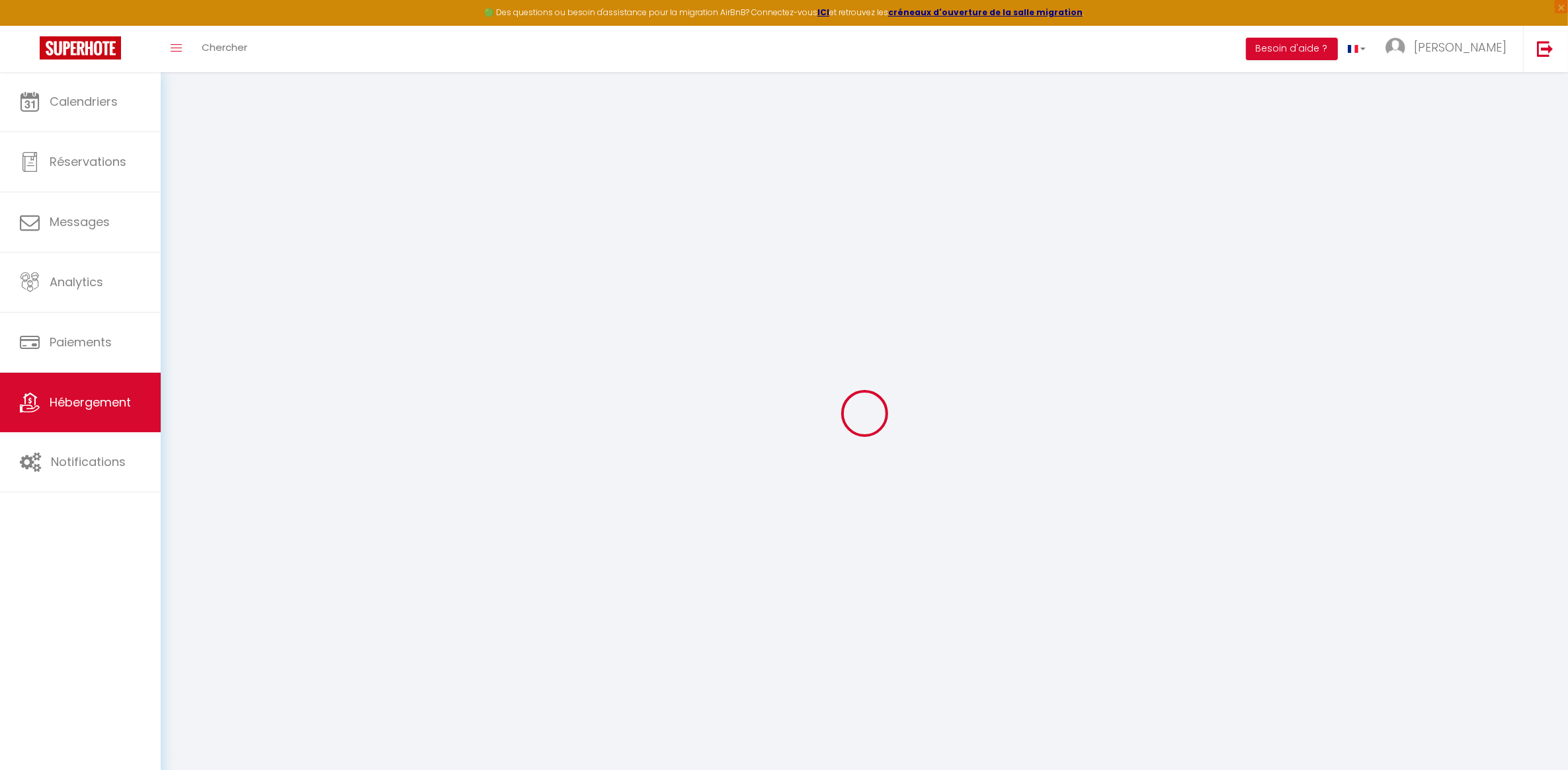
select select
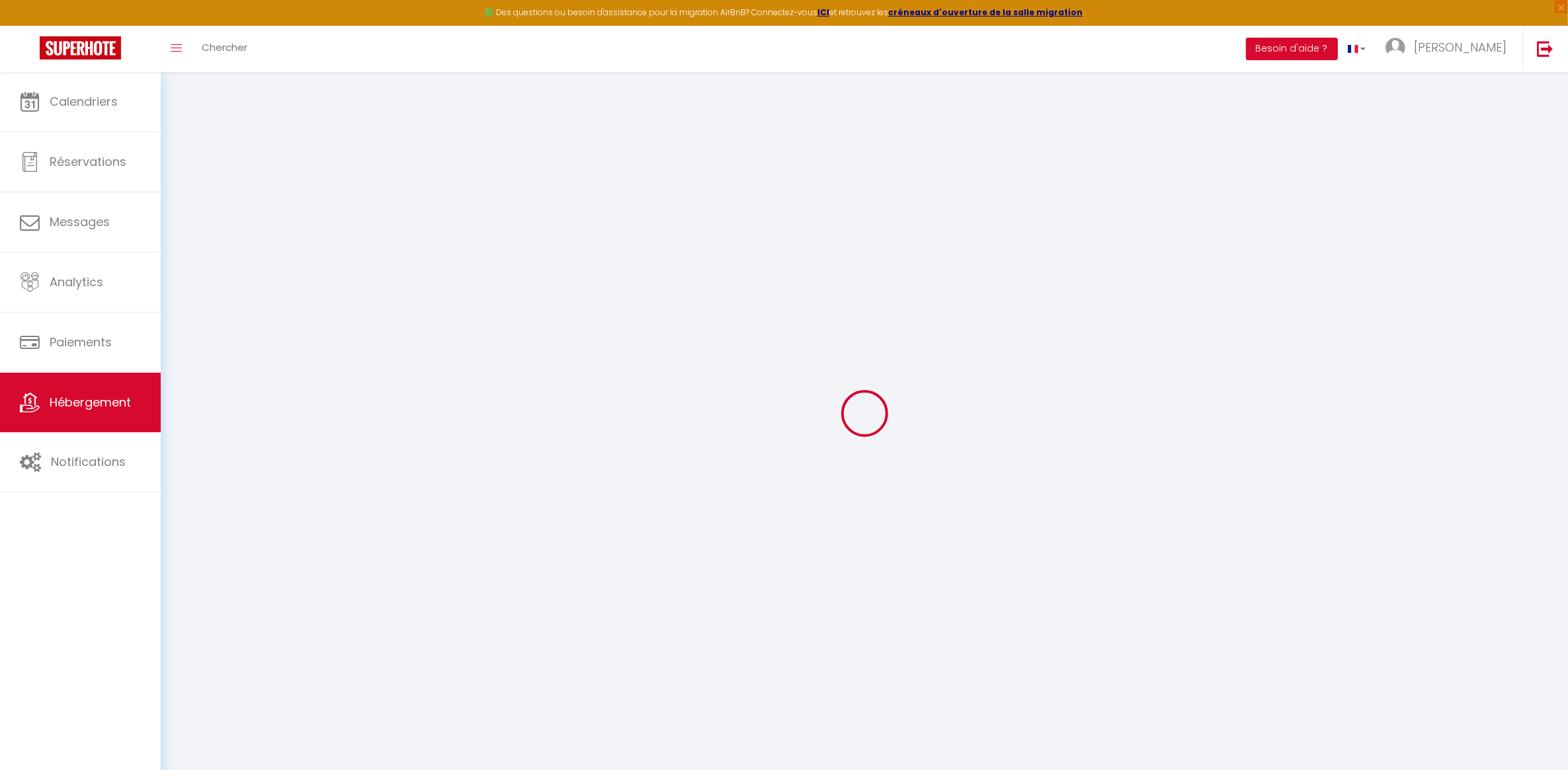
select select
checkbox input "false"
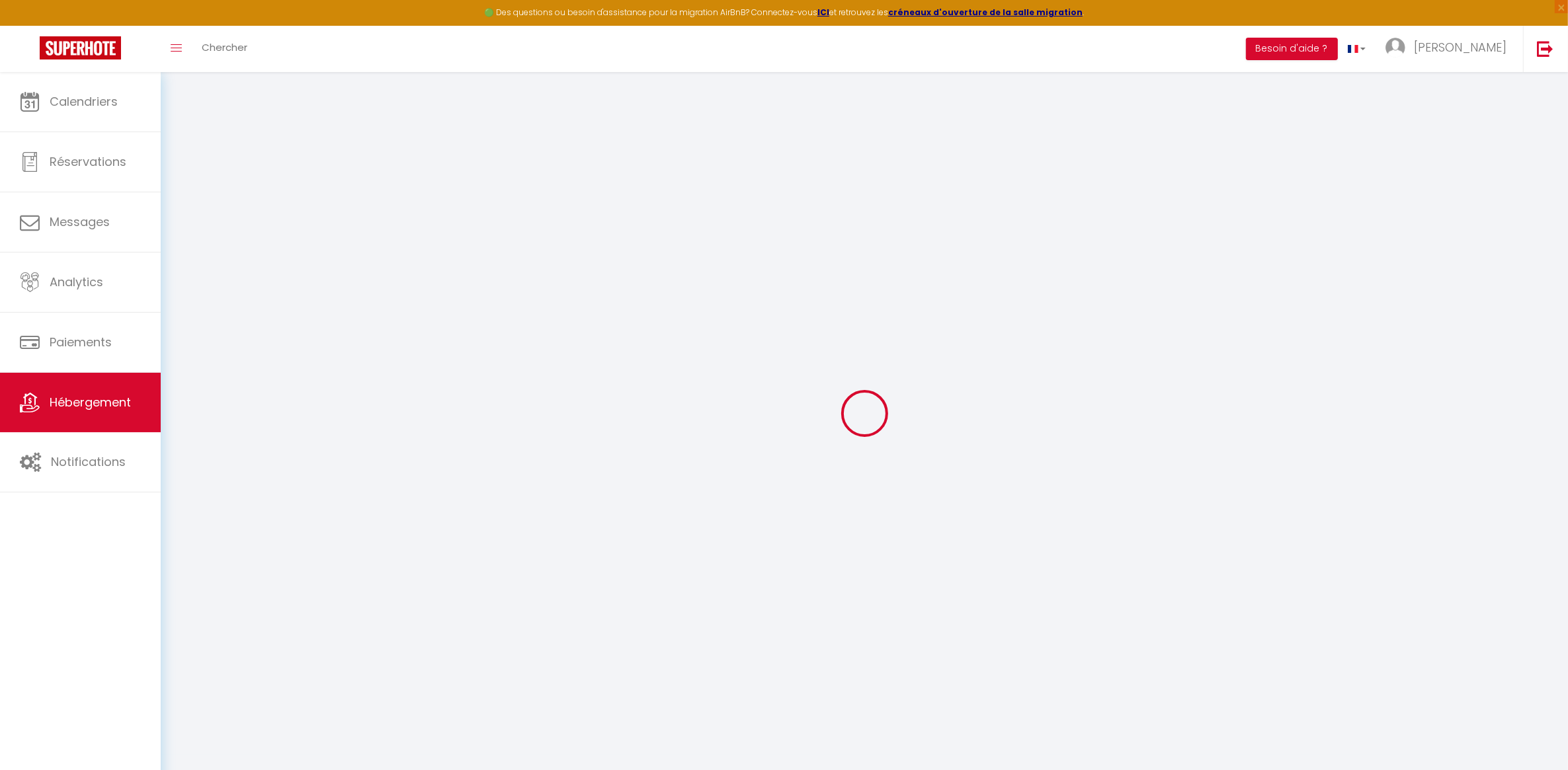
checkbox input "false"
select select
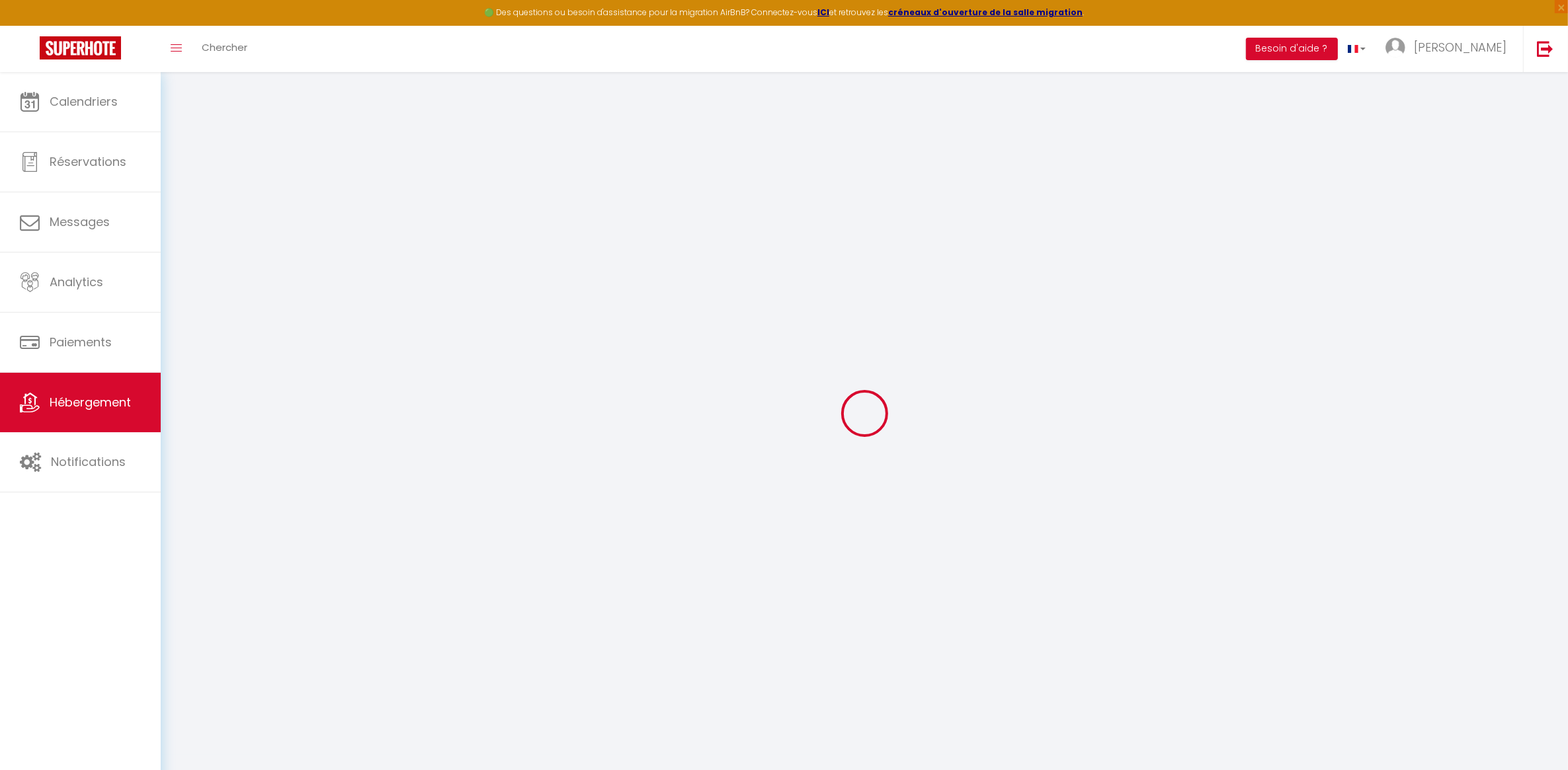
select select
checkbox input "false"
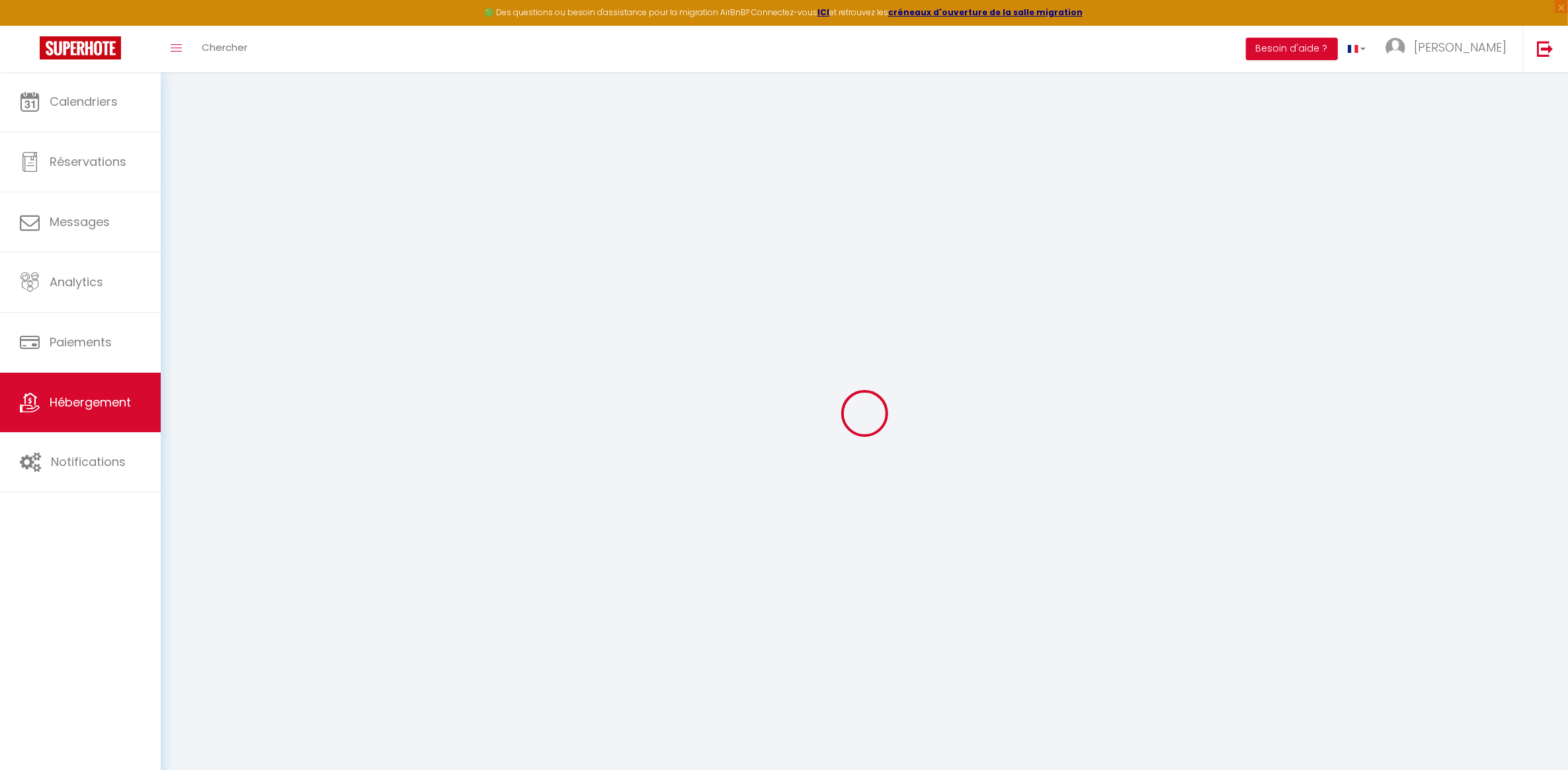
checkbox input "false"
select select
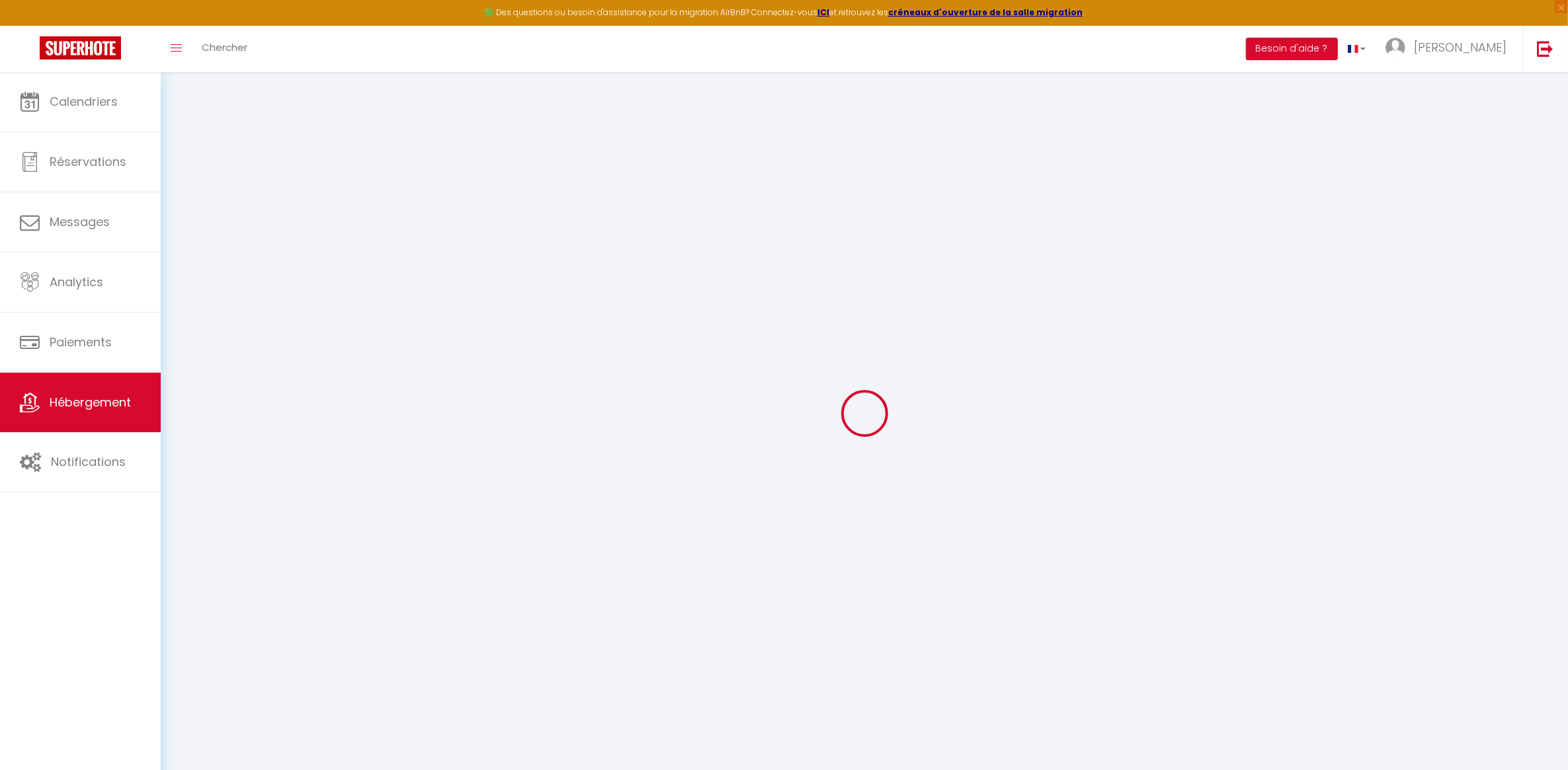
type input "🌅 Jade - Suite privée"
type input "[PERSON_NAME]"
type input "[STREET_ADDRESS]"
type input "31770"
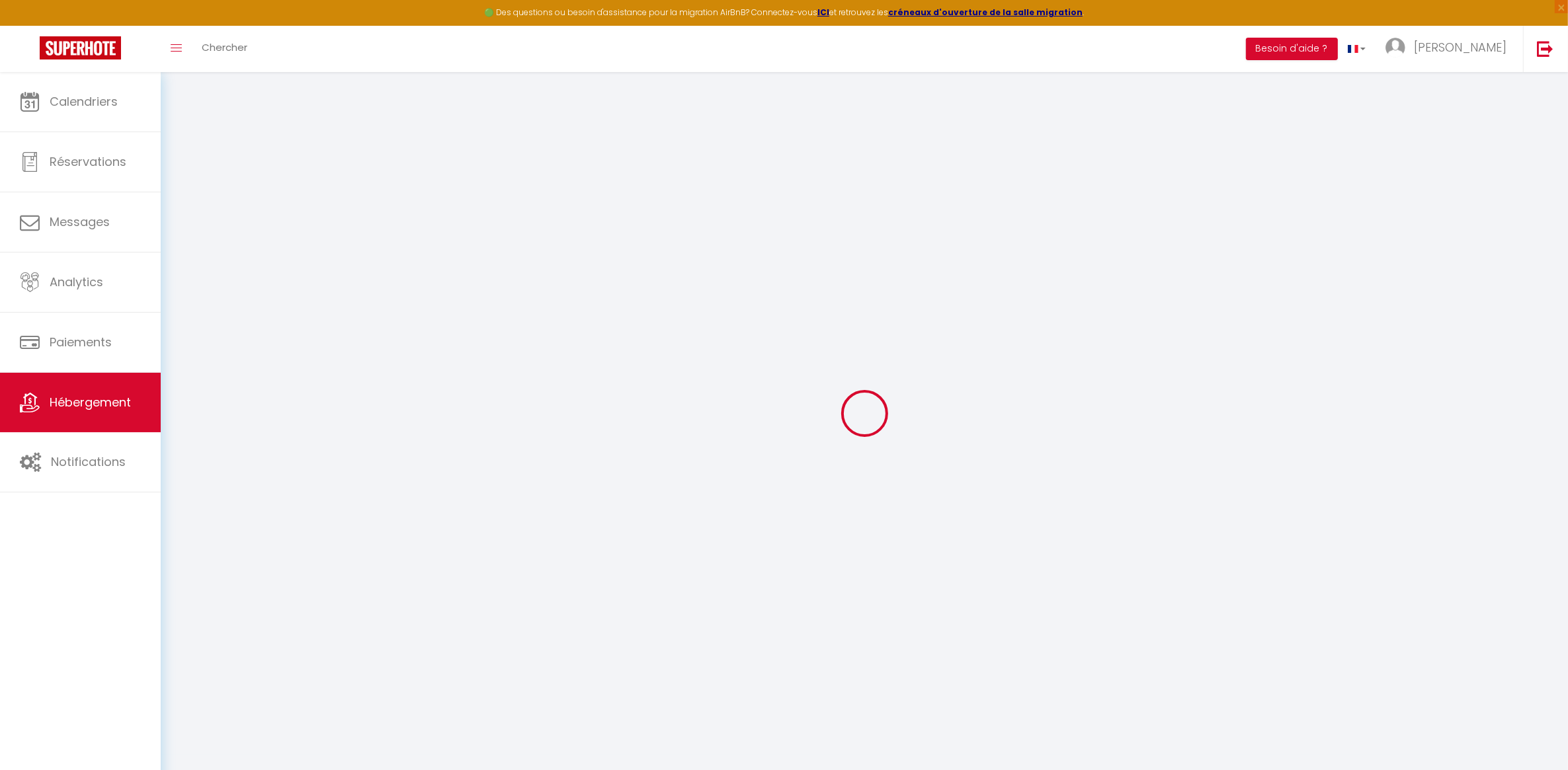
type input "Colomiers"
select select "boutique_hotels_and_more"
select select "2"
select select "1"
type input "49"
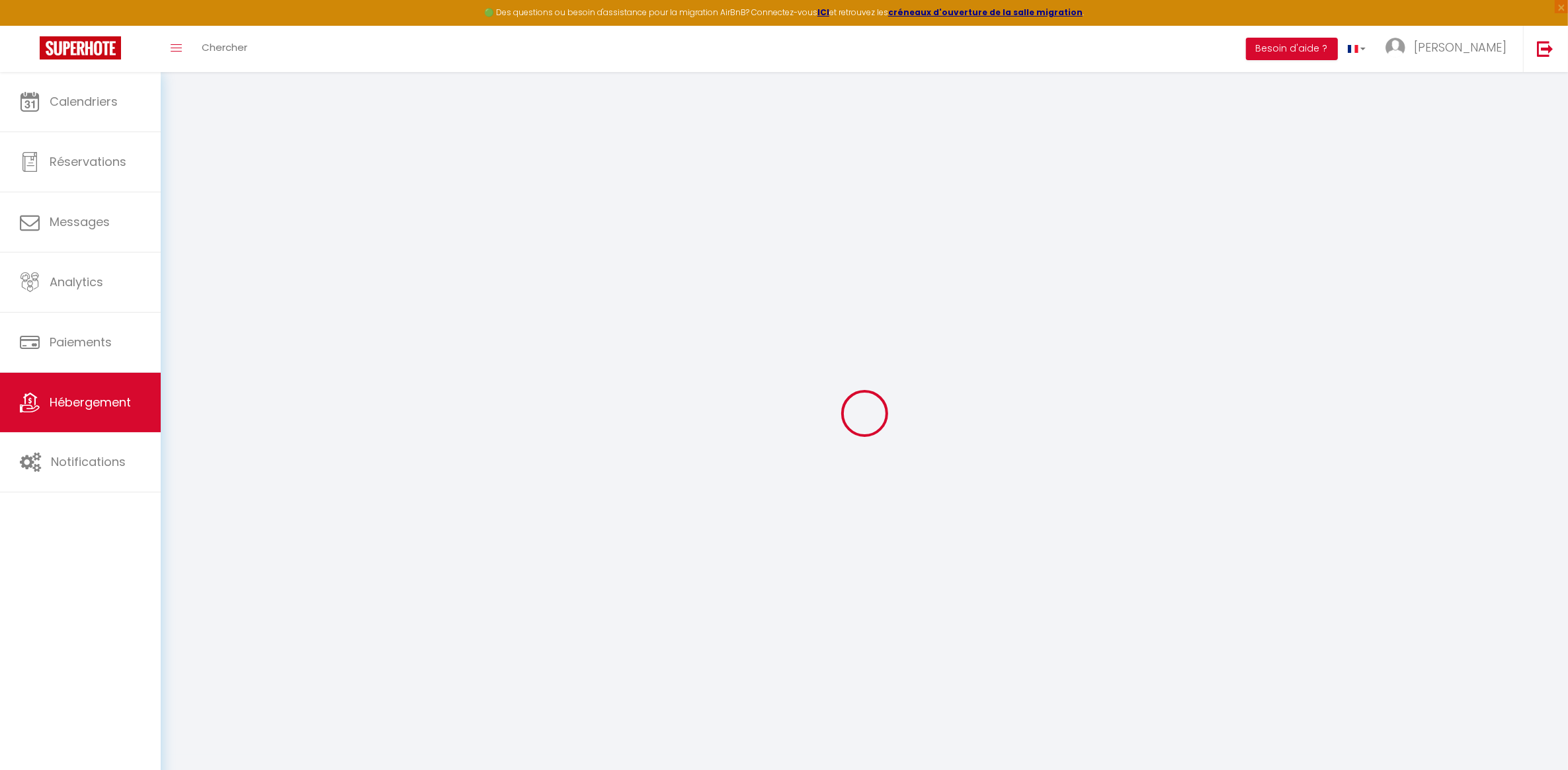
type input "45"
select select
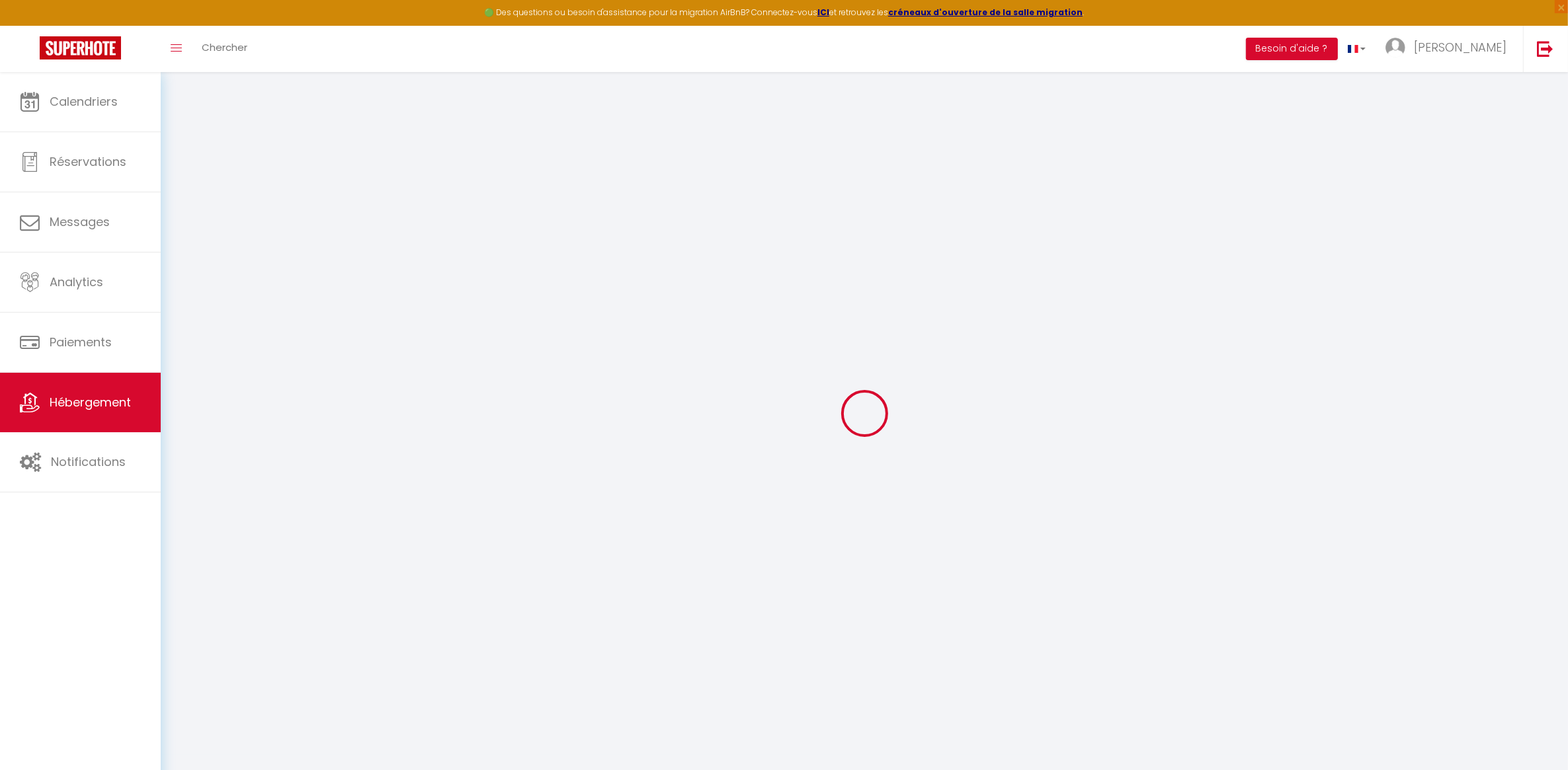
select select
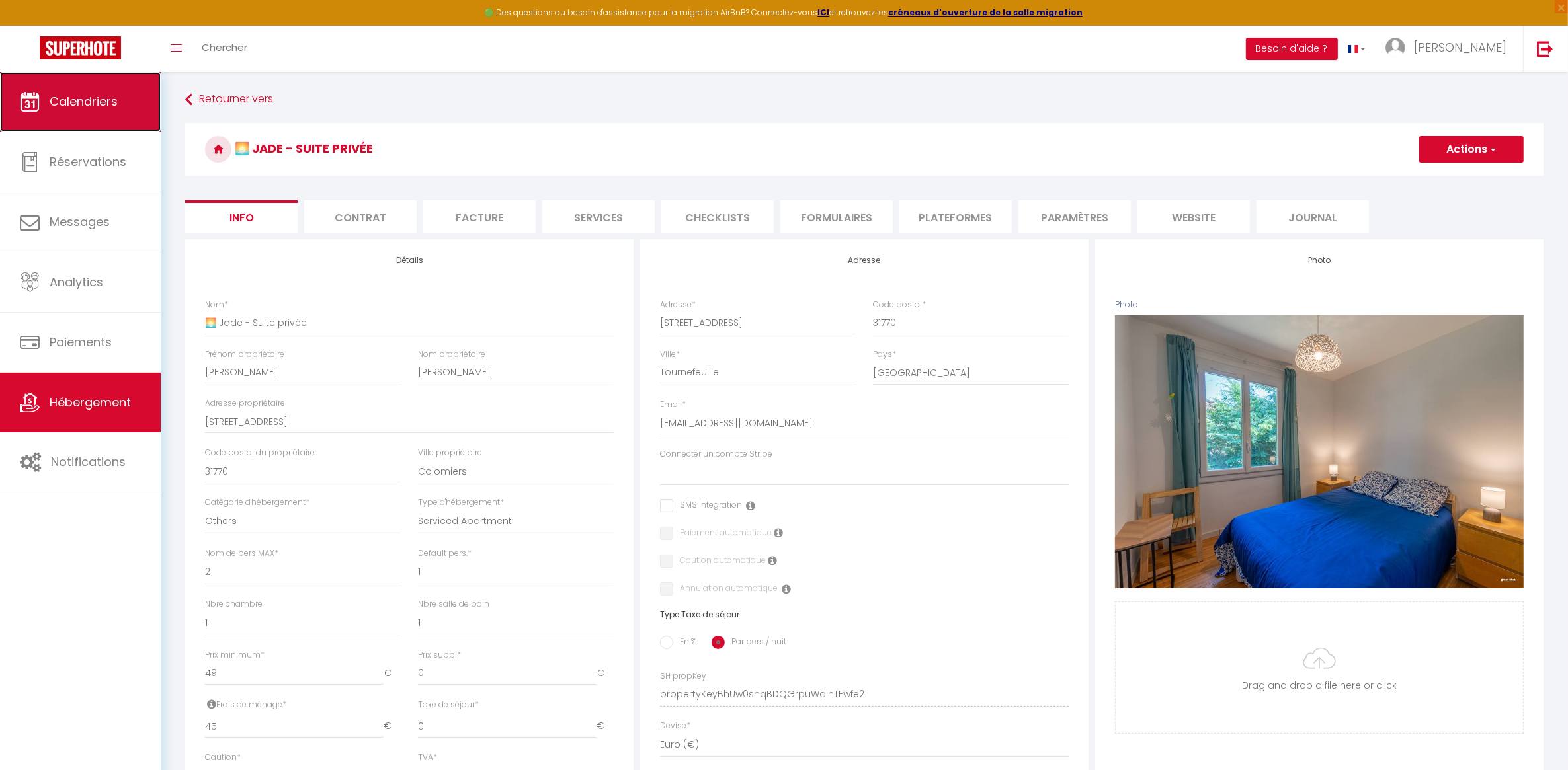
click at [104, 106] on span "Calendriers" at bounding box center [84, 102] width 68 height 16
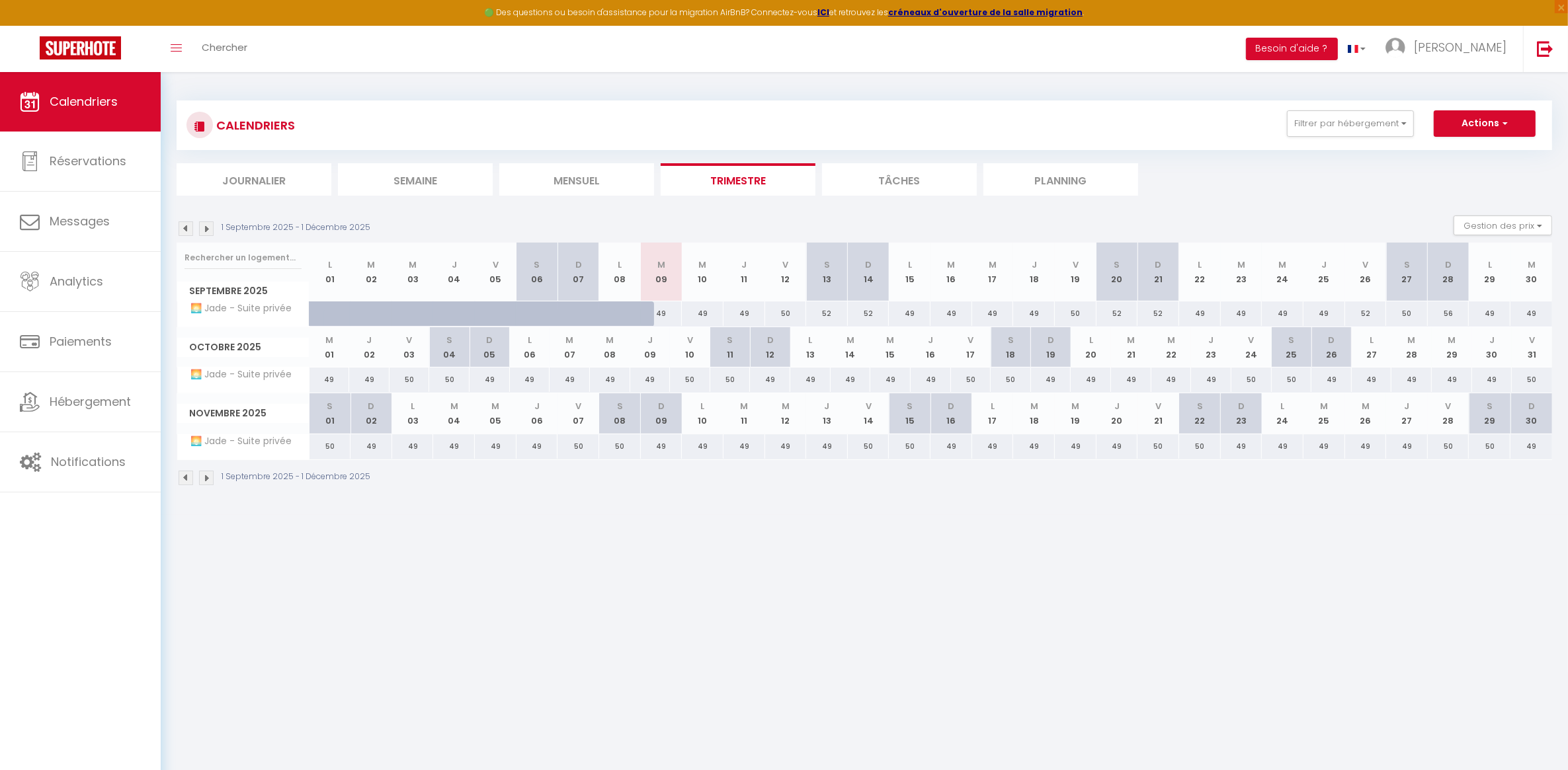
click at [1116, 449] on div "49" at bounding box center [1117, 447] width 42 height 25
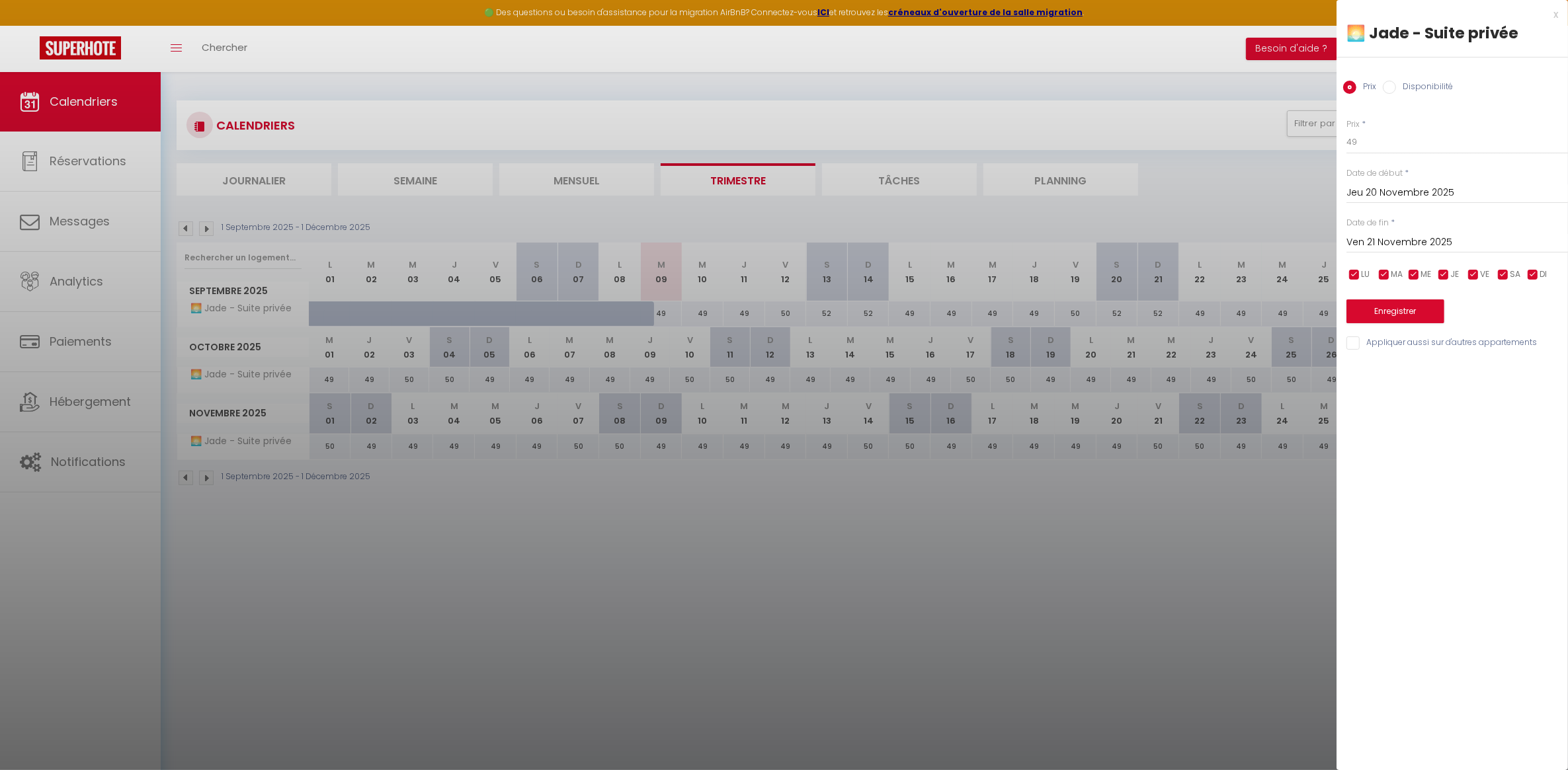
click at [1141, 106] on div at bounding box center [784, 385] width 1568 height 770
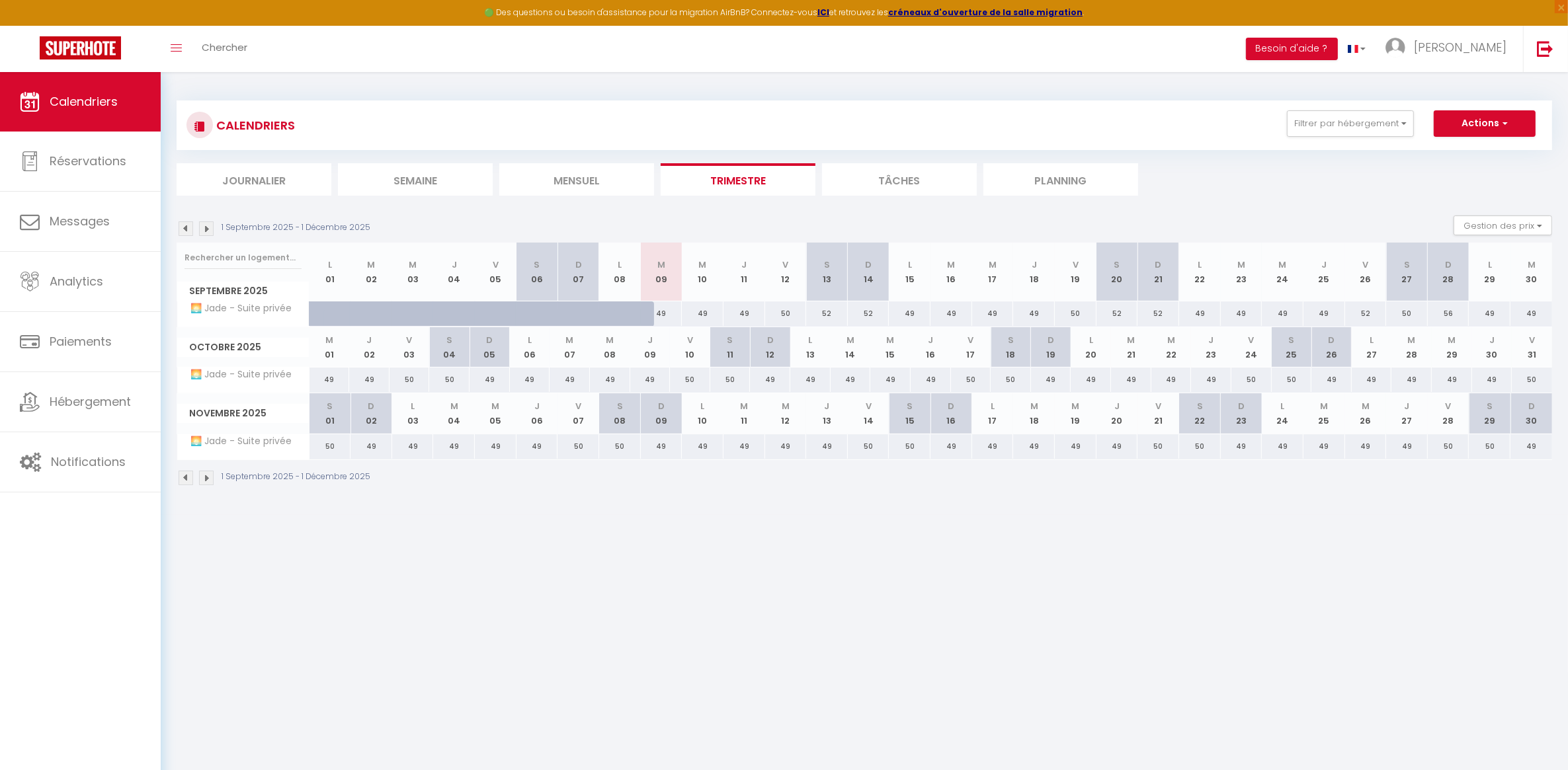
click at [1116, 317] on div "52" at bounding box center [1117, 314] width 42 height 25
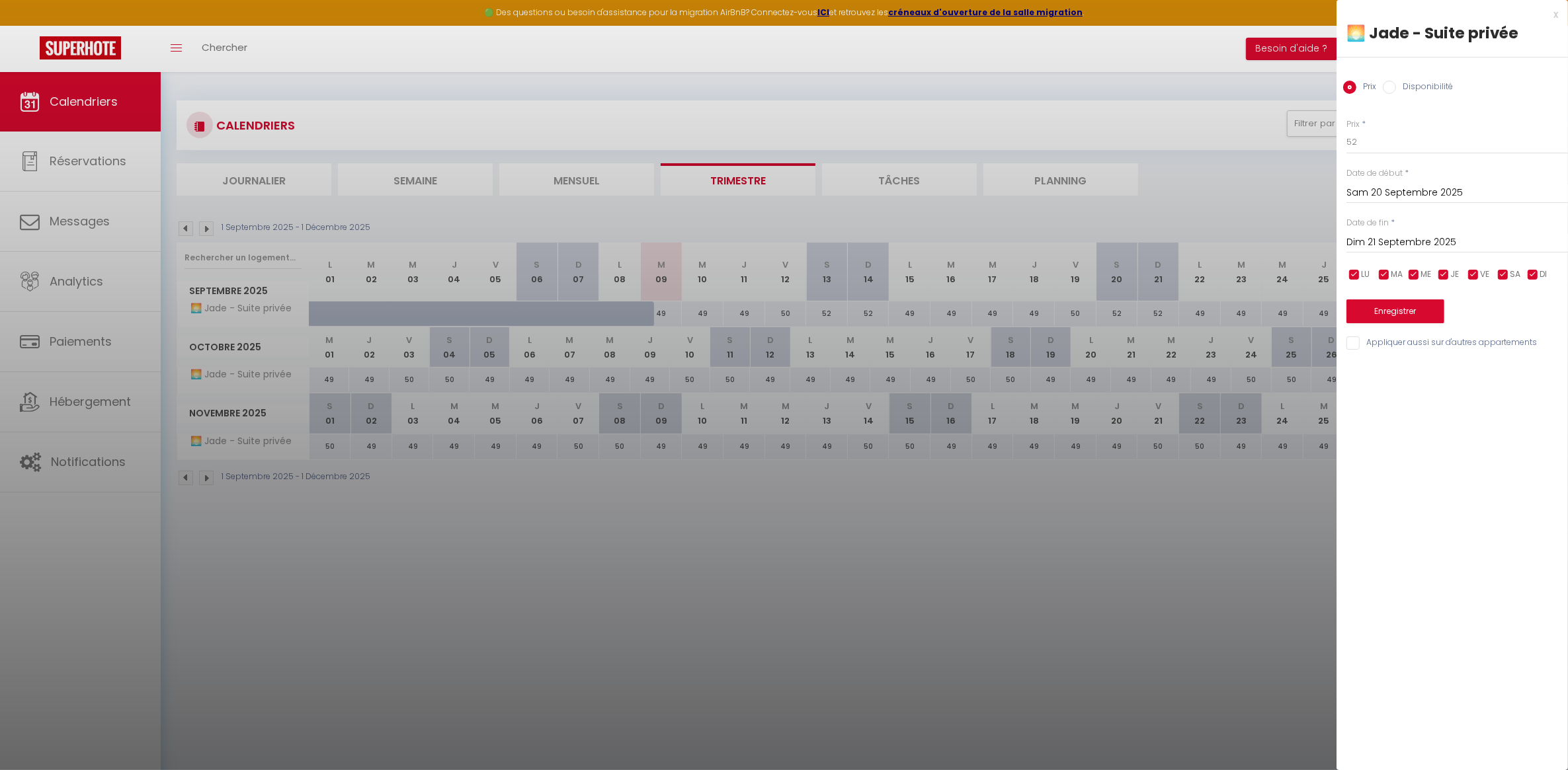
click at [1391, 186] on input "Sam 20 Septembre 2025" at bounding box center [1457, 192] width 222 height 17
click at [1388, 242] on input "Dim 21 Septembre 2025" at bounding box center [1457, 242] width 222 height 17
click at [1539, 367] on span "20" at bounding box center [1530, 370] width 29 height 27
click at [1372, 144] on input "52" at bounding box center [1457, 142] width 222 height 24
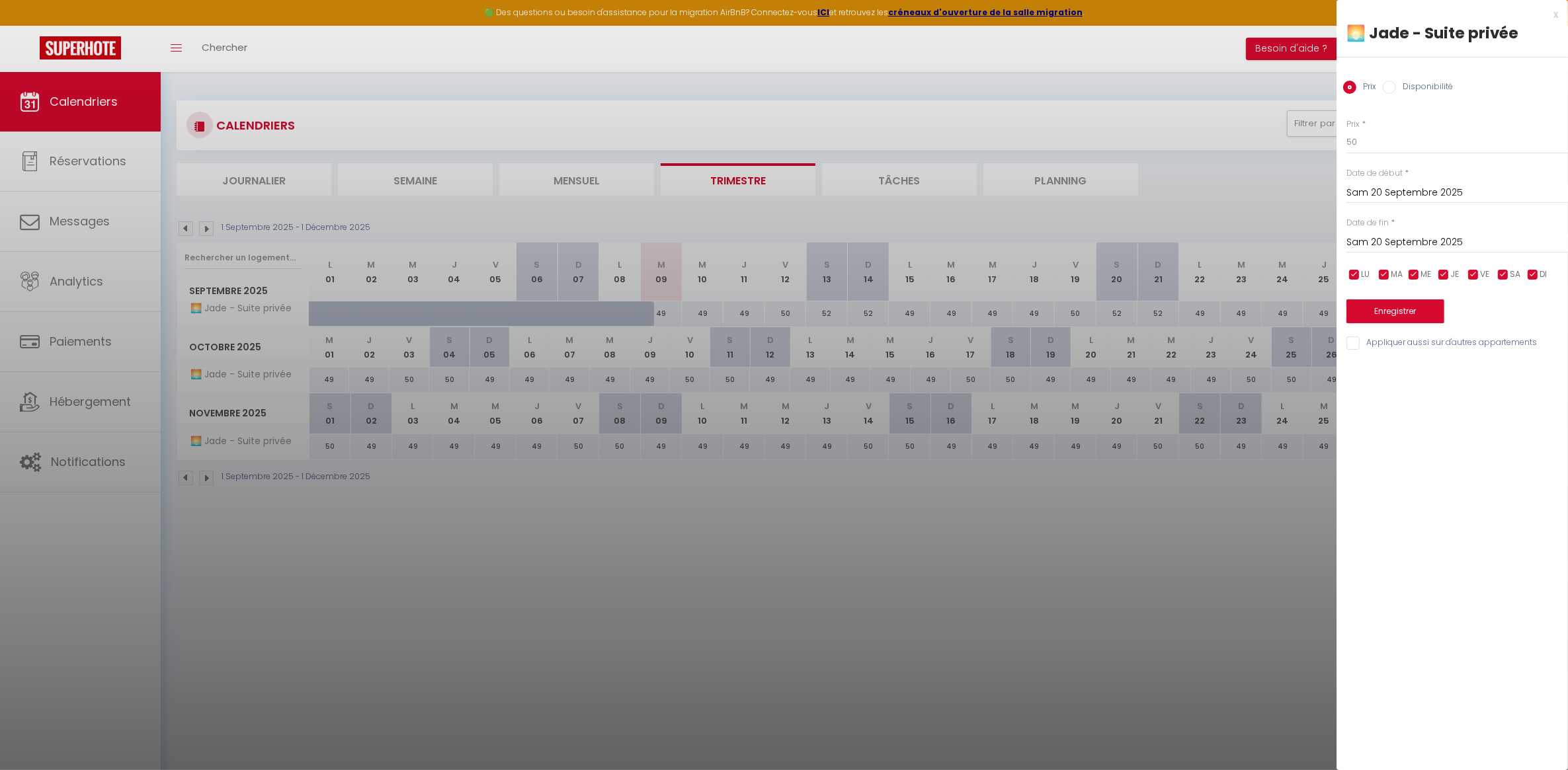
click at [1440, 400] on div "x 🌅 Jade - Suite privée Prix Disponibilité Prix * 50 Statut * Disponible Indisp…" at bounding box center [1452, 385] width 231 height 770
click at [1241, 139] on div at bounding box center [784, 385] width 1568 height 770
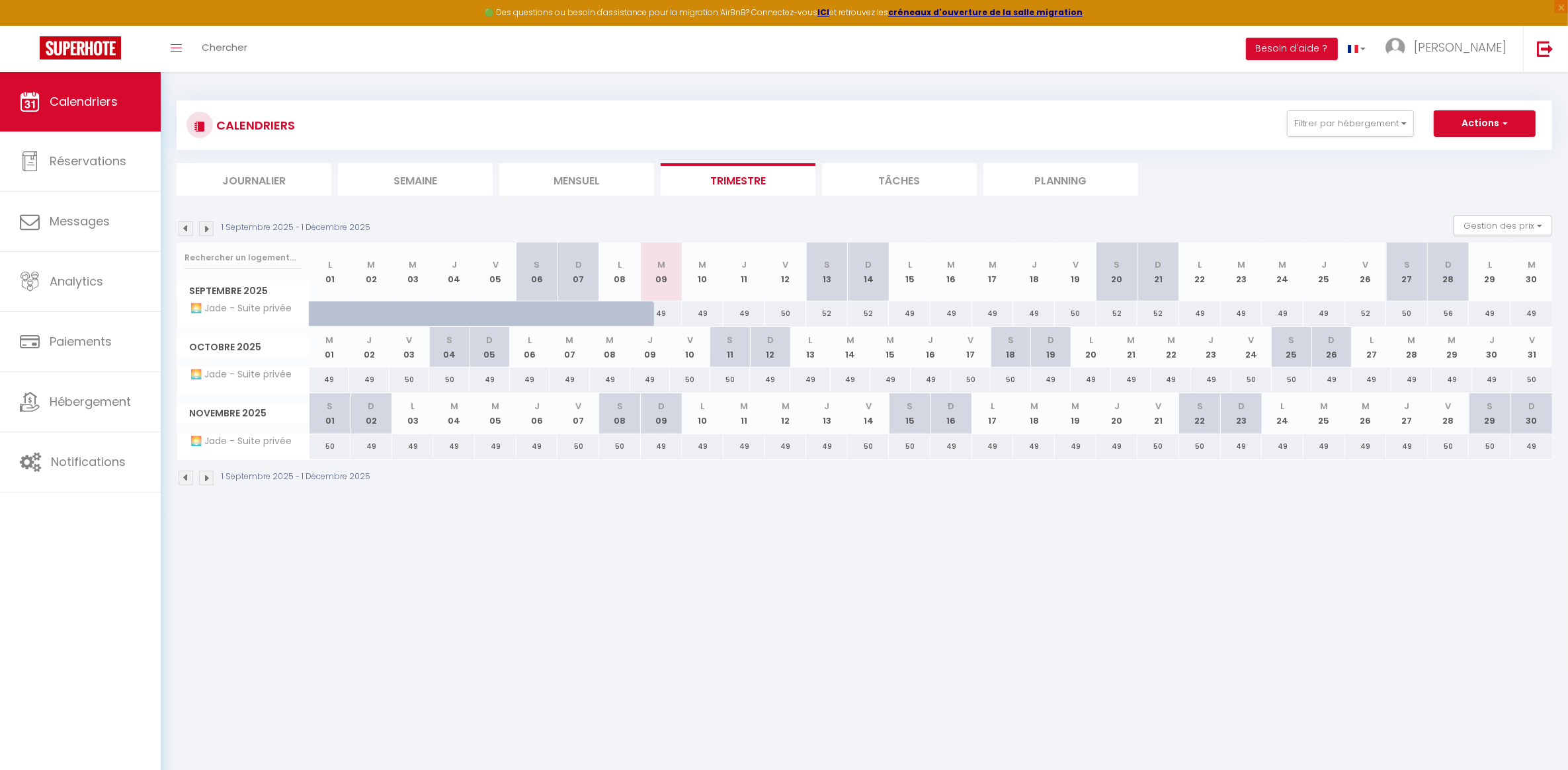
click at [1065, 527] on body "🟢 Des questions ou besoin d'assistance pour la migration AirBnB? Connectez-vous…" at bounding box center [784, 457] width 1568 height 770
click at [455, 537] on body "🟢 Des questions ou besoin d'assistance pour la migration AirBnB? Connectez-vous…" at bounding box center [784, 457] width 1568 height 770
click at [539, 593] on body "🟢 Des questions ou besoin d'assistance pour la migration AirBnB? Connectez-vous…" at bounding box center [784, 457] width 1568 height 770
click at [79, 428] on link "Hébergement" at bounding box center [81, 402] width 161 height 59
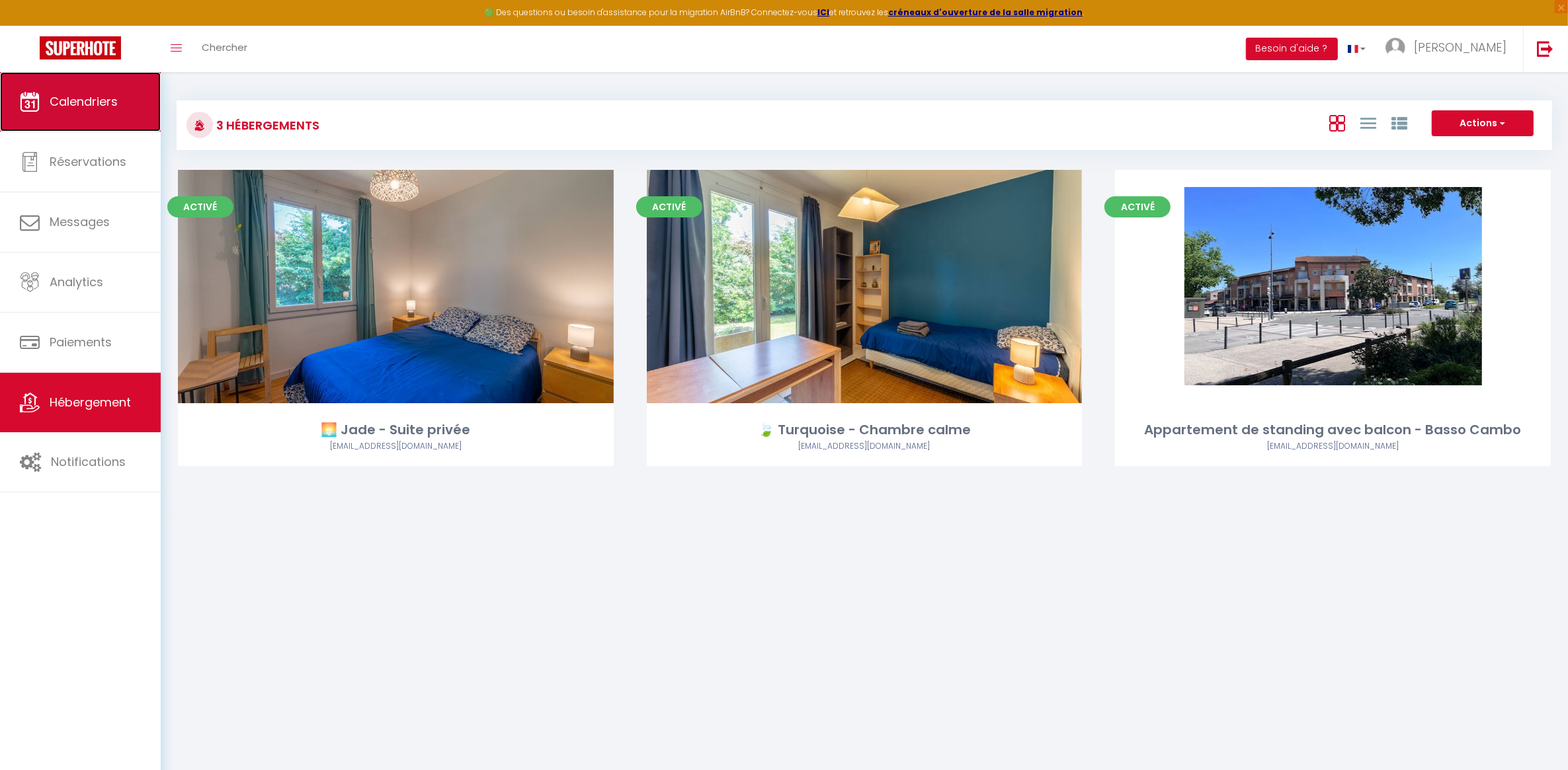
click at [119, 103] on link "Calendriers" at bounding box center [81, 102] width 161 height 59
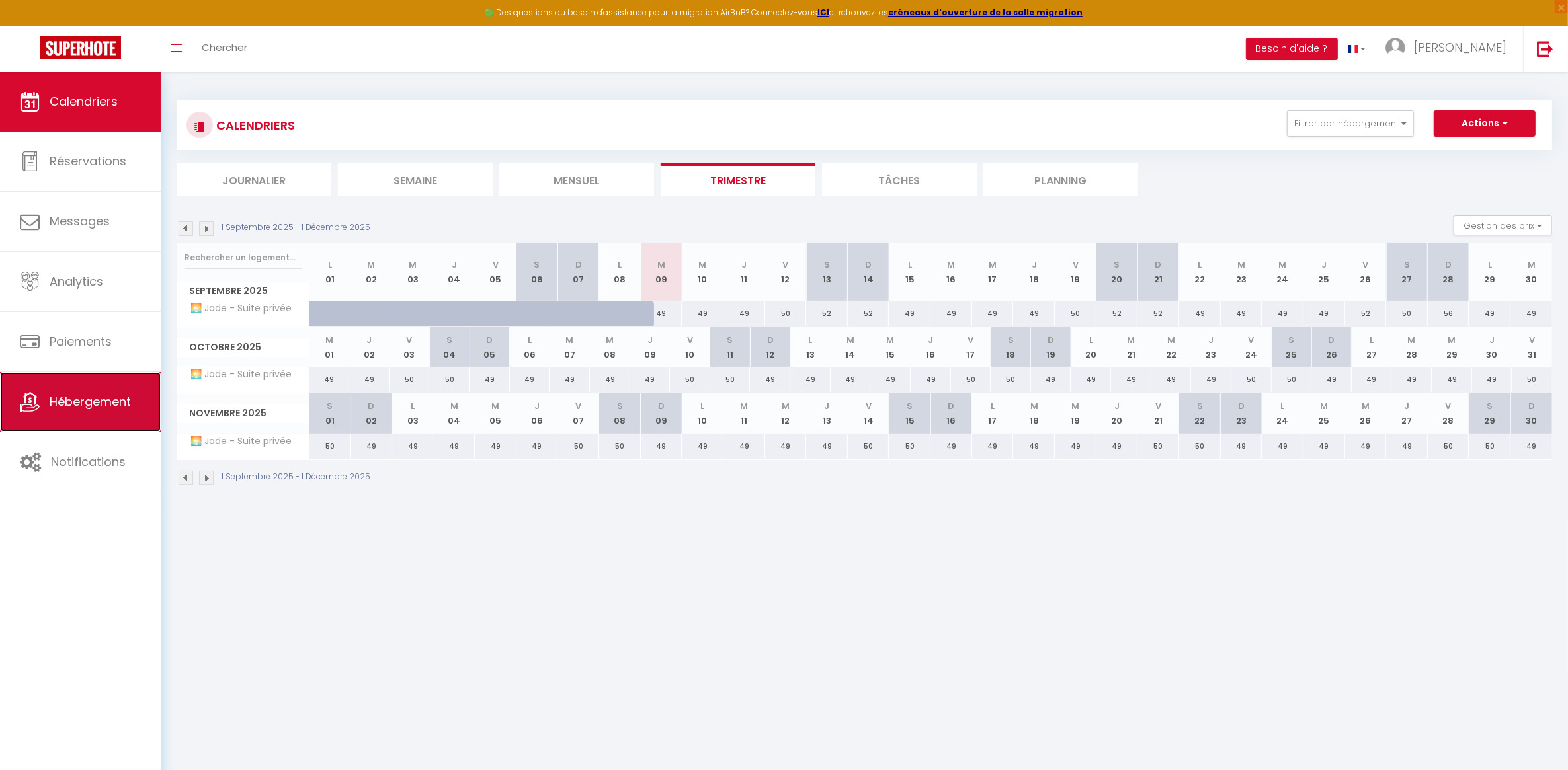
click at [126, 391] on link "Hébergement" at bounding box center [81, 402] width 161 height 59
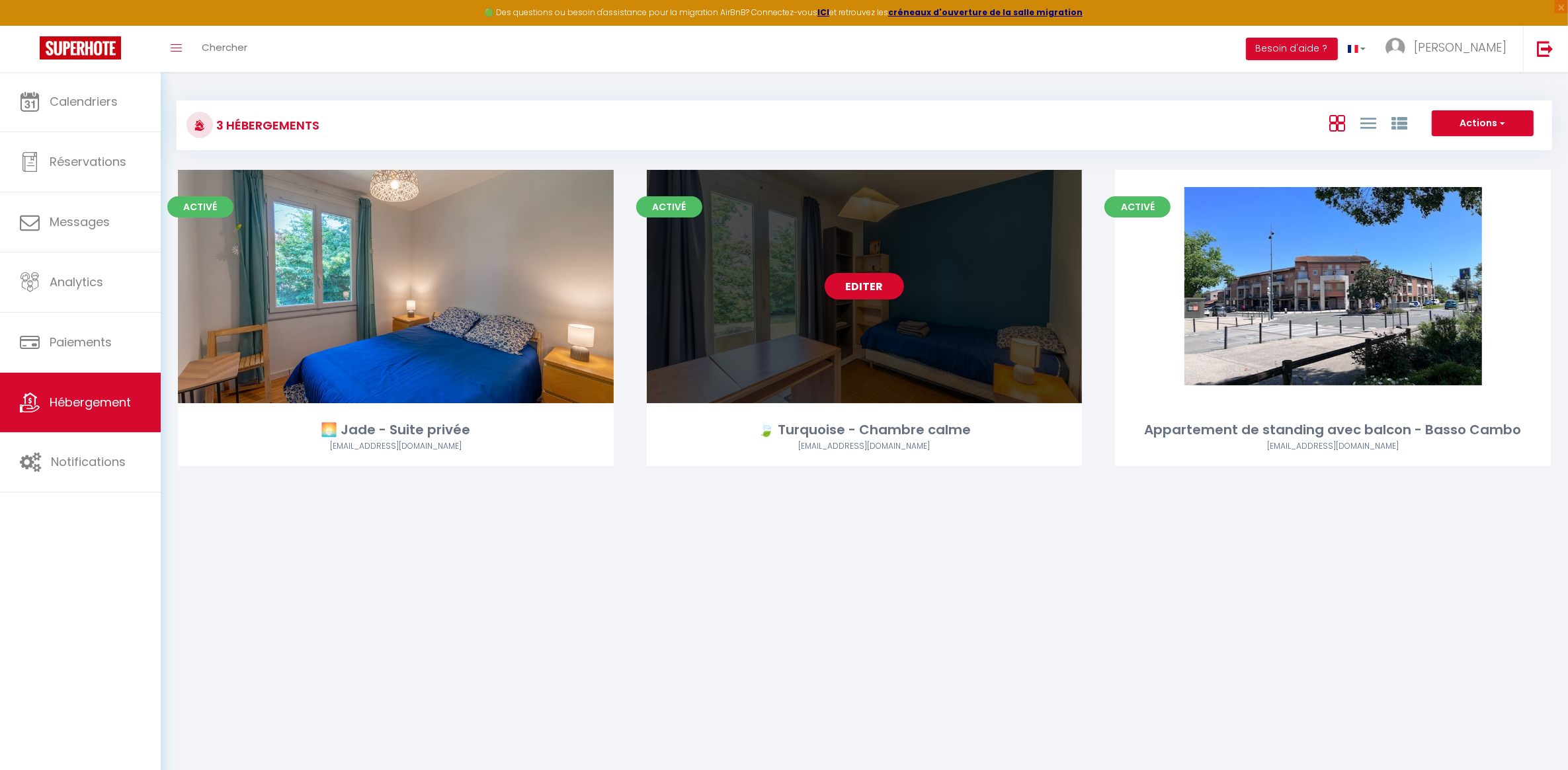
click at [794, 351] on div "Editer" at bounding box center [865, 286] width 436 height 233
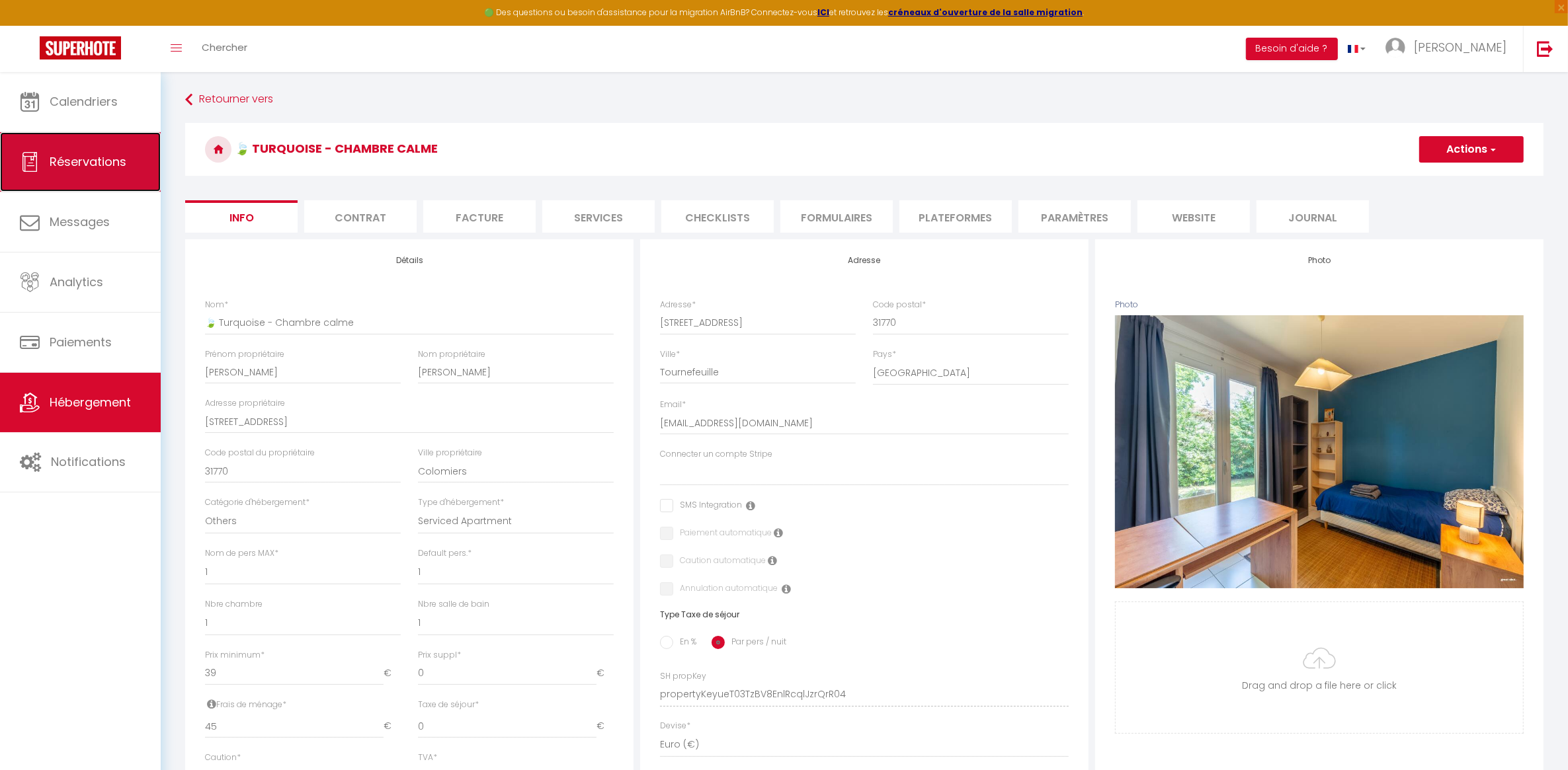
click at [61, 152] on link "Réservations" at bounding box center [81, 162] width 161 height 59
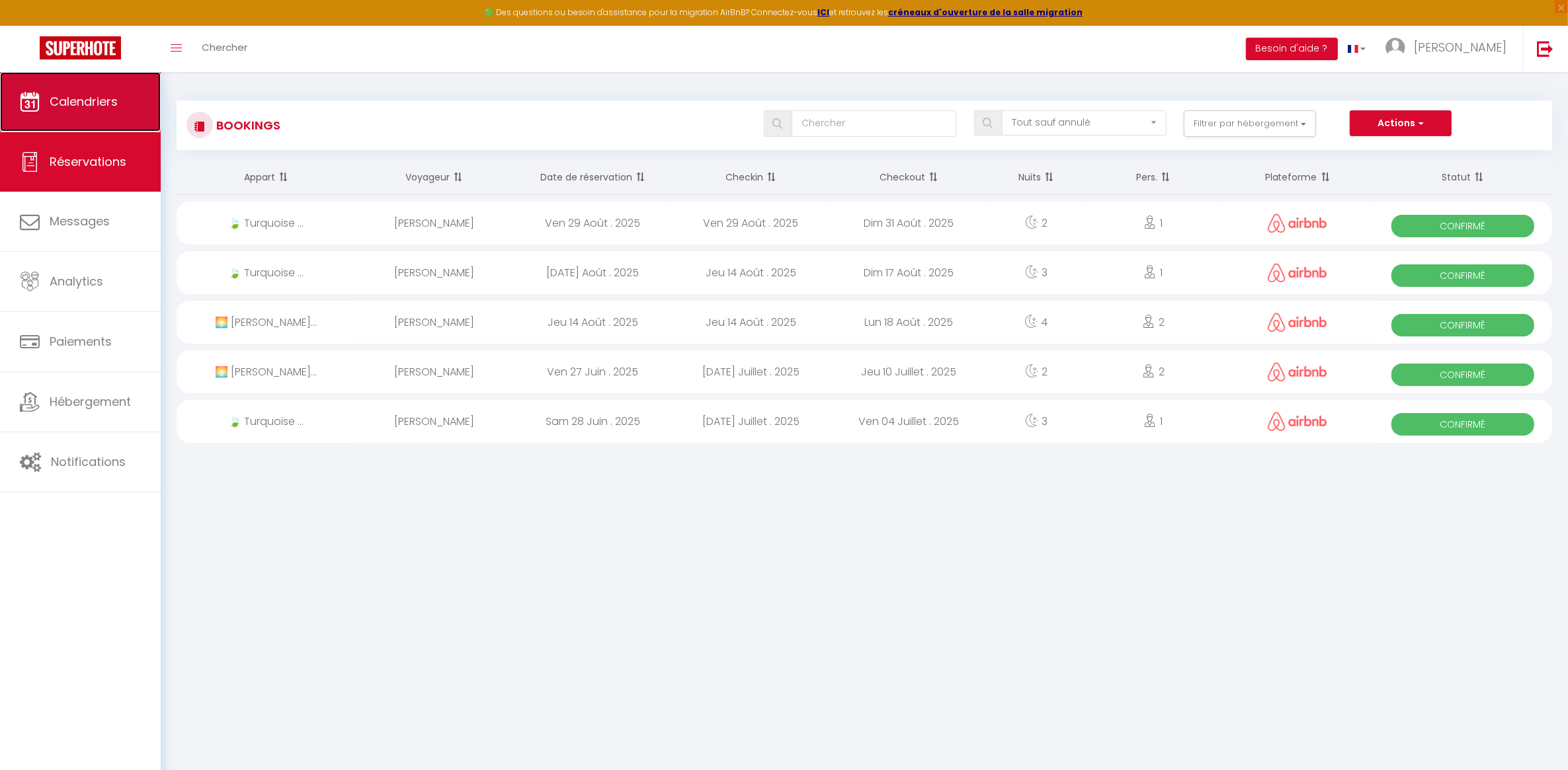
click at [68, 97] on span "Calendriers" at bounding box center [84, 102] width 68 height 16
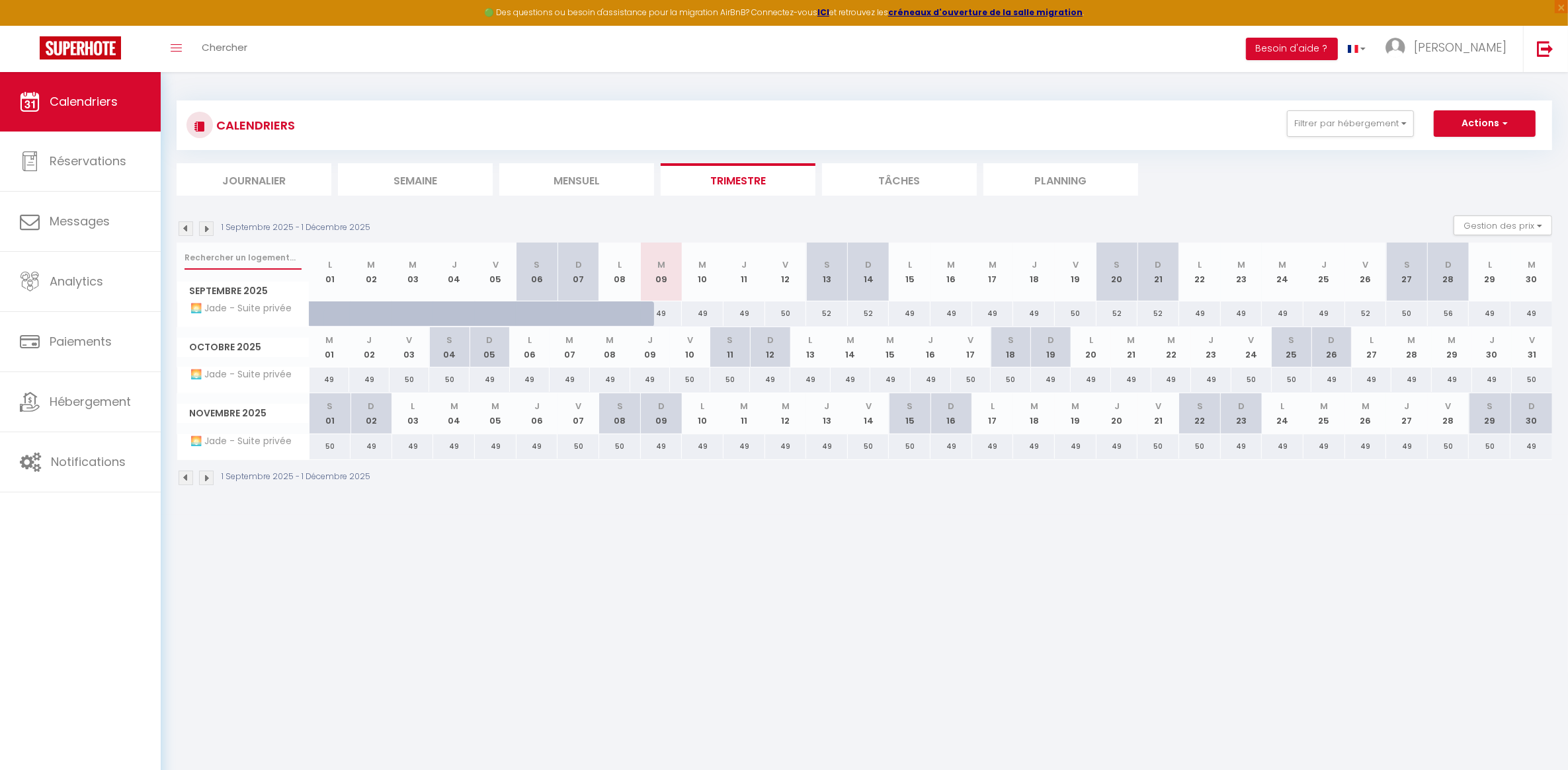
click at [223, 254] on input "text" at bounding box center [243, 258] width 117 height 24
click at [266, 179] on li "Journalier" at bounding box center [254, 179] width 155 height 32
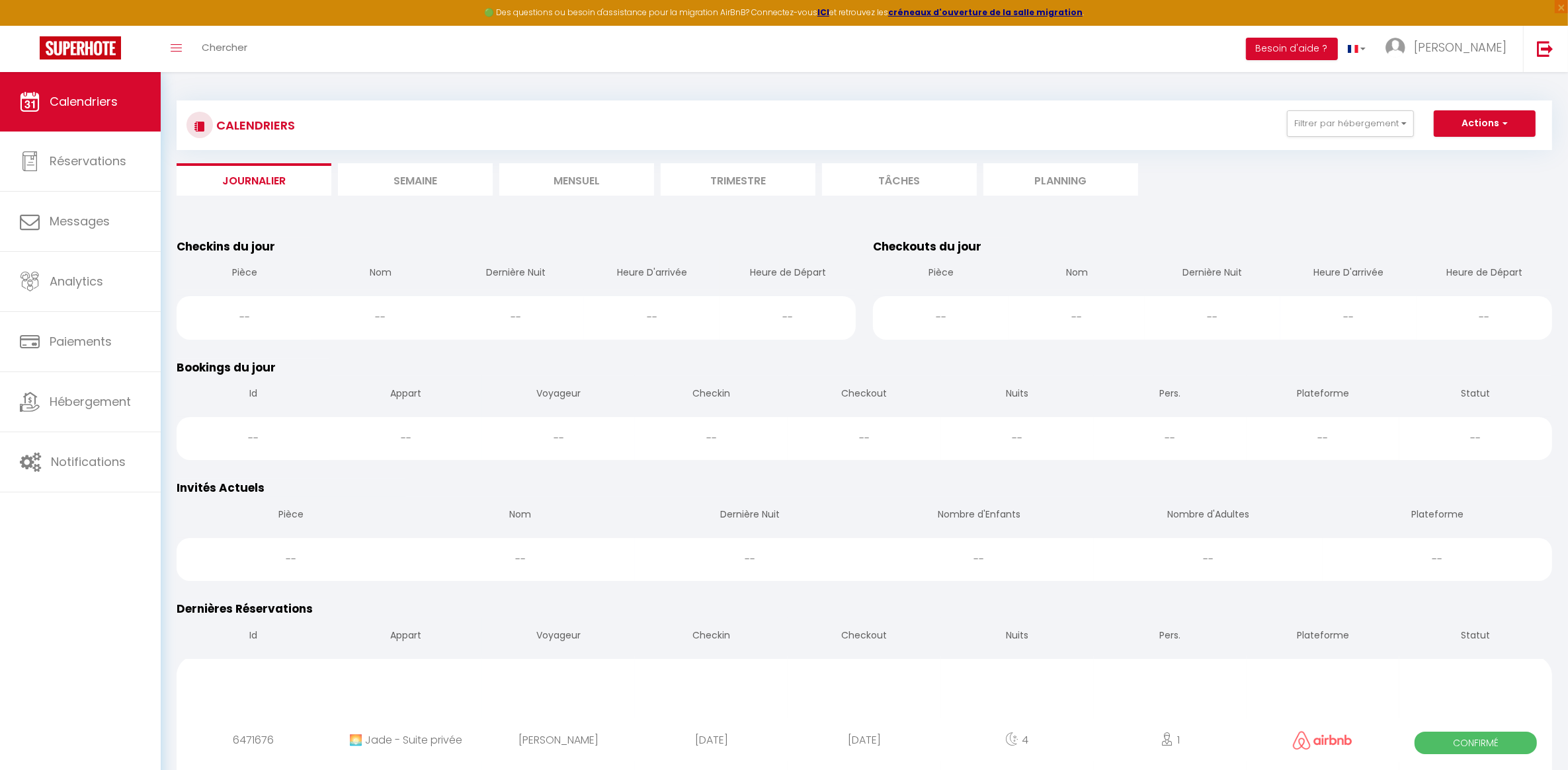
click at [705, 183] on li "Trimestre" at bounding box center [738, 179] width 155 height 32
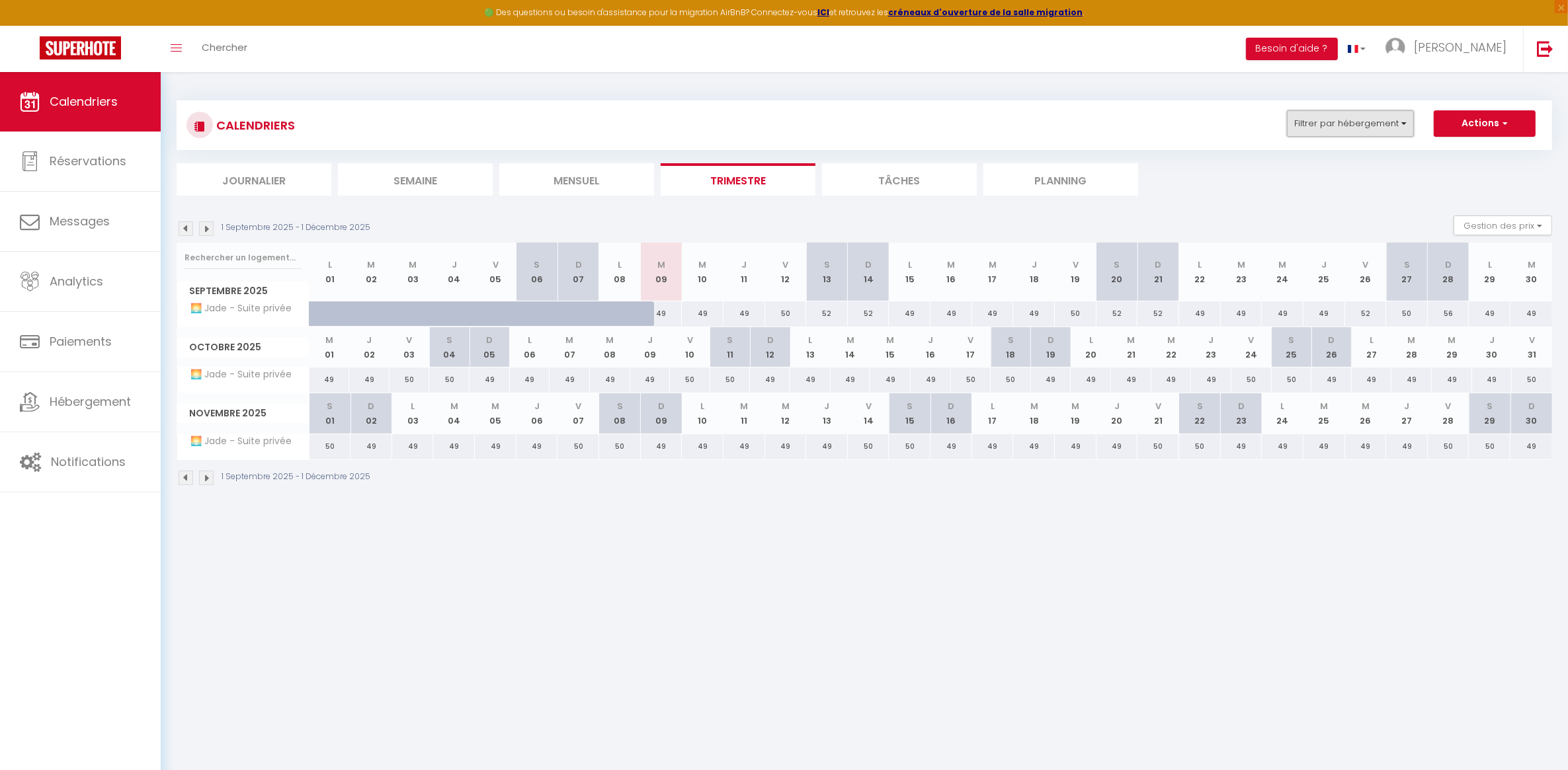
click at [1348, 115] on button "Filtrer par hébergement" at bounding box center [1350, 123] width 127 height 27
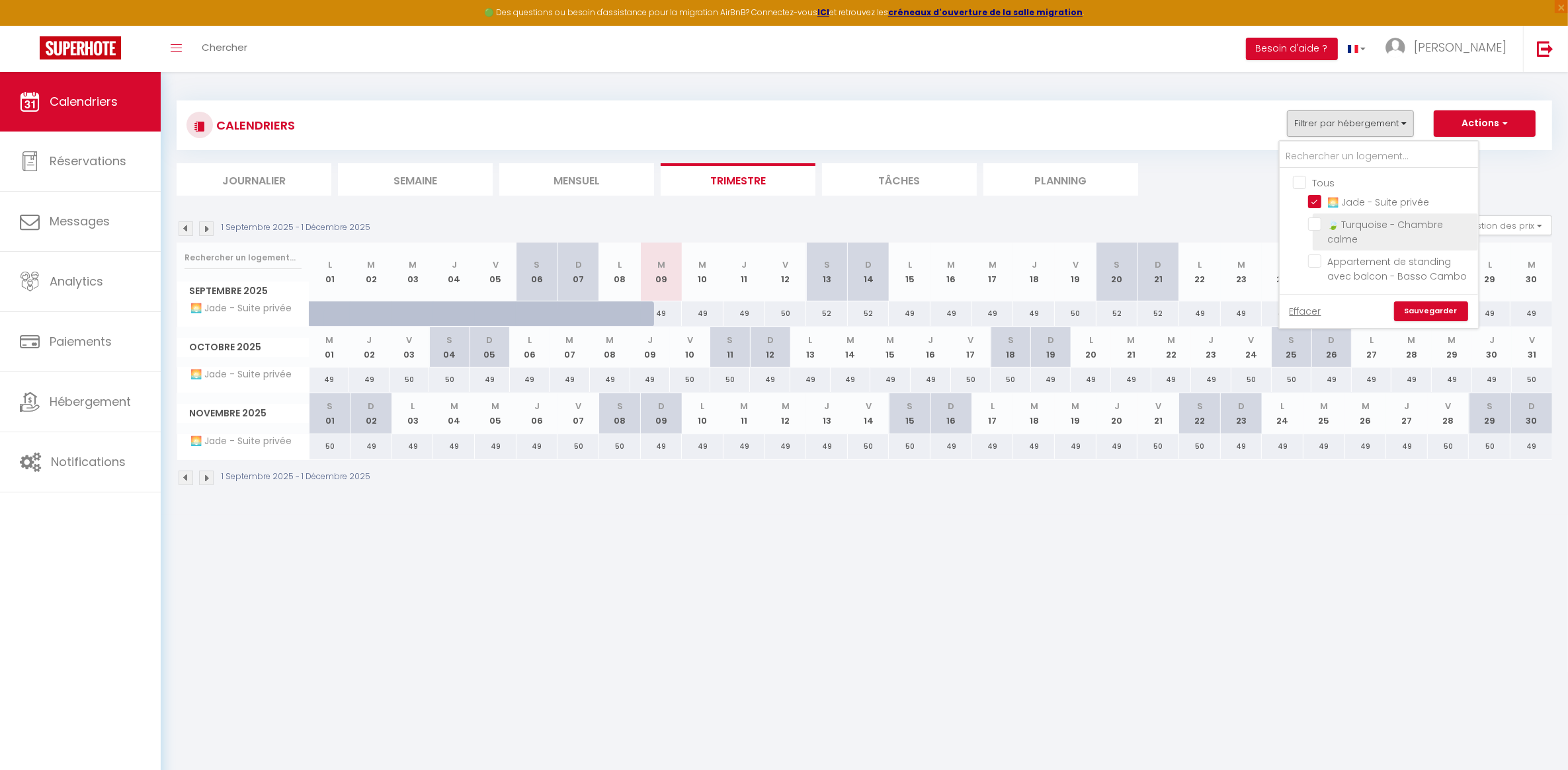
click at [1313, 222] on input "🍃 Turquoise - Chambre calme" at bounding box center [1391, 224] width 165 height 13
click at [1318, 204] on input "🌅 Jade - Suite privée" at bounding box center [1391, 201] width 165 height 13
click at [1432, 309] on link "Sauvegarder" at bounding box center [1431, 311] width 74 height 20
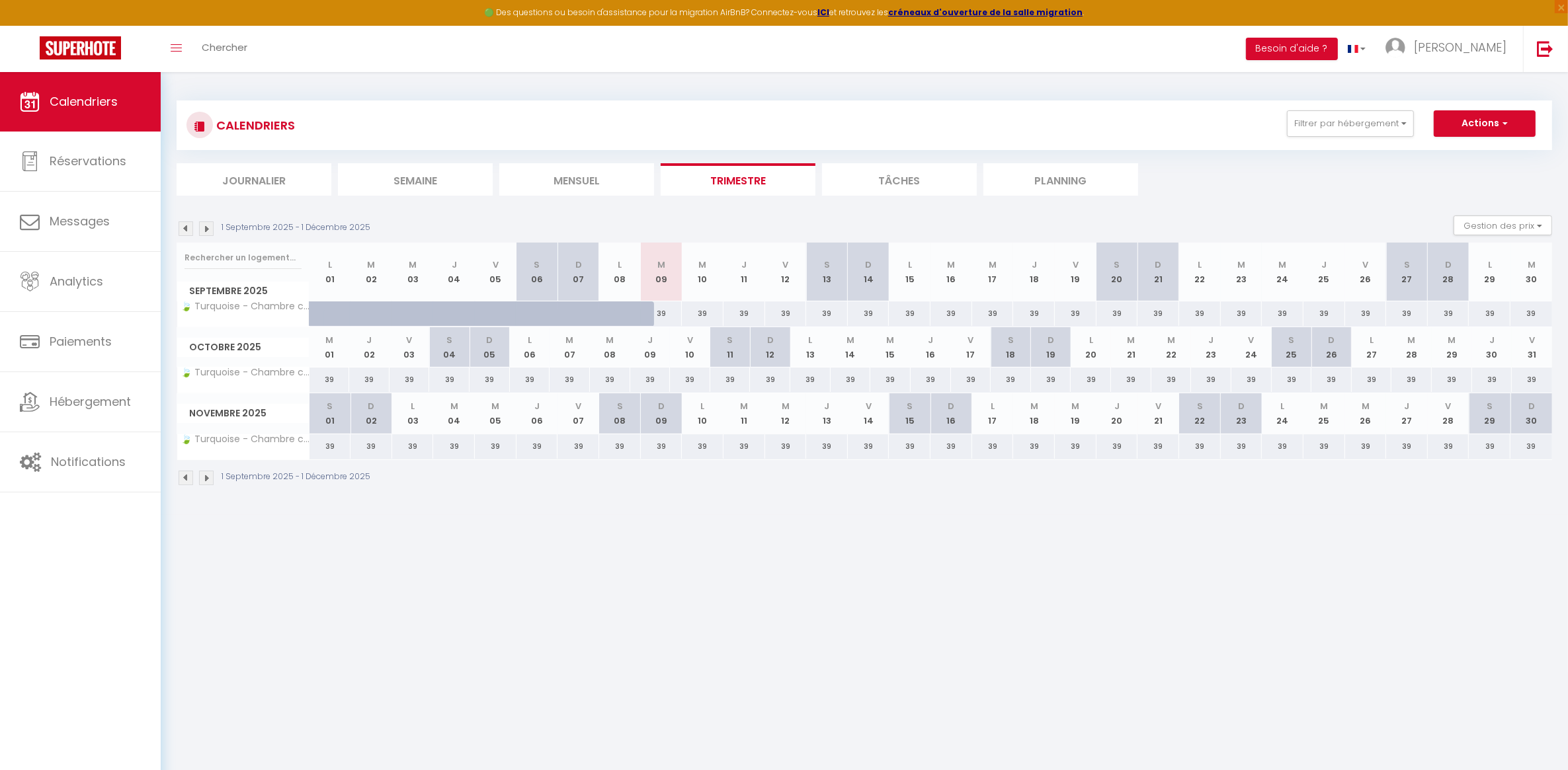
drag, startPoint x: 957, startPoint y: 623, endPoint x: 950, endPoint y: 618, distance: 8.6
click at [950, 619] on body "🟢 Des questions ou besoin d'assistance pour la migration AirBnB? Connectez-vous…" at bounding box center [784, 457] width 1568 height 770
click at [774, 489] on div "1 Septembre 2025 - 1 Décembre 2025" at bounding box center [865, 479] width 1376 height 39
click at [309, 589] on body "🟢 Des questions ou besoin d'assistance pour la migration AirBnB? Connectez-vous…" at bounding box center [784, 457] width 1568 height 770
click at [65, 169] on link "Réservations" at bounding box center [81, 161] width 161 height 59
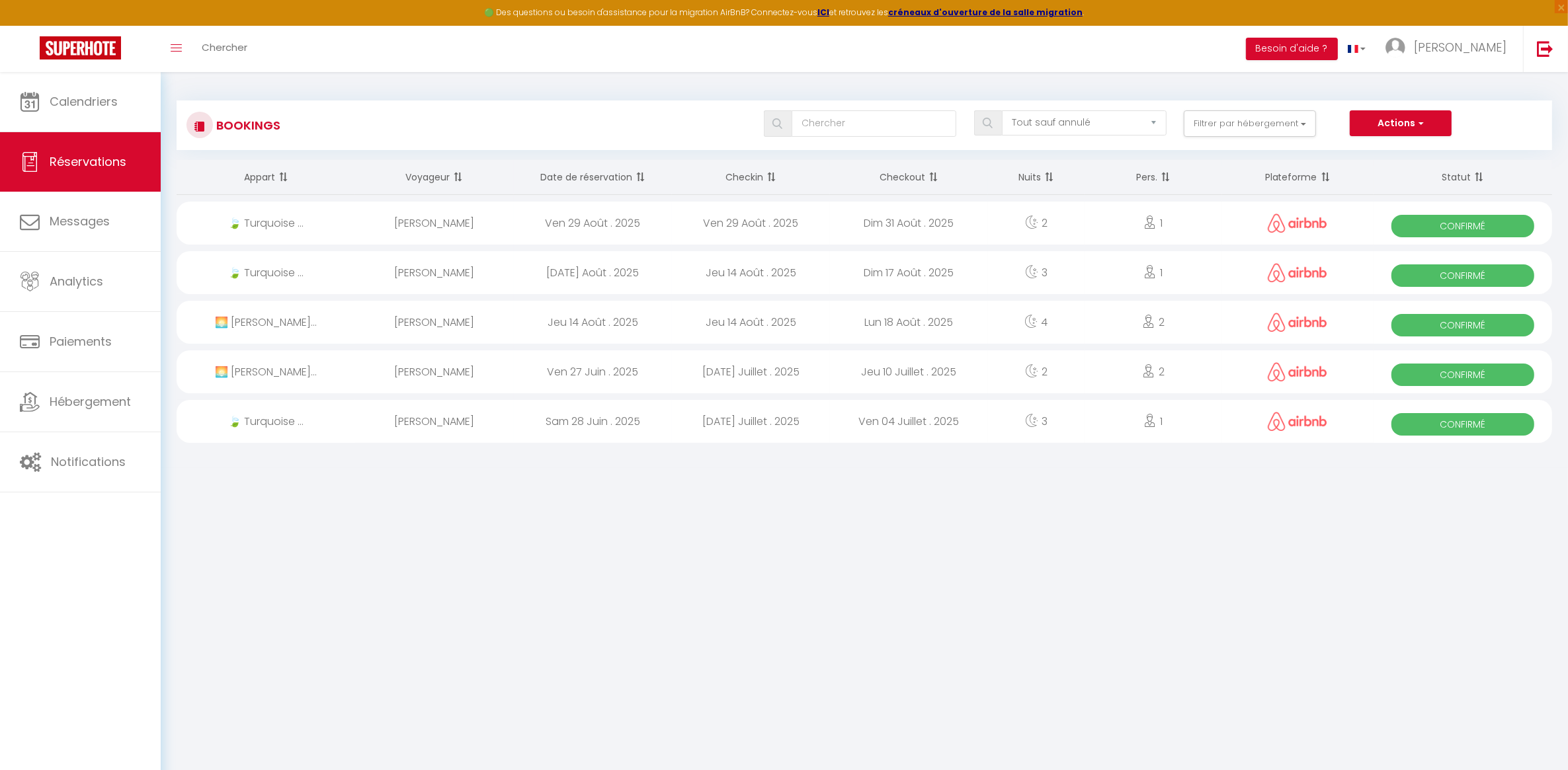
drag, startPoint x: 595, startPoint y: 592, endPoint x: 628, endPoint y: 639, distance: 57.4
click at [595, 591] on body "🟢 Des questions ou besoin d'assistance pour la migration AirBnB? Connectez-vous…" at bounding box center [784, 457] width 1568 height 770
click at [270, 216] on div "🍃 Turquoise ..." at bounding box center [266, 223] width 179 height 43
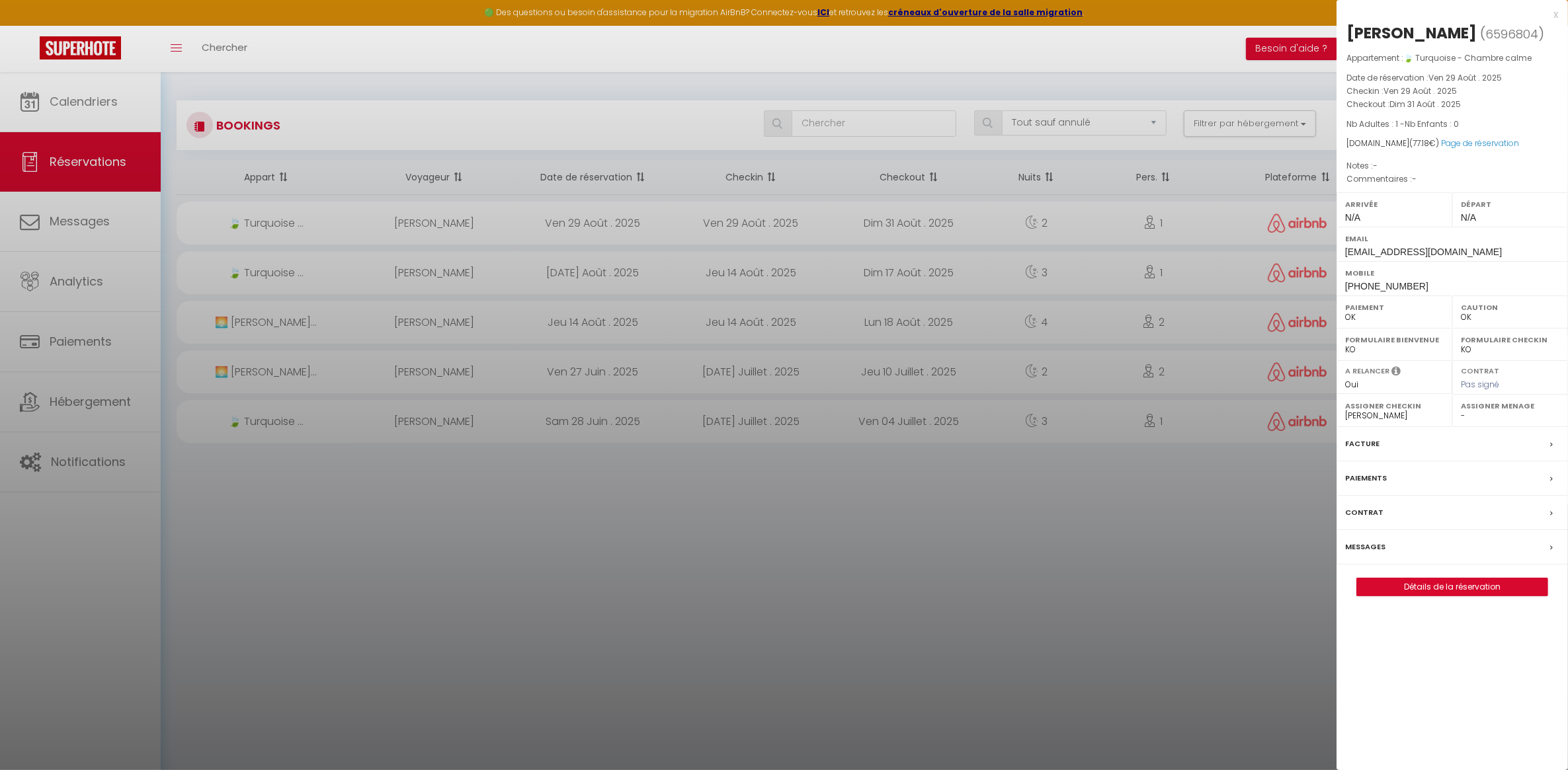
drag, startPoint x: 796, startPoint y: 557, endPoint x: 766, endPoint y: 503, distance: 61.8
click at [794, 554] on div at bounding box center [784, 385] width 1568 height 770
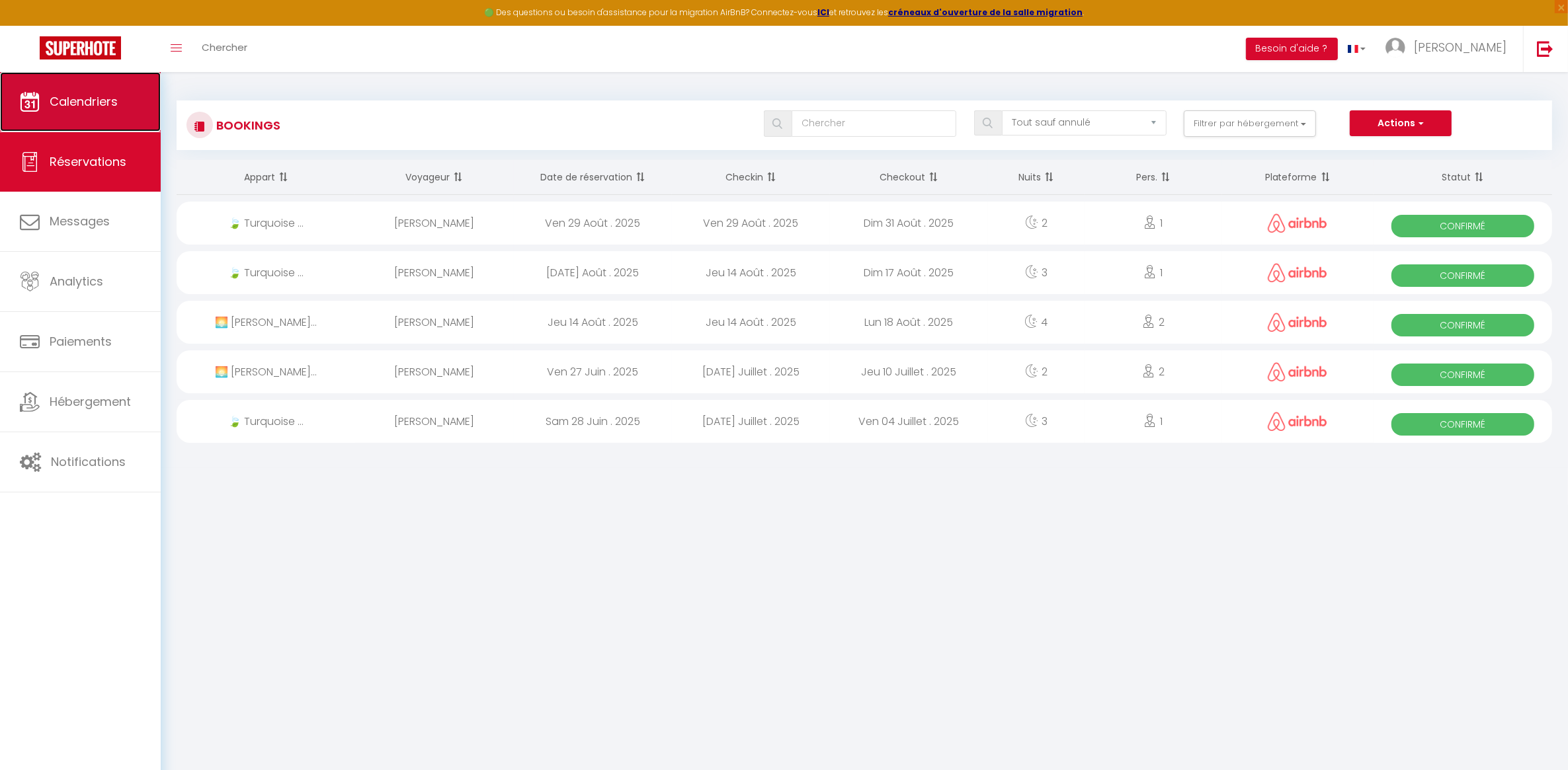
click at [54, 107] on span "Calendriers" at bounding box center [84, 102] width 68 height 16
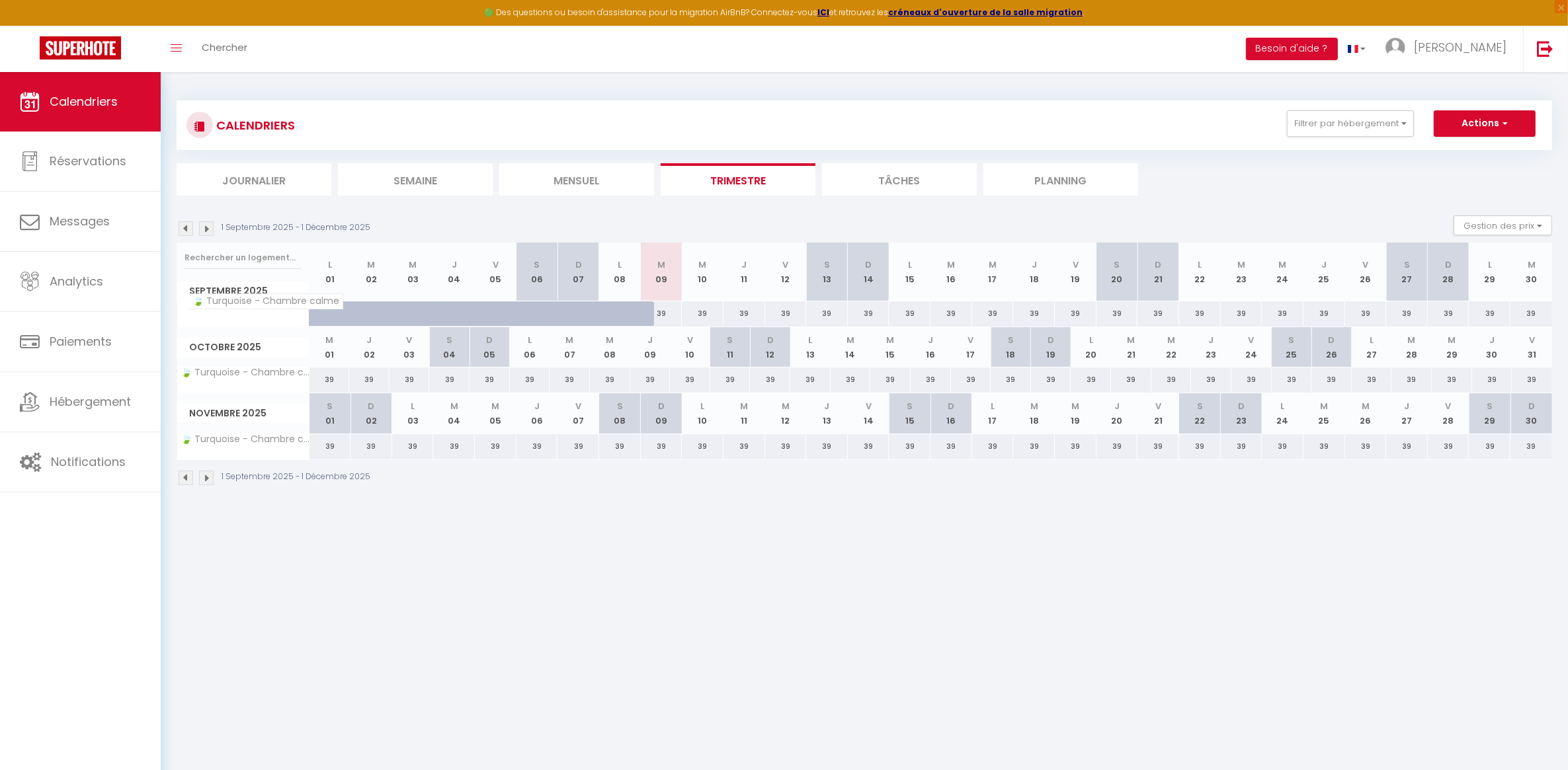
click at [255, 305] on span "🍃 Turquoise - Chambre calme" at bounding box center [265, 301] width 156 height 16
click at [656, 623] on body "🟢 Des questions ou besoin d'assistance pour la migration AirBnB? Connectez-vous…" at bounding box center [784, 457] width 1568 height 770
click at [395, 559] on body "🟢 Des questions ou besoin d'assistance pour la migration AirBnB? Connectez-vous…" at bounding box center [784, 457] width 1568 height 770
click at [74, 176] on link "Réservations" at bounding box center [81, 161] width 161 height 59
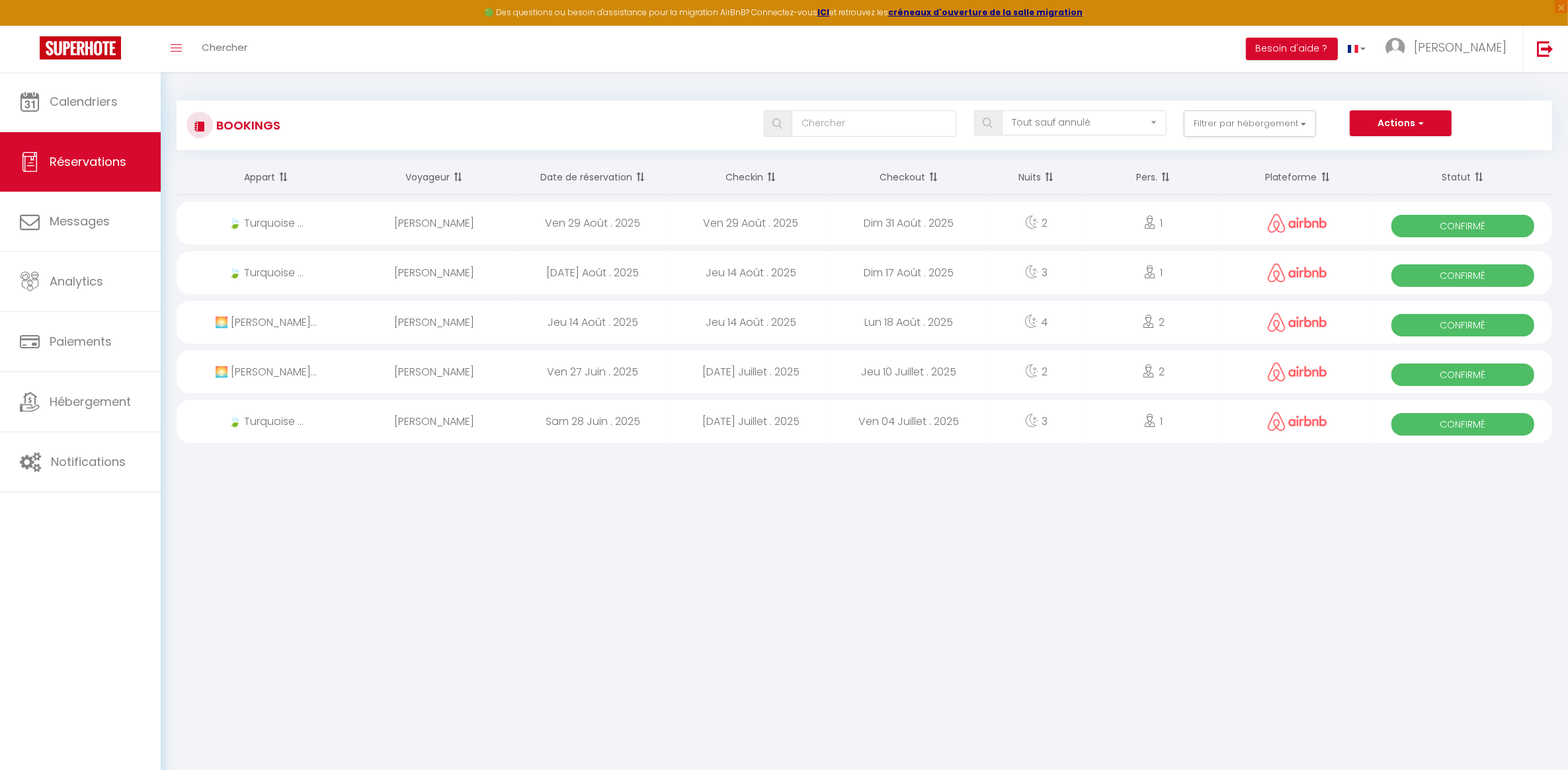
click at [590, 638] on body "🟢 Des questions ou besoin d'assistance pour la migration AirBnB? Connectez-vous…" at bounding box center [784, 457] width 1568 height 770
click at [48, 89] on link "Calendriers" at bounding box center [81, 102] width 161 height 59
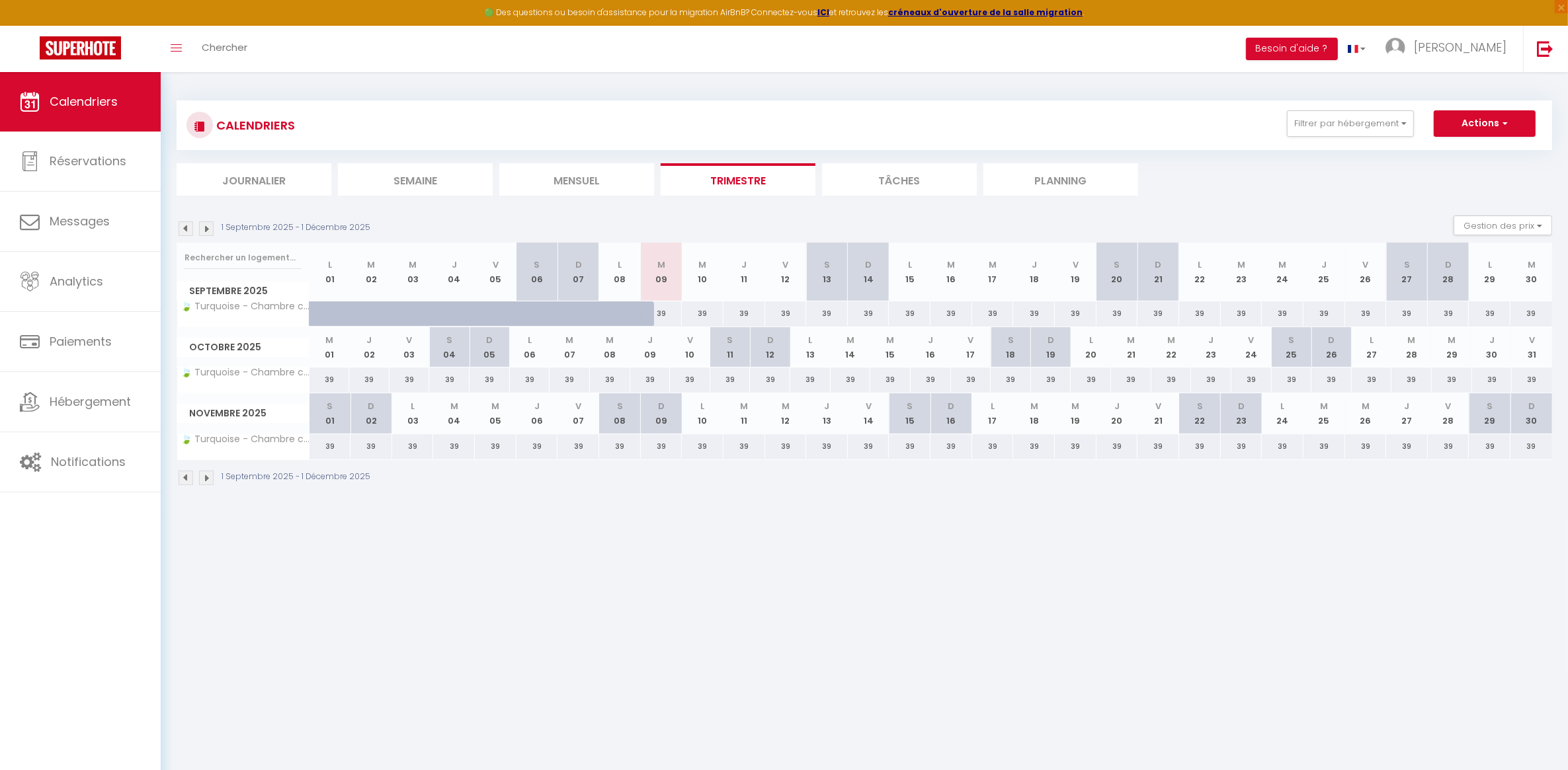
click at [705, 598] on body "🟢 Des questions ou besoin d'assistance pour la migration AirBnB? Connectez-vous…" at bounding box center [784, 457] width 1568 height 770
click at [480, 384] on div "39" at bounding box center [489, 380] width 40 height 25
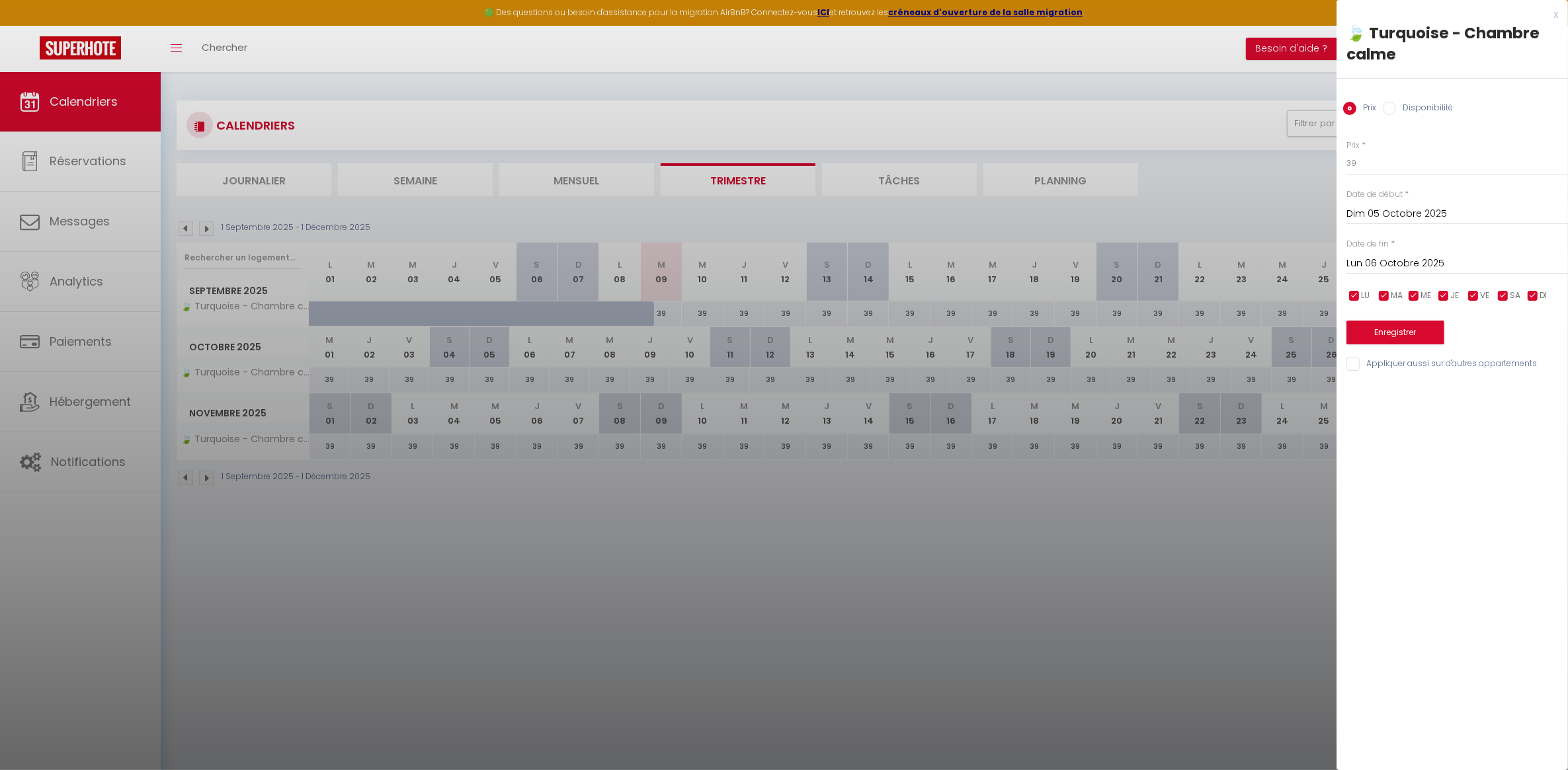
drag, startPoint x: 784, startPoint y: 548, endPoint x: 837, endPoint y: 479, distance: 87.0
click at [787, 536] on div at bounding box center [784, 385] width 1568 height 770
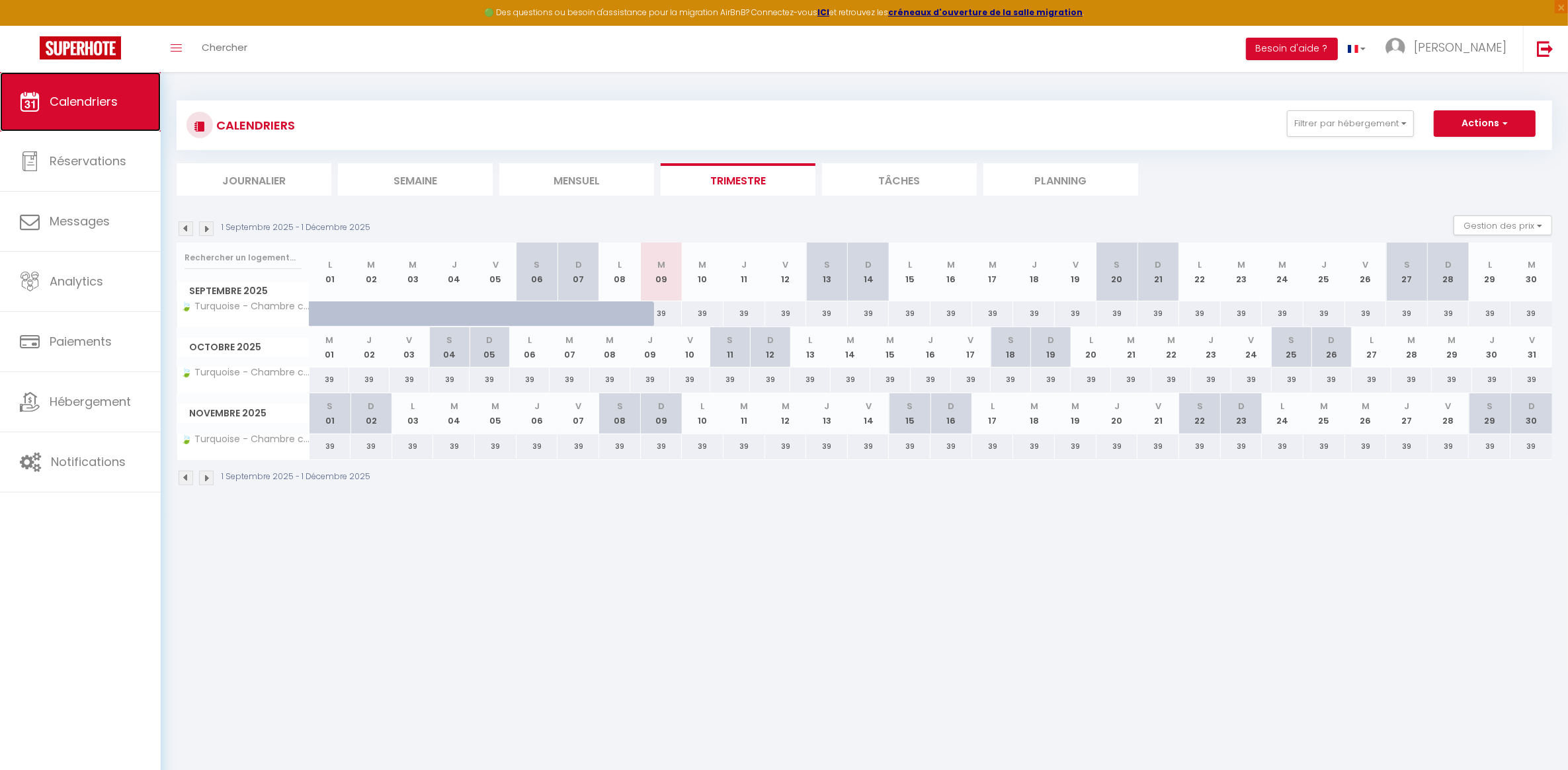
click at [63, 98] on span "Calendriers" at bounding box center [84, 102] width 68 height 16
click at [1526, 128] on button "Actions" at bounding box center [1485, 123] width 102 height 27
click at [1537, 222] on button "Gestion des prix" at bounding box center [1503, 225] width 98 height 20
click at [1477, 291] on input "Règles" at bounding box center [1492, 289] width 119 height 13
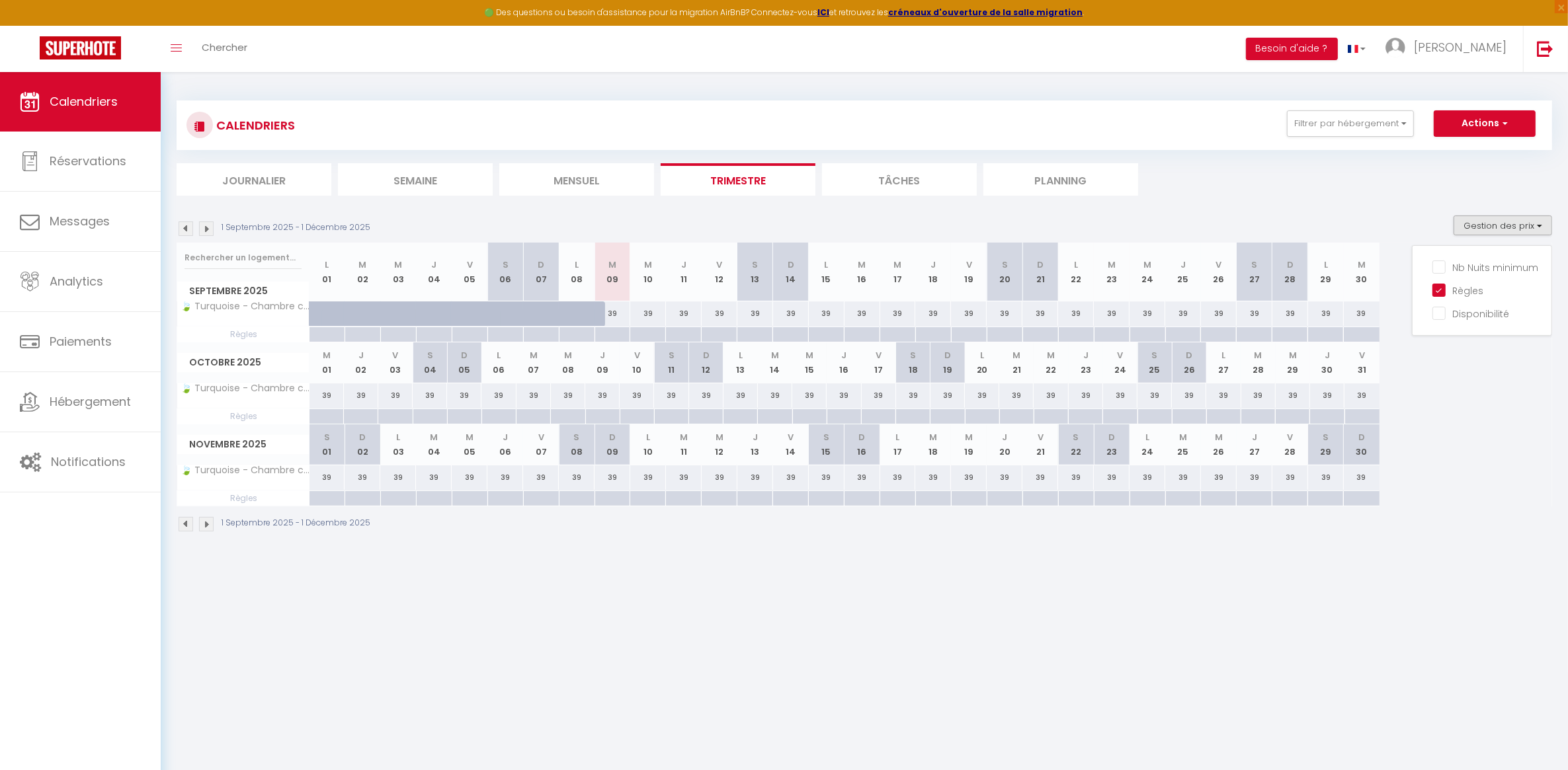
click at [792, 338] on div at bounding box center [790, 335] width 35 height 15
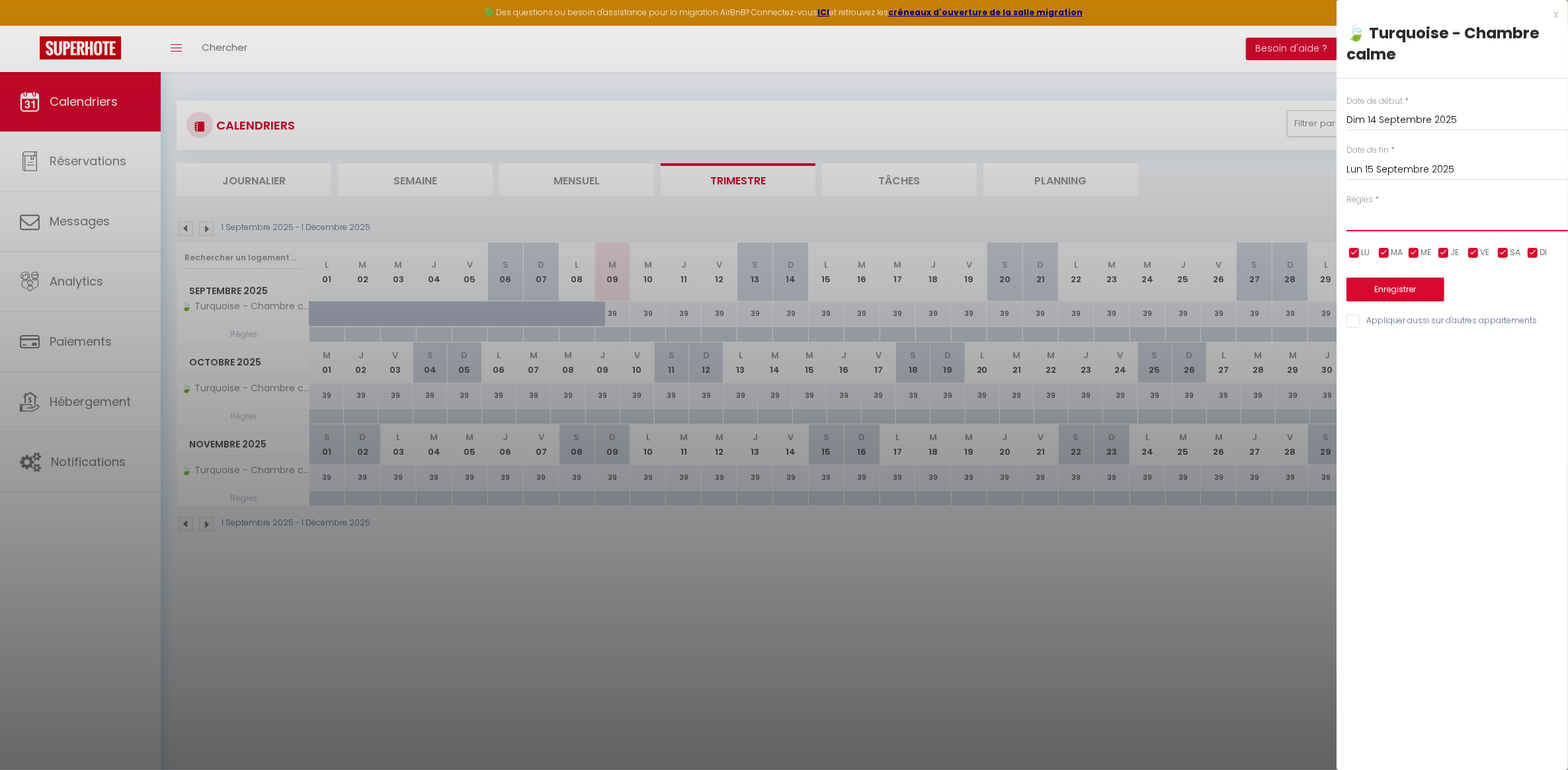
click at [1367, 222] on select "Aucun No Checkin No Checkout Pas d'arrivée / Pas de départ" at bounding box center [1457, 218] width 222 height 25
click at [1367, 222] on select "Aucun No Checkin No Checkout Pas d'arrivée / Pas de départ" at bounding box center [1457, 218] width 222 height 25
click at [1552, 14] on div "x" at bounding box center [1447, 14] width 222 height 16
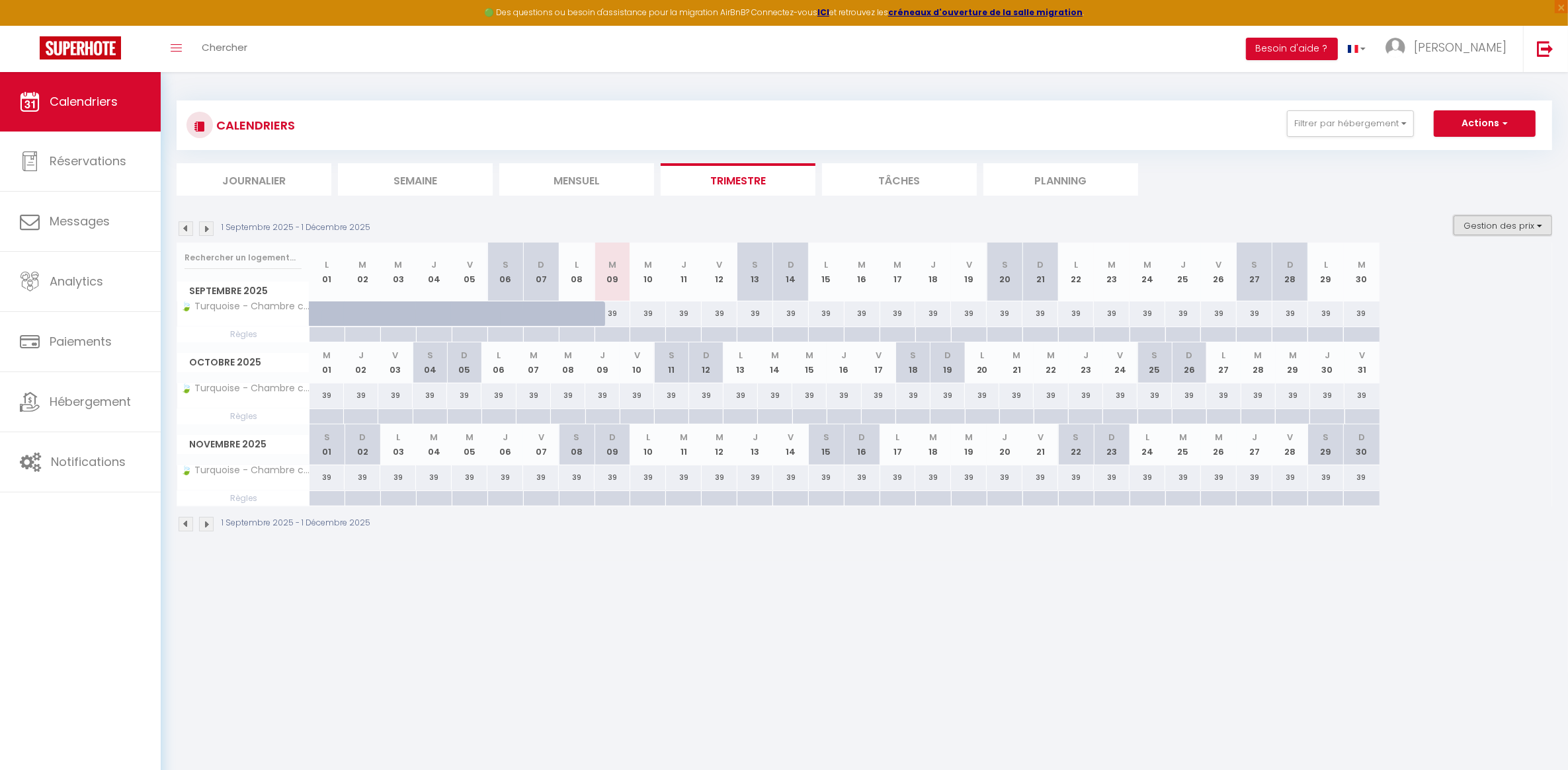
click at [1519, 223] on button "Gestion des prix" at bounding box center [1503, 225] width 98 height 20
click at [1434, 288] on input "Règles" at bounding box center [1492, 289] width 119 height 13
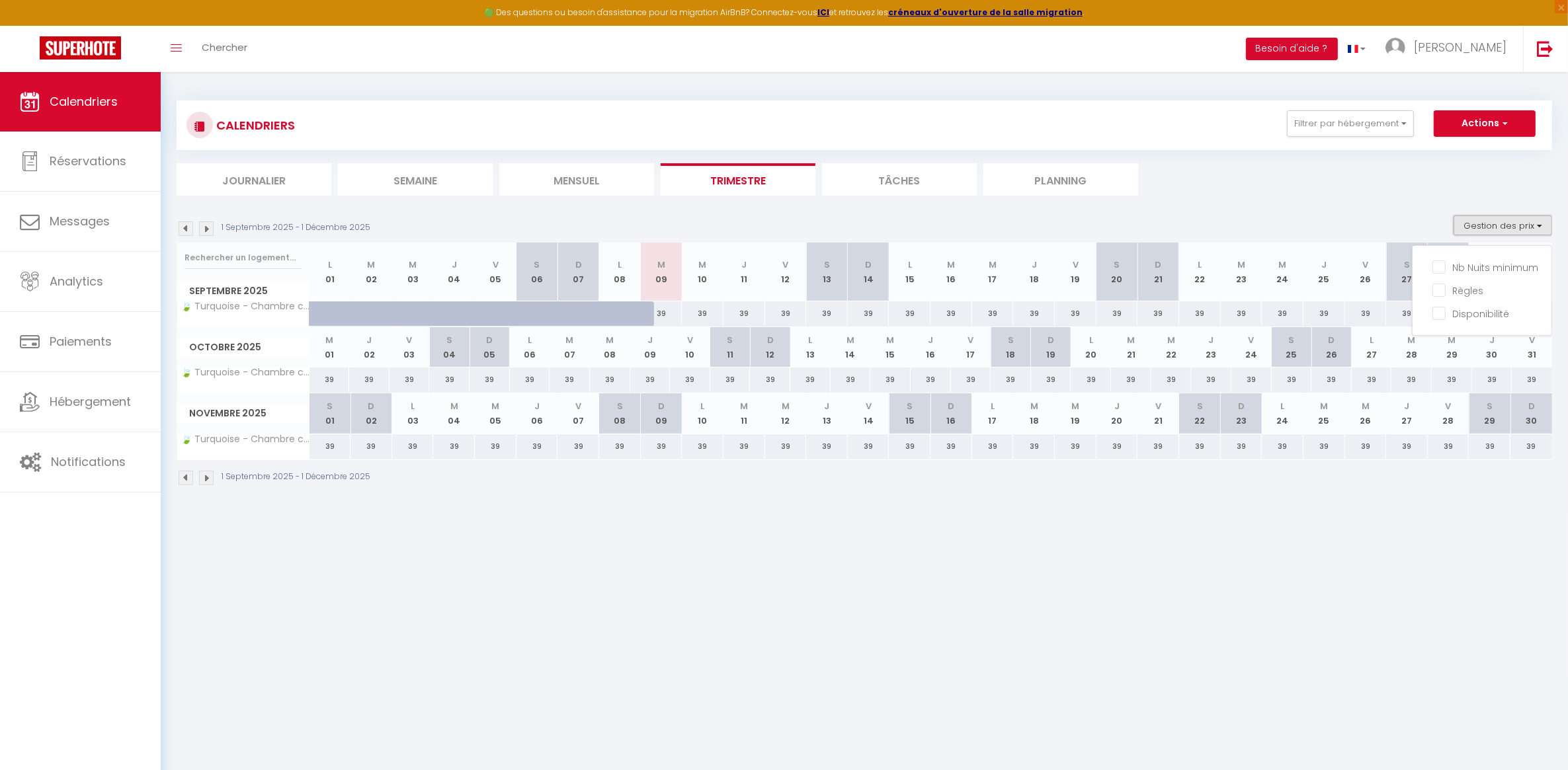
click at [1475, 224] on button "Gestion des prix" at bounding box center [1503, 225] width 98 height 20
click at [869, 317] on div "39" at bounding box center [869, 314] width 42 height 25
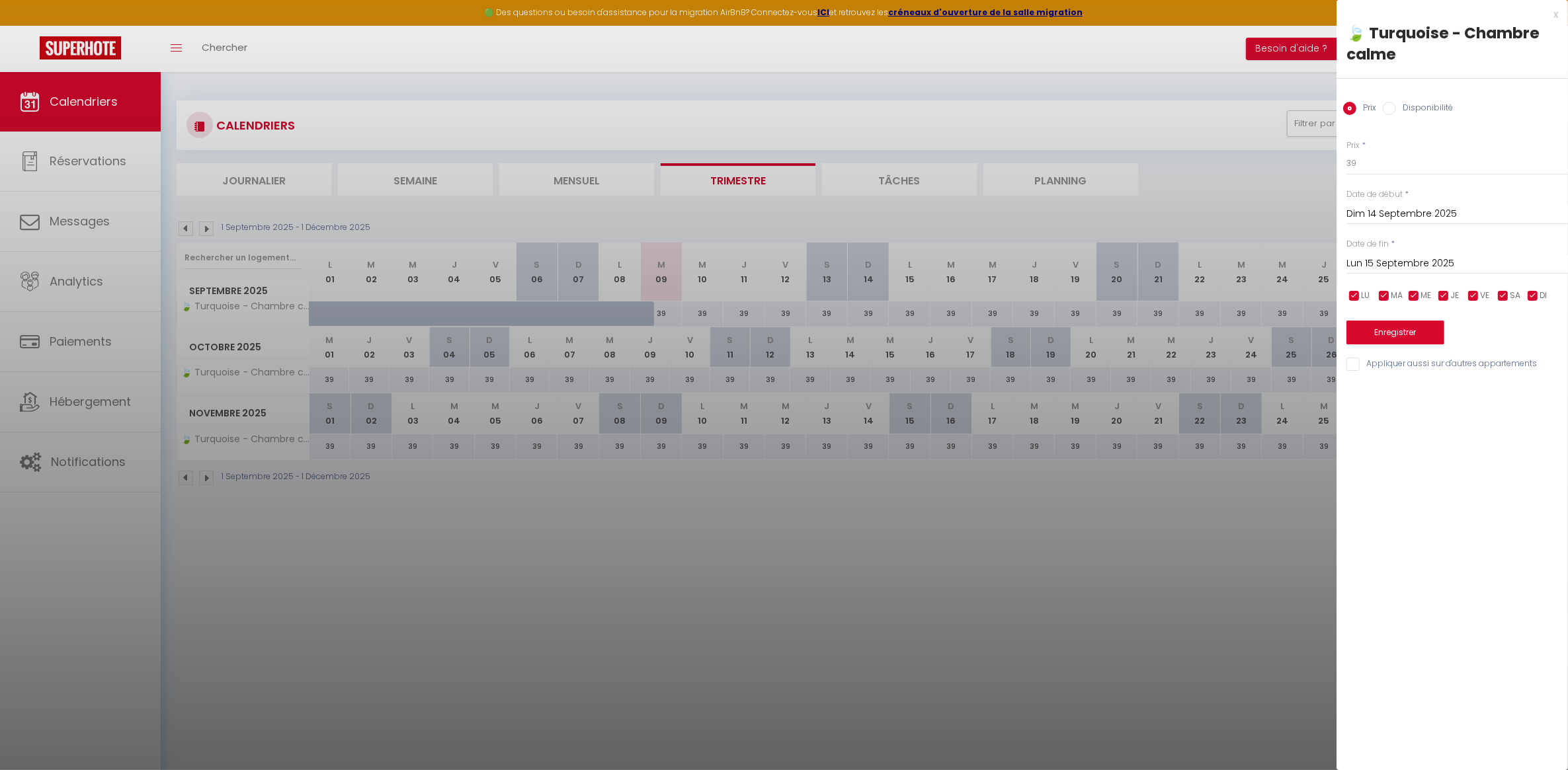
click at [1429, 265] on input "Lun 15 Septembre 2025" at bounding box center [1457, 263] width 222 height 17
click at [1533, 286] on span ">" at bounding box center [1530, 286] width 29 height 27
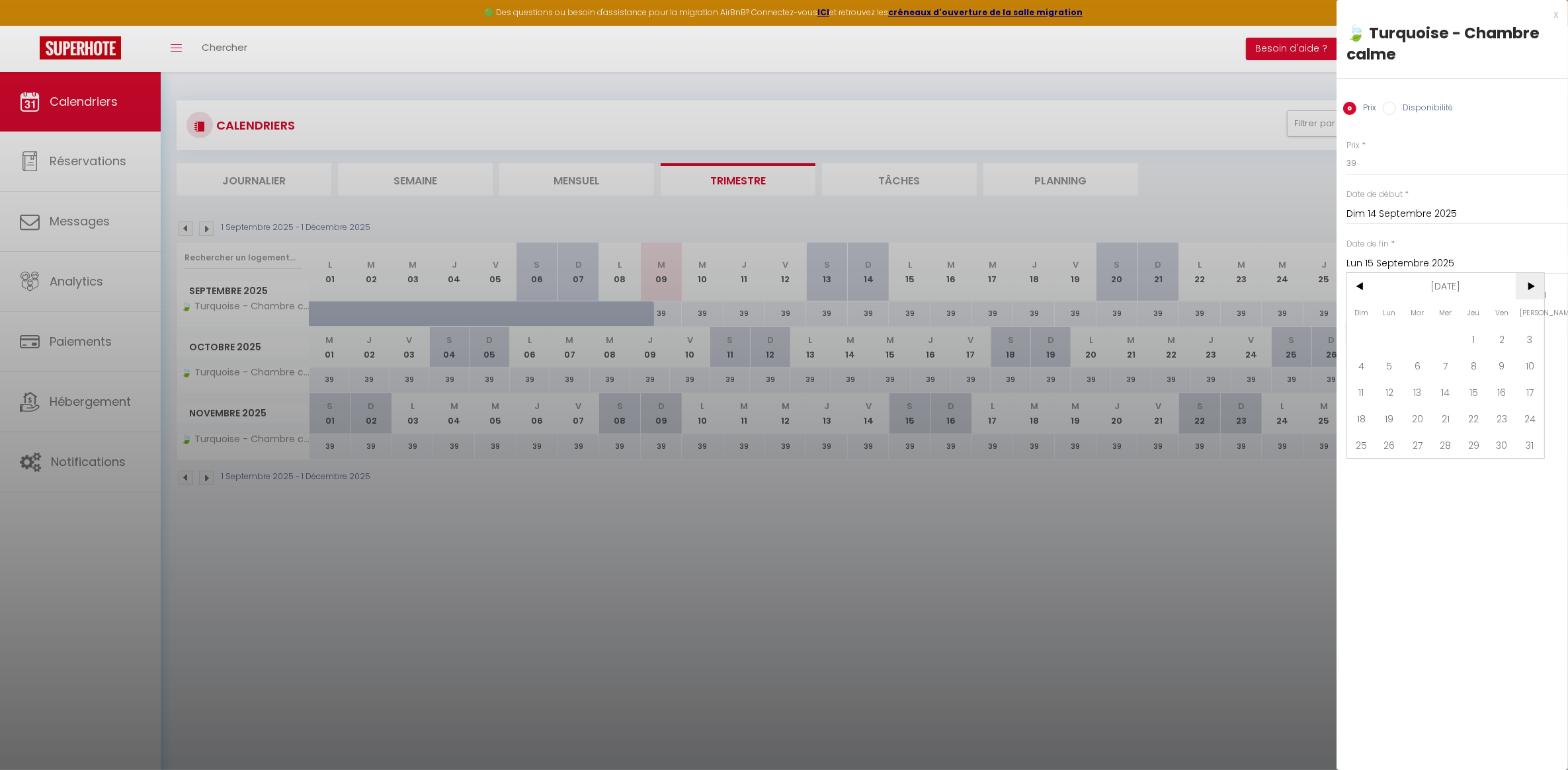
click at [1533, 286] on span ">" at bounding box center [1530, 286] width 29 height 27
click at [1414, 447] on span "31" at bounding box center [1418, 445] width 29 height 27
click at [1506, 294] on input "checkbox" at bounding box center [1503, 296] width 13 height 13
click at [1477, 295] on input "checkbox" at bounding box center [1473, 296] width 13 height 13
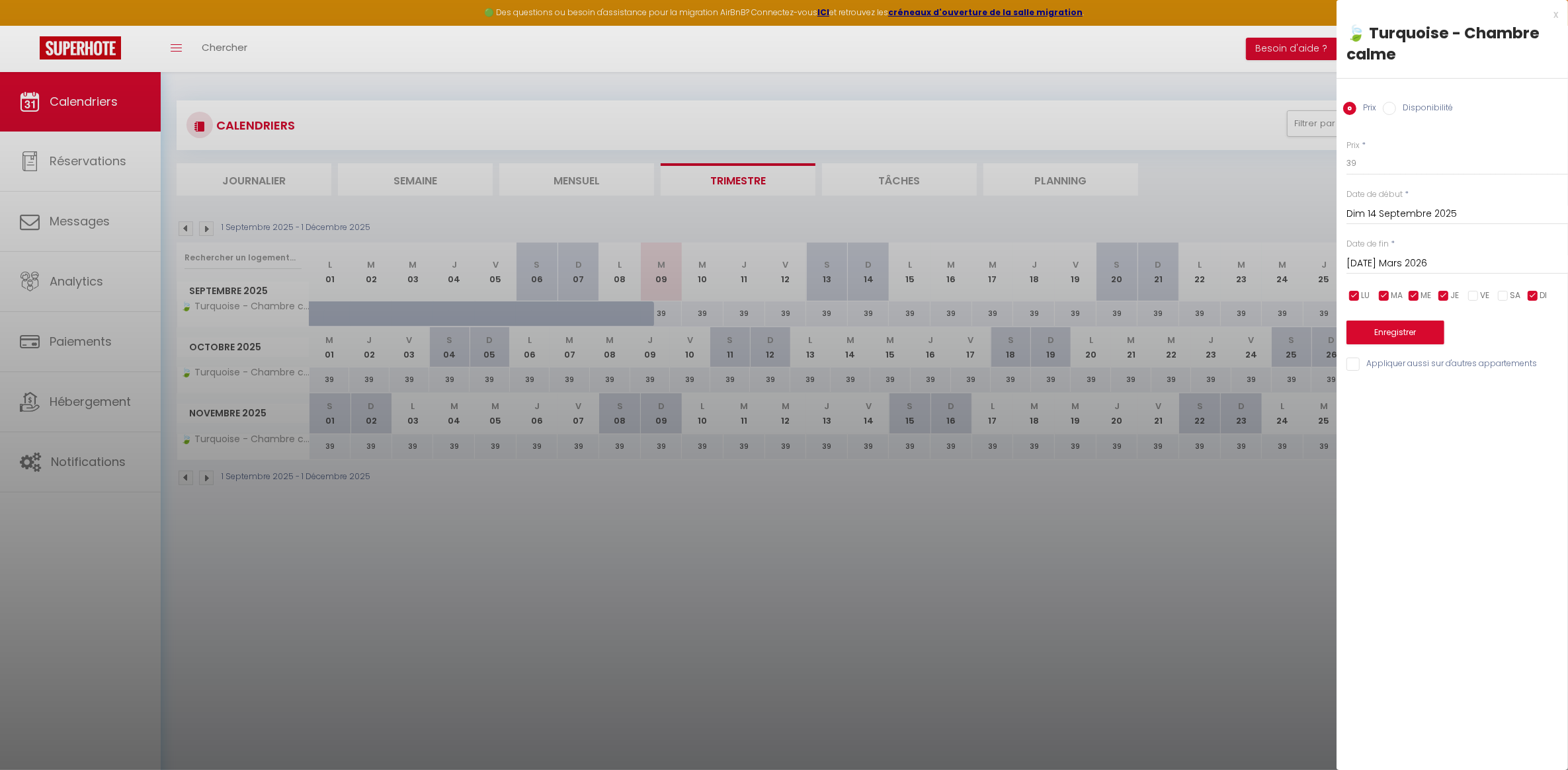
click at [1449, 295] on li "JE" at bounding box center [1450, 296] width 13 height 14
click at [1412, 294] on input "checkbox" at bounding box center [1414, 296] width 13 height 13
click at [1381, 297] on input "checkbox" at bounding box center [1384, 296] width 13 height 13
click at [1354, 295] on input "checkbox" at bounding box center [1354, 296] width 13 height 13
click at [1380, 160] on input "39" at bounding box center [1457, 163] width 222 height 24
